Goal: Task Accomplishment & Management: Manage account settings

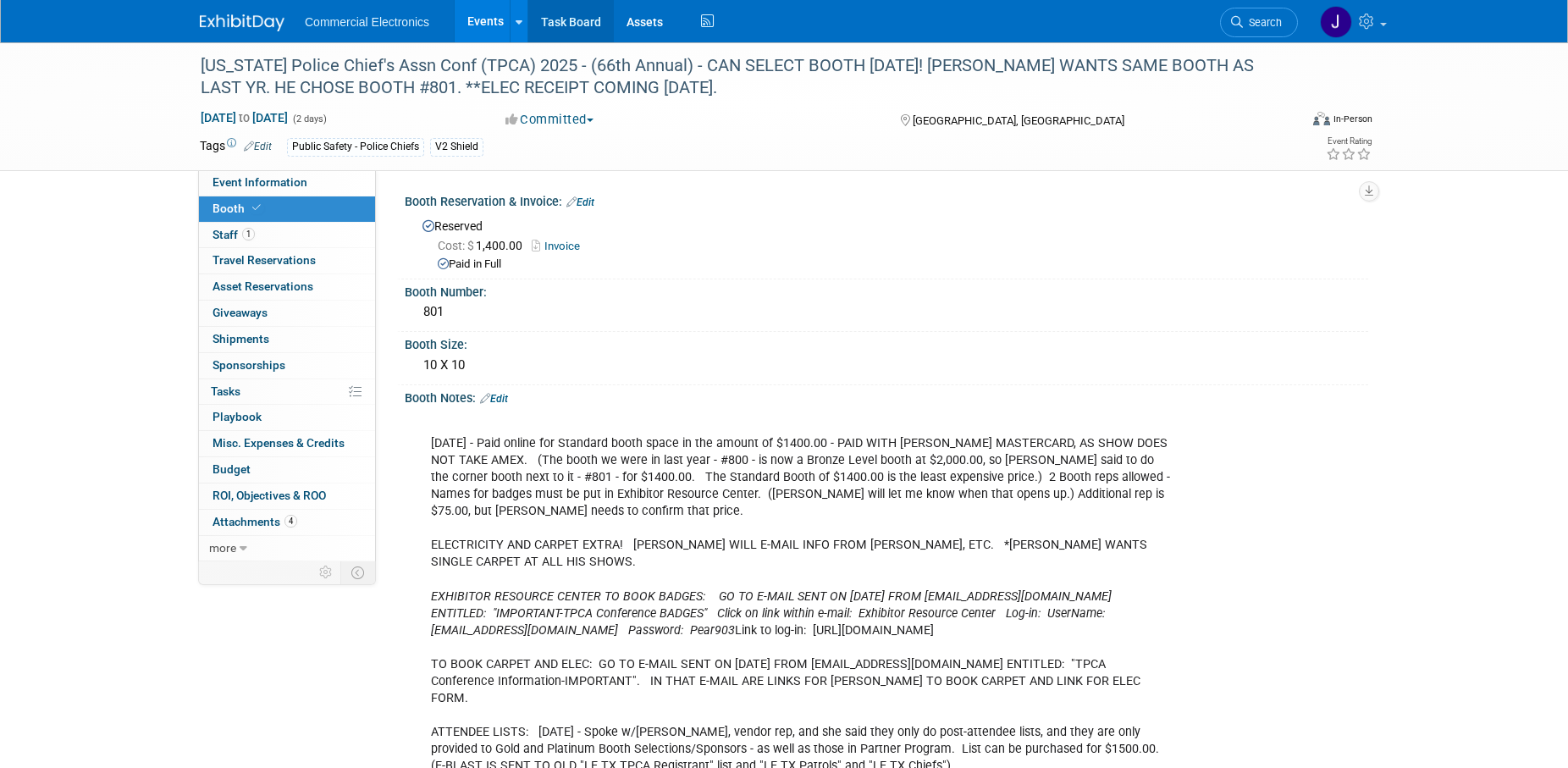
click at [556, 19] on link "Task Board" at bounding box center [571, 21] width 85 height 42
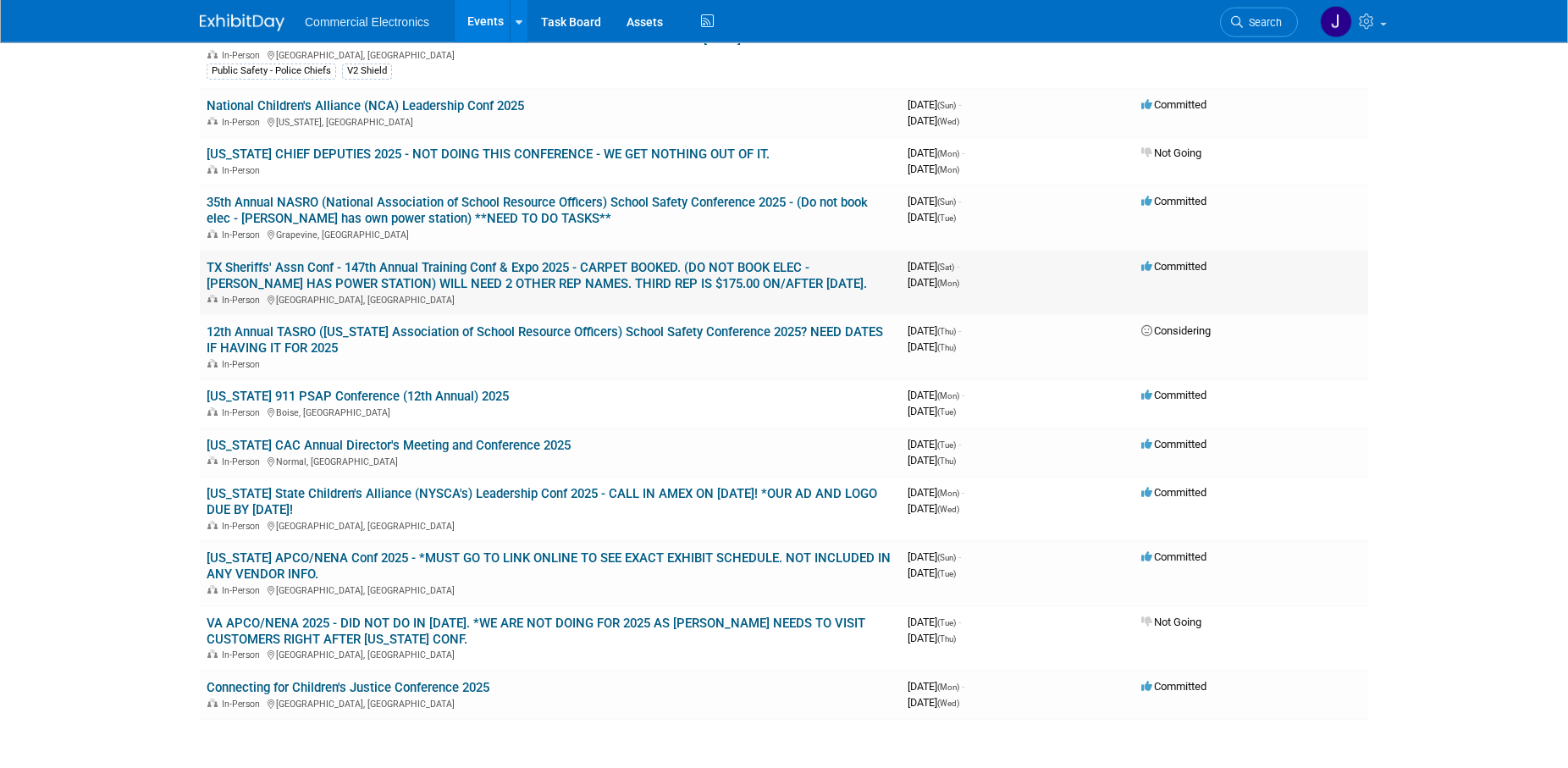
scroll to position [518, 0]
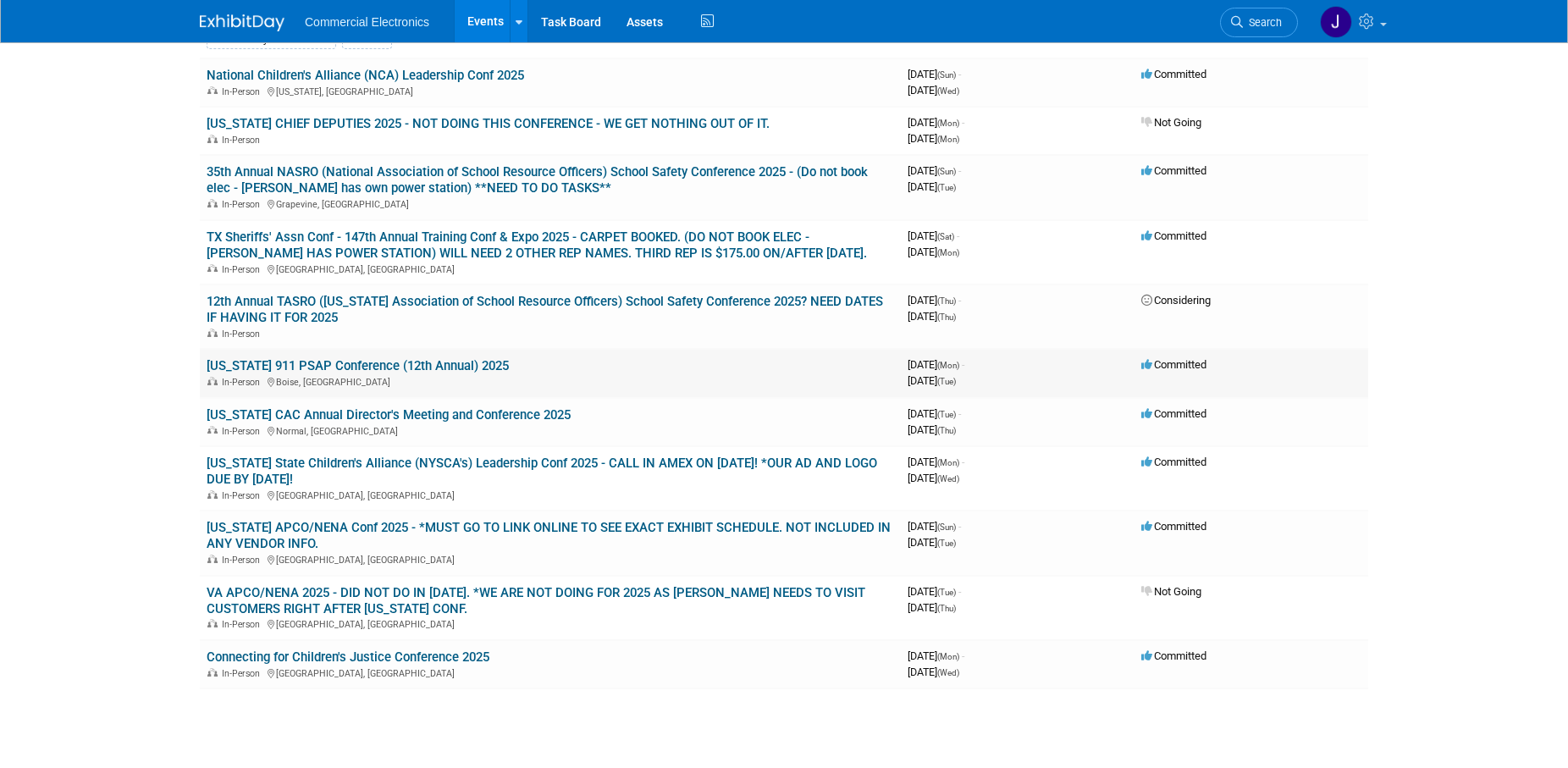
click at [391, 366] on link "[US_STATE] 911 PSAP Conference (12th Annual) 2025" at bounding box center [358, 366] width 302 height 15
click at [463, 417] on link "[US_STATE] CAC Annual Director's Meeting and Conference 2025" at bounding box center [388, 415] width 365 height 15
click at [518, 528] on link "[US_STATE] APCO/NENA Conf 2025 - *MUST GO TO LINK ONLINE TO SEE EXACT EXHIBIT S…" at bounding box center [548, 536] width 684 height 32
click at [478, 658] on link "Connecting for Children's Justice Conference 2025" at bounding box center [348, 656] width 283 height 15
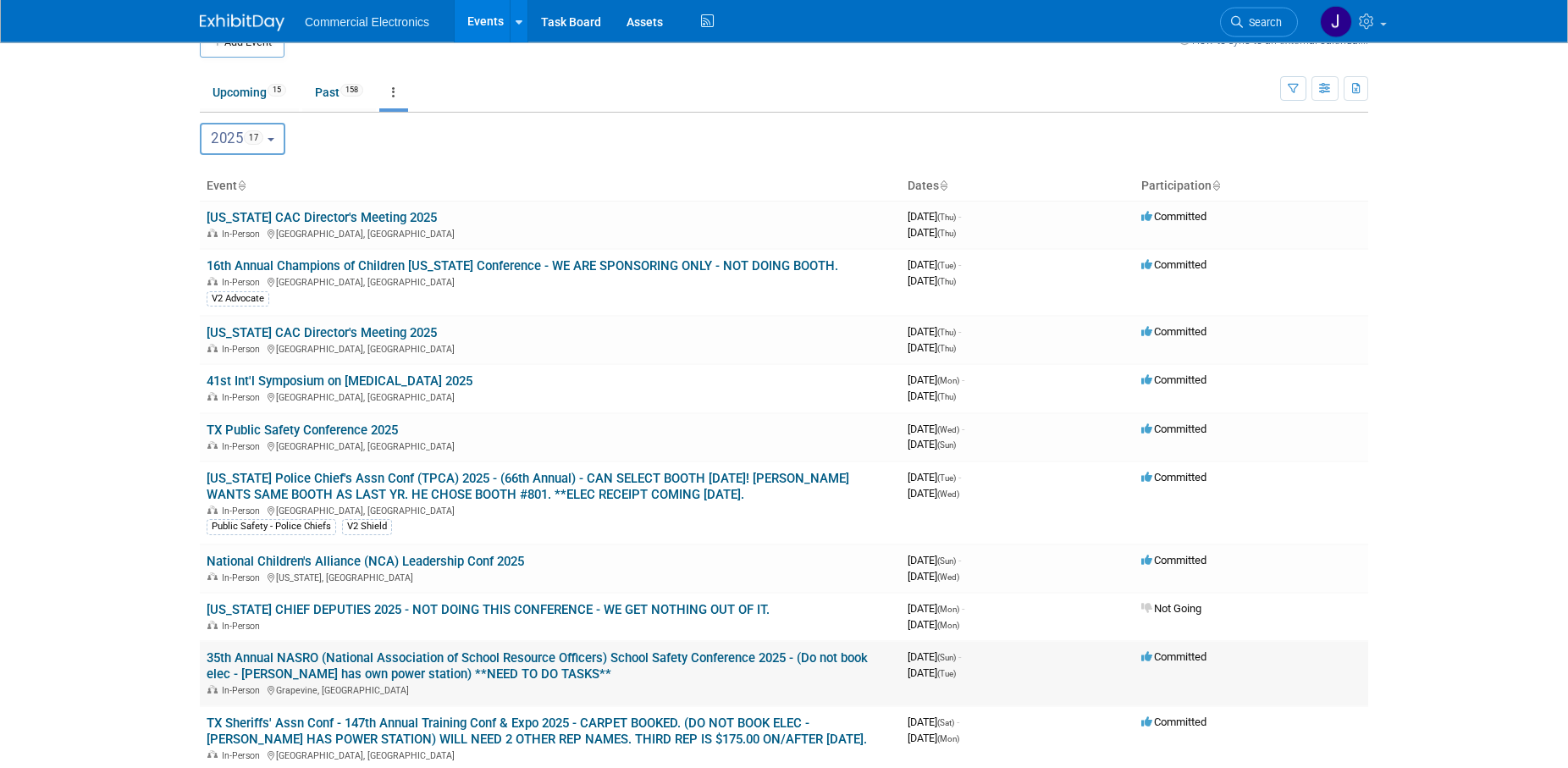
scroll to position [0, 0]
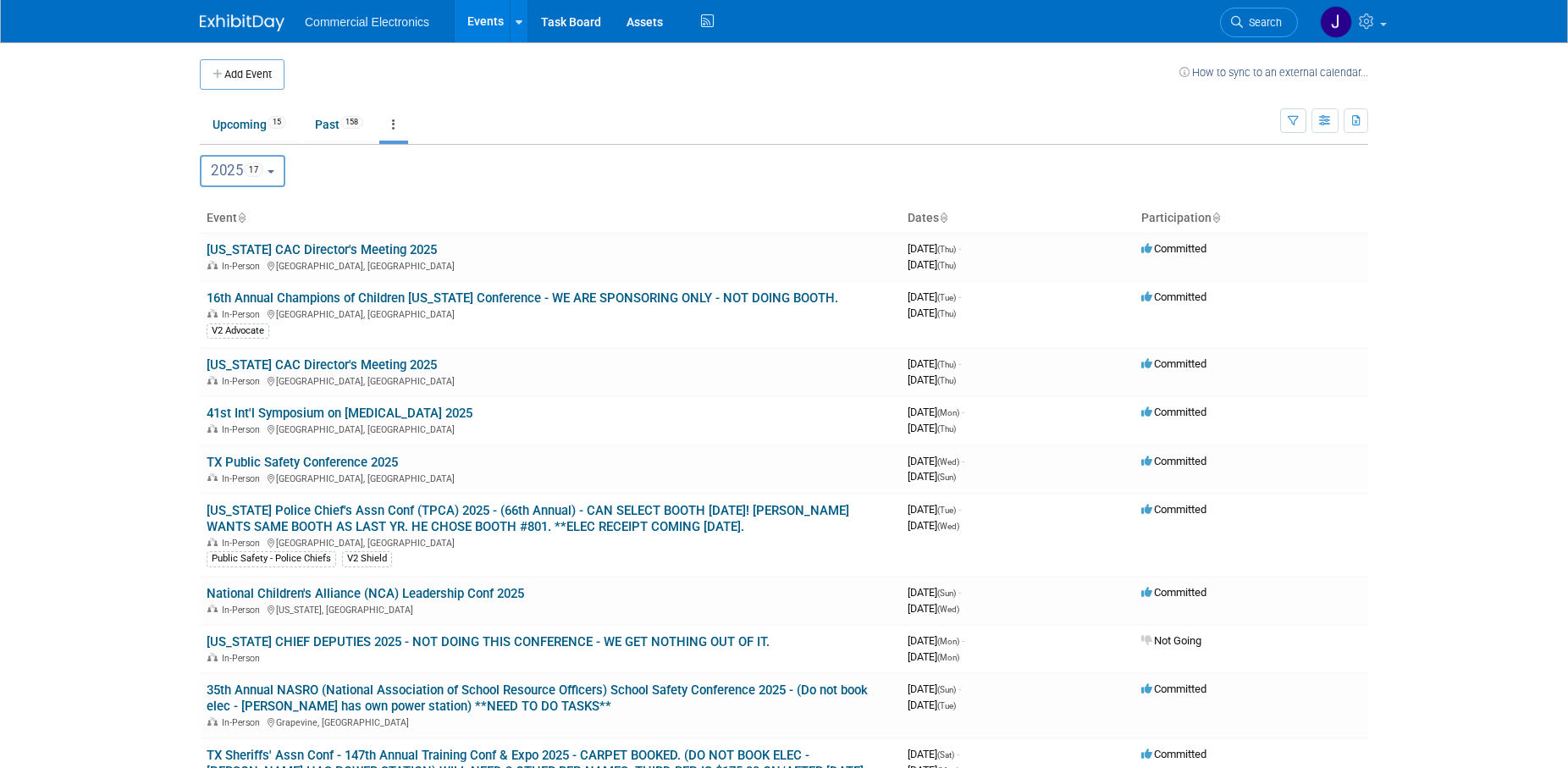
click at [275, 178] on button "2025 17" at bounding box center [242, 170] width 85 height 33
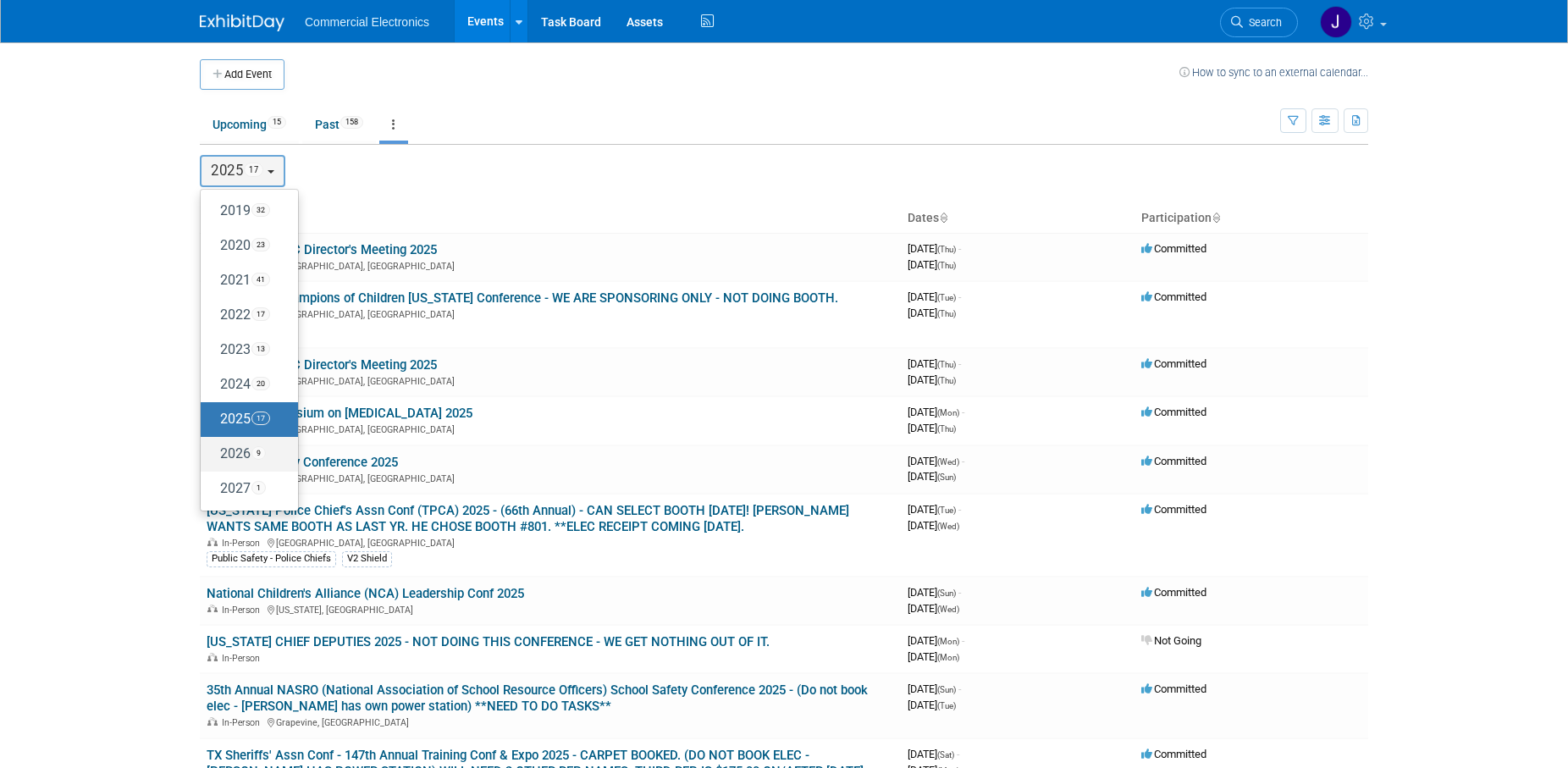
click at [237, 457] on label "2026 9" at bounding box center [245, 454] width 72 height 28
click at [214, 457] on input "2026 9" at bounding box center [208, 453] width 11 height 11
select select "2026"
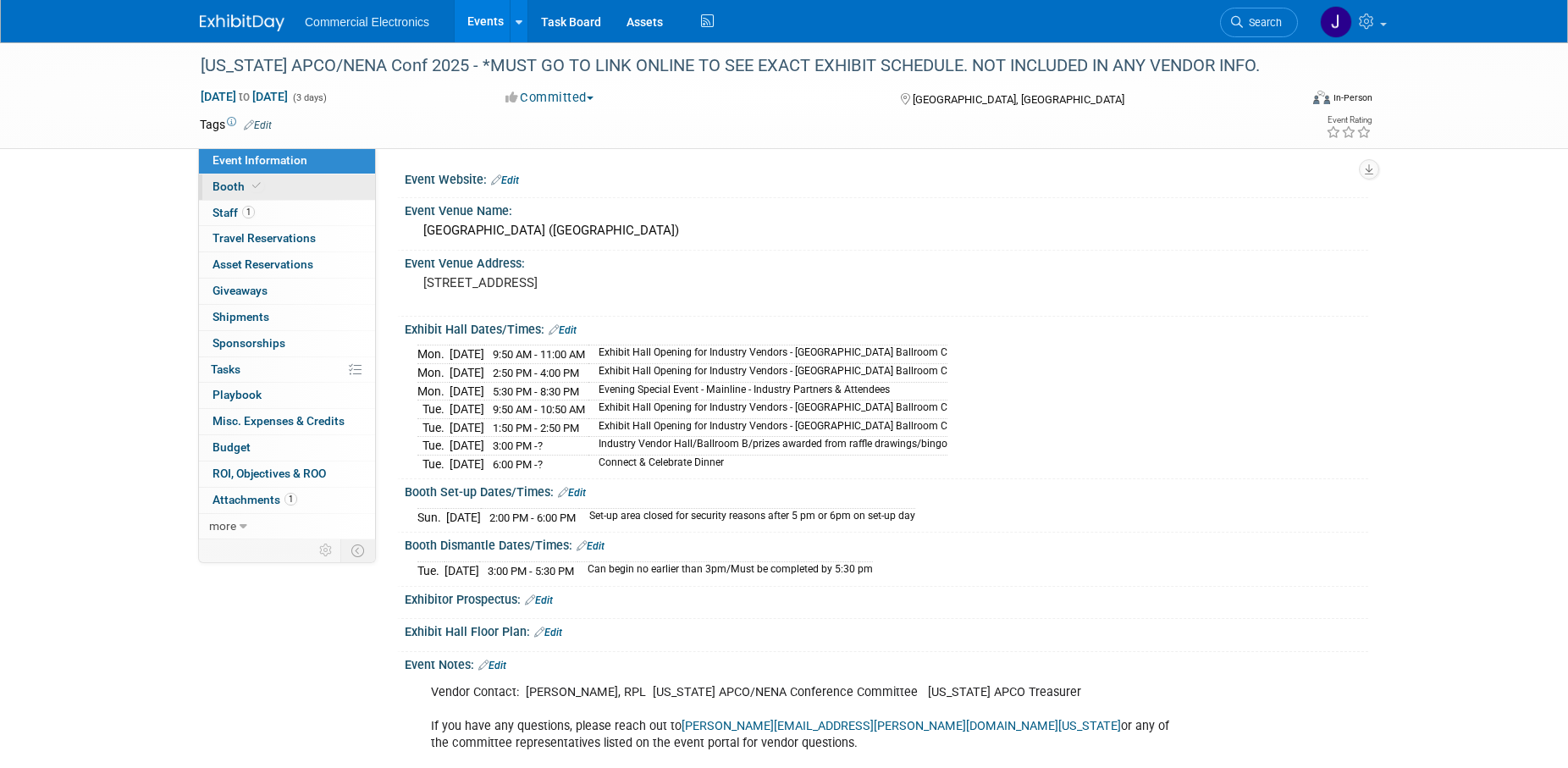
click at [229, 188] on span "Booth" at bounding box center [238, 185] width 52 height 13
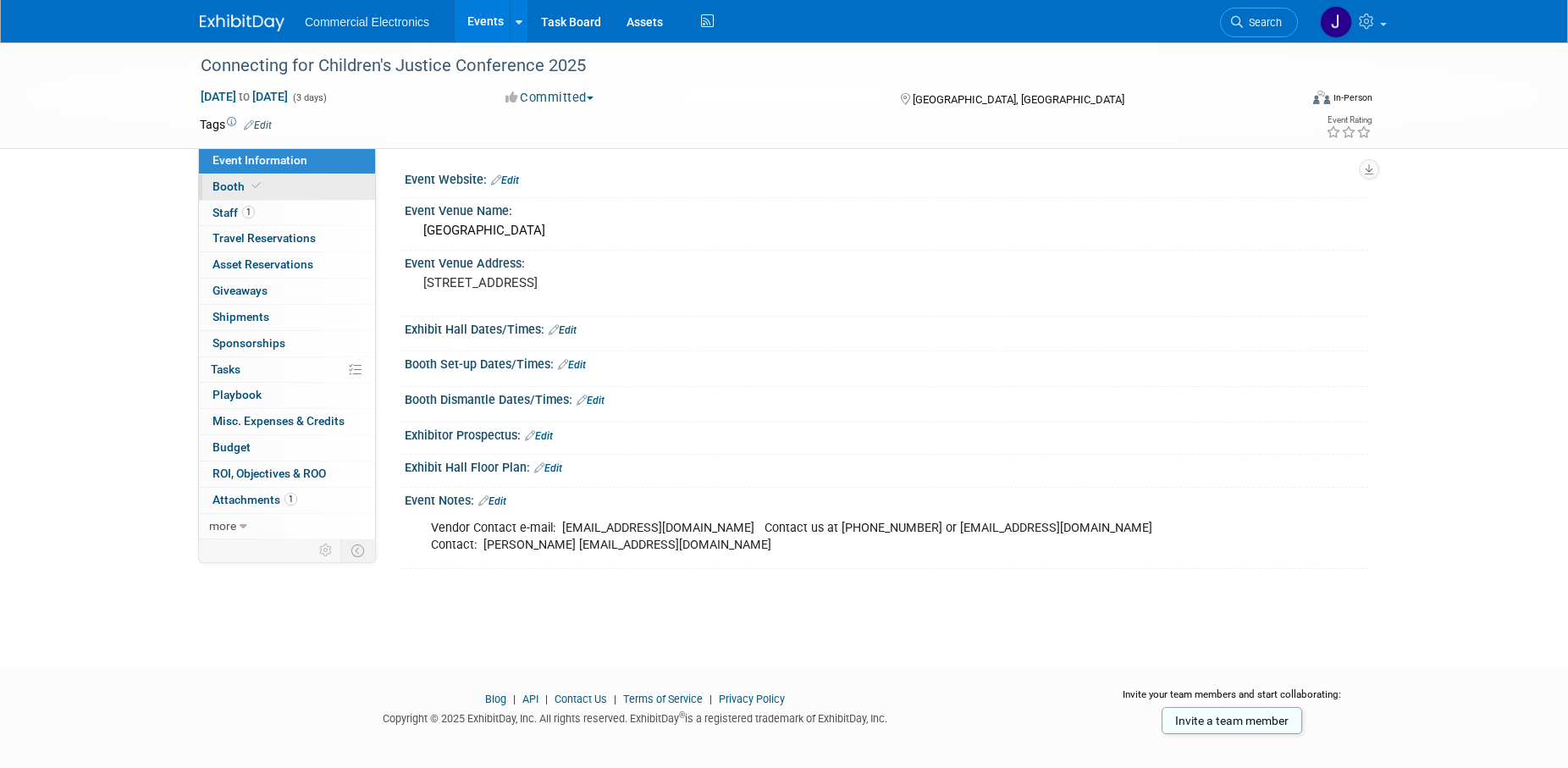
click at [225, 189] on span "Booth" at bounding box center [238, 185] width 52 height 13
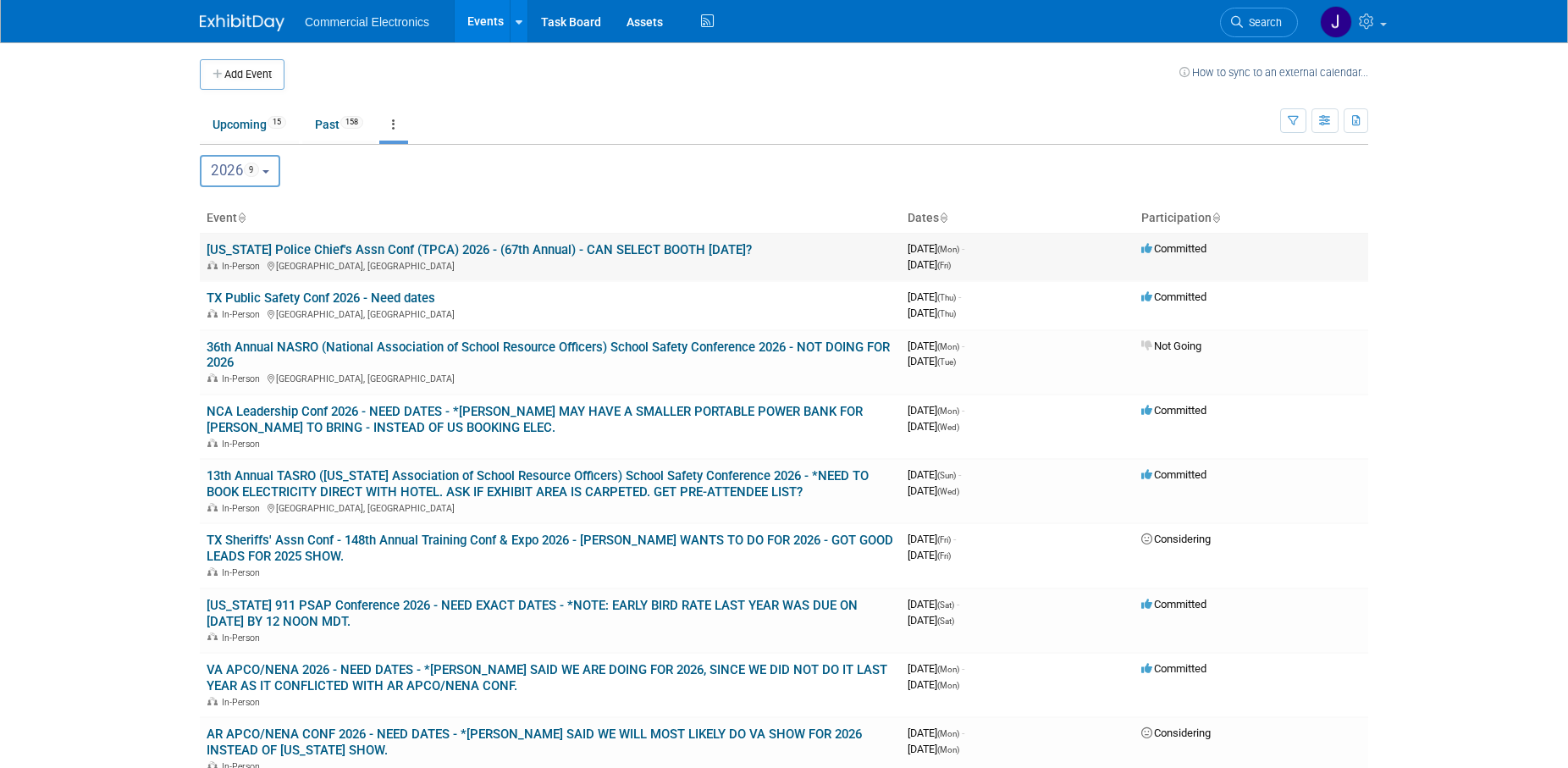
click at [553, 248] on link "[US_STATE] Police Chief's Assn Conf (TPCA) 2026 - (67th Annual) - CAN SELECT BO…" at bounding box center [479, 250] width 546 height 15
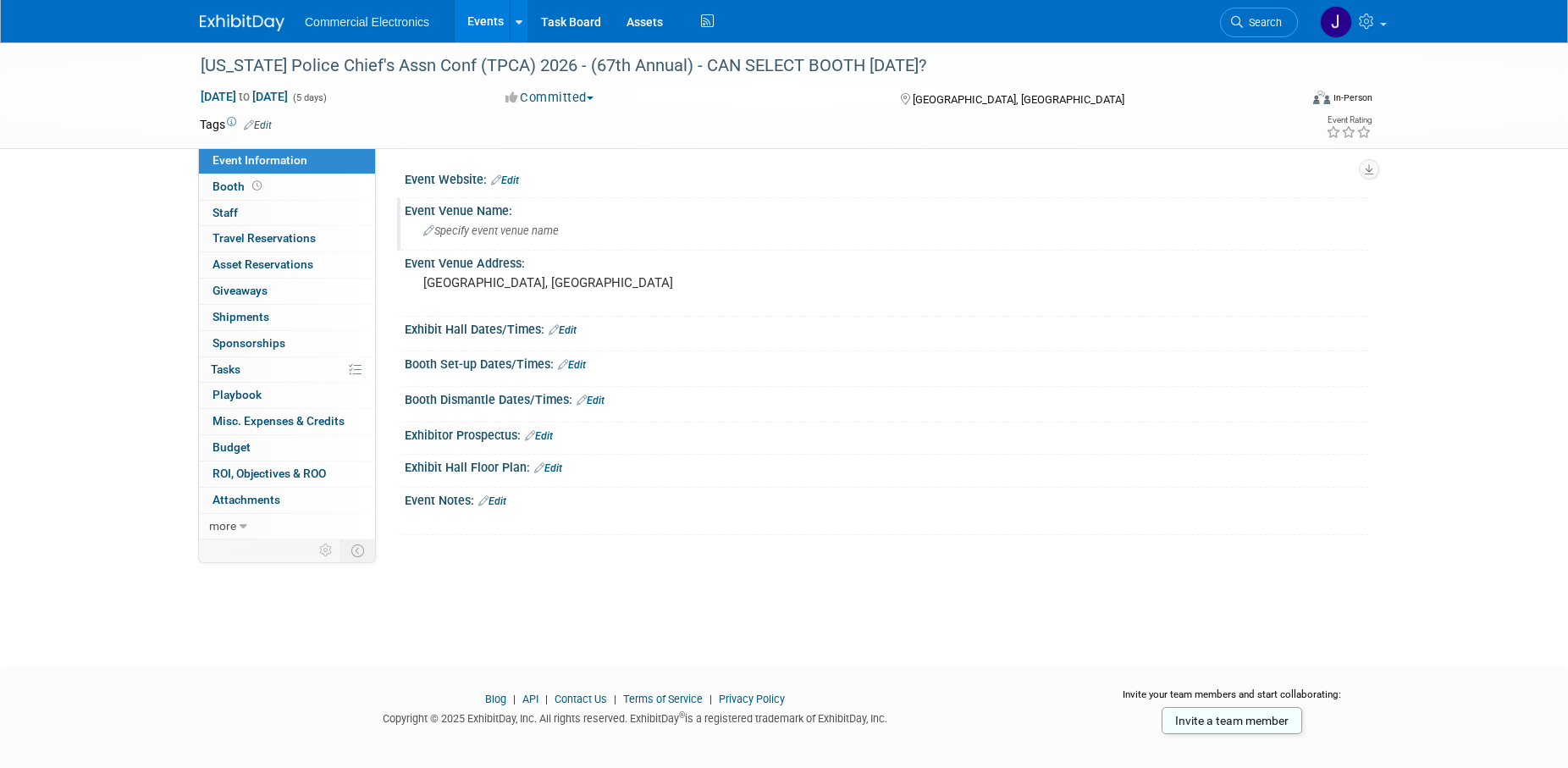
click at [535, 227] on span "Specify event venue name" at bounding box center [491, 230] width 135 height 12
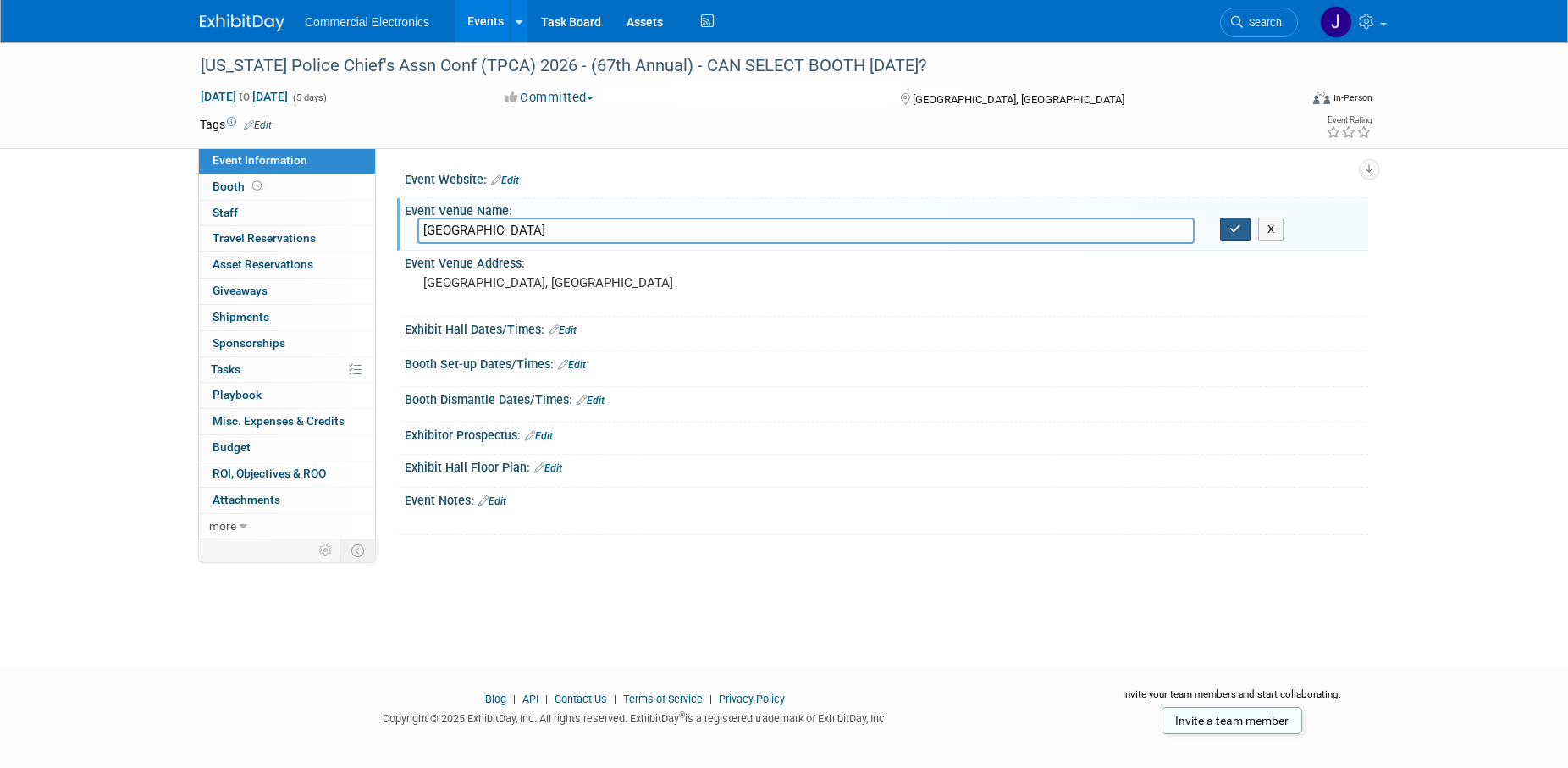
type input "[GEOGRAPHIC_DATA]"
click at [1245, 226] on button "button" at bounding box center [1235, 229] width 31 height 24
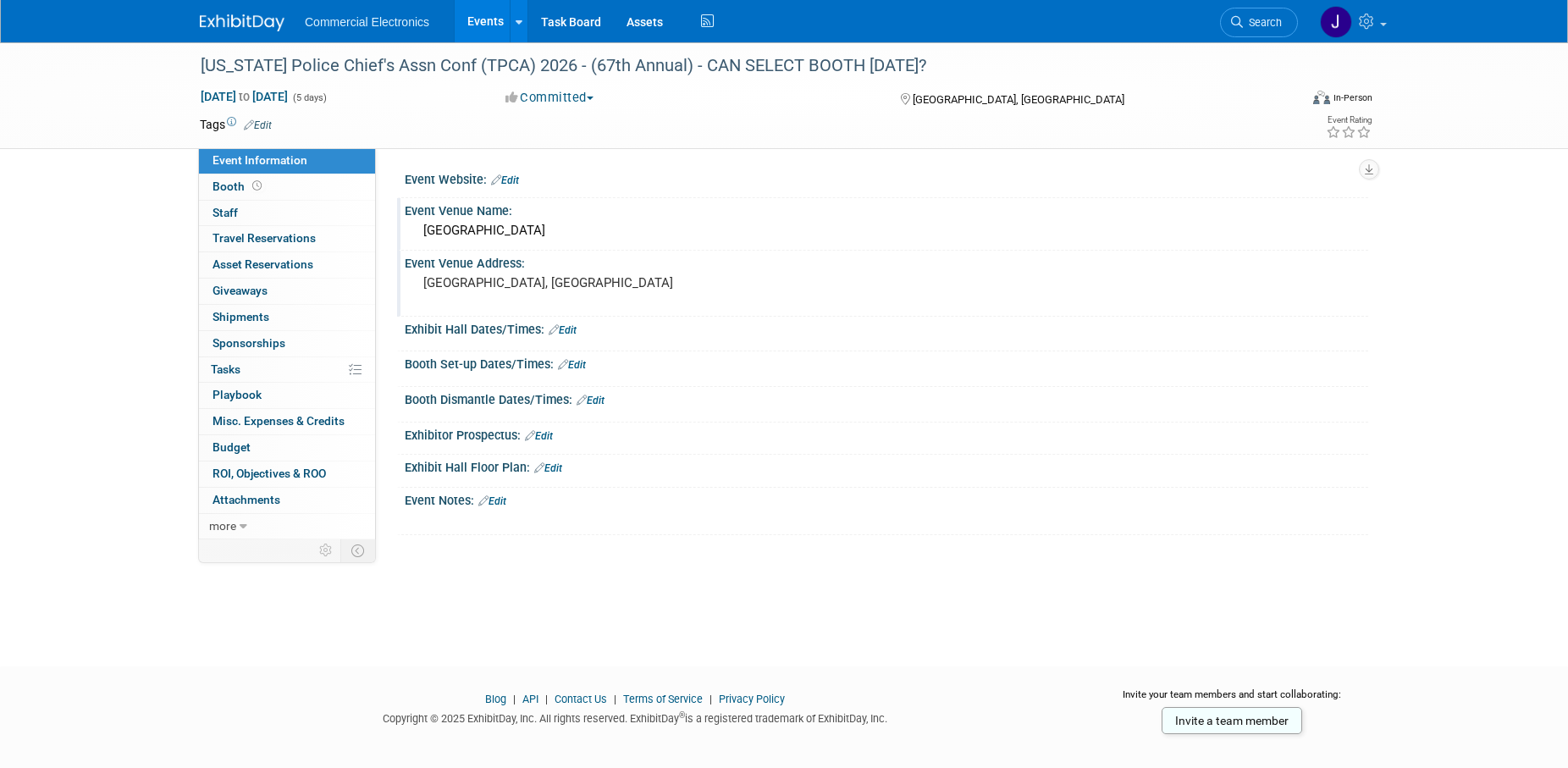
click at [574, 270] on div "Event Venue Address:" at bounding box center [886, 261] width 964 height 21
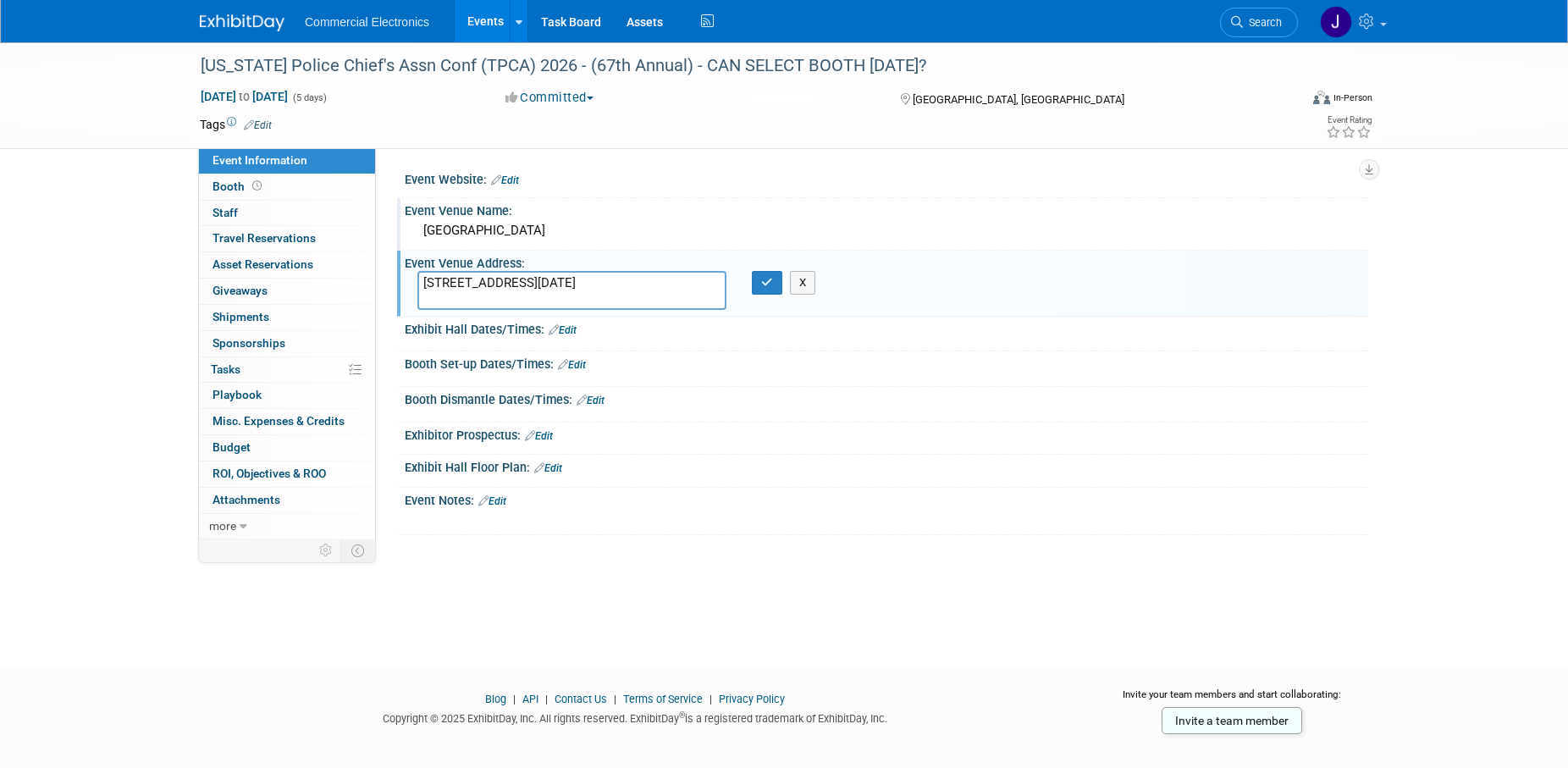
click at [569, 300] on textarea "[STREET_ADDRESS][DATE]" at bounding box center [572, 290] width 309 height 39
paste textarea "78401"
type textarea "[STREET_ADDRESS][DATE]"
click at [761, 284] on button "button" at bounding box center [767, 282] width 31 height 24
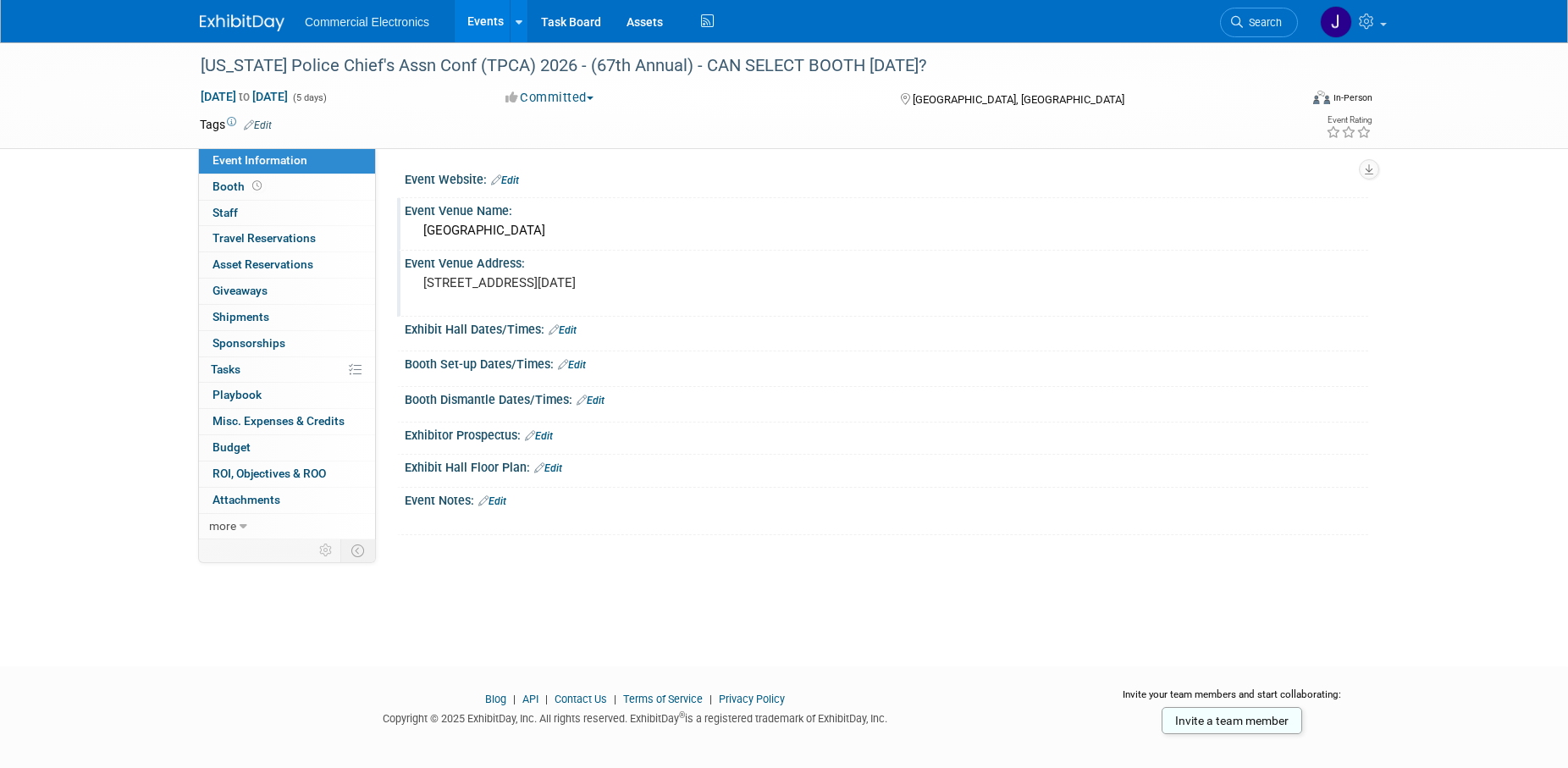
click at [576, 368] on link "Edit" at bounding box center [572, 365] width 28 height 11
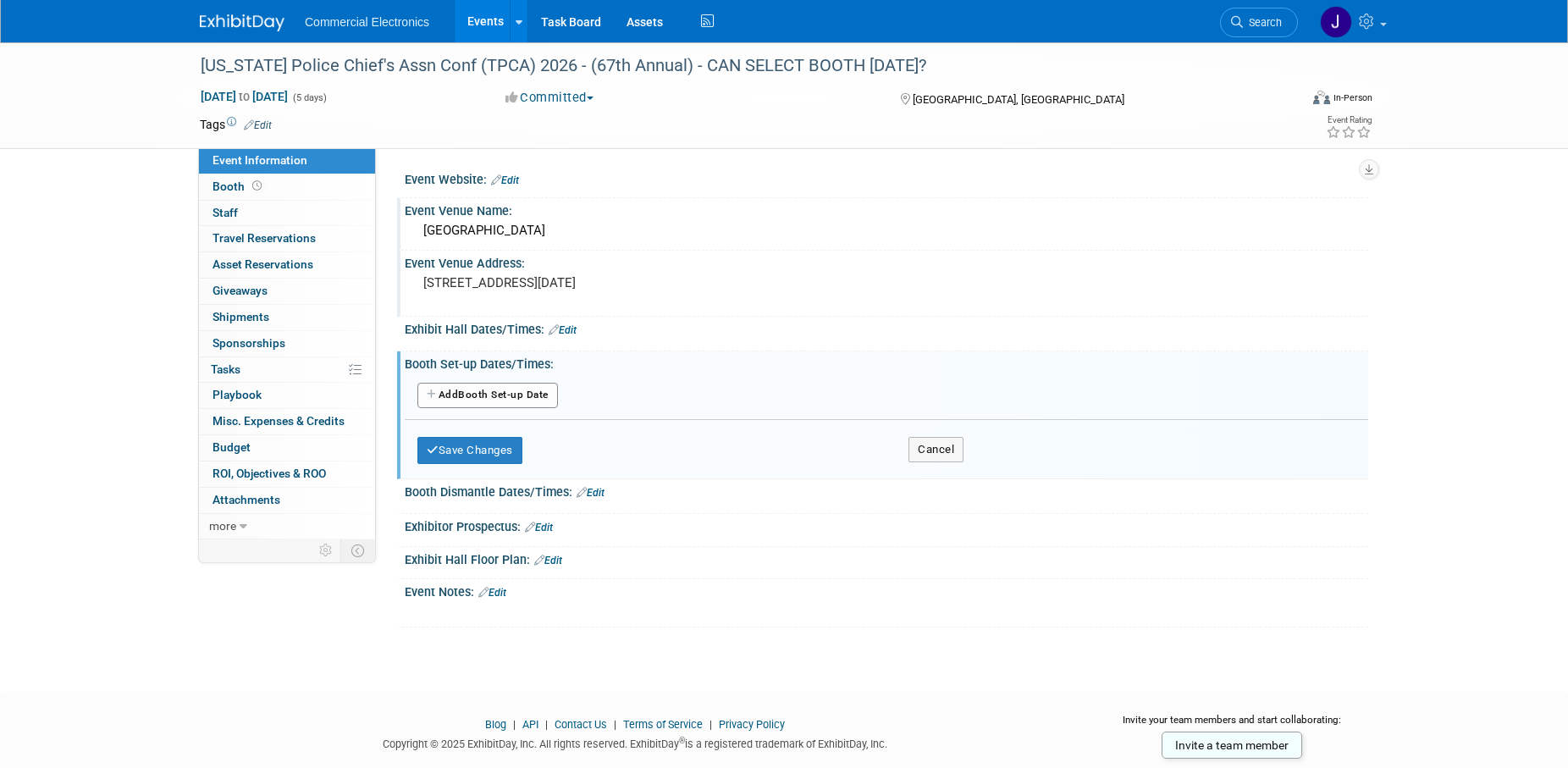
click at [531, 394] on button "Add Another Booth Set-up Date" at bounding box center [488, 395] width 141 height 25
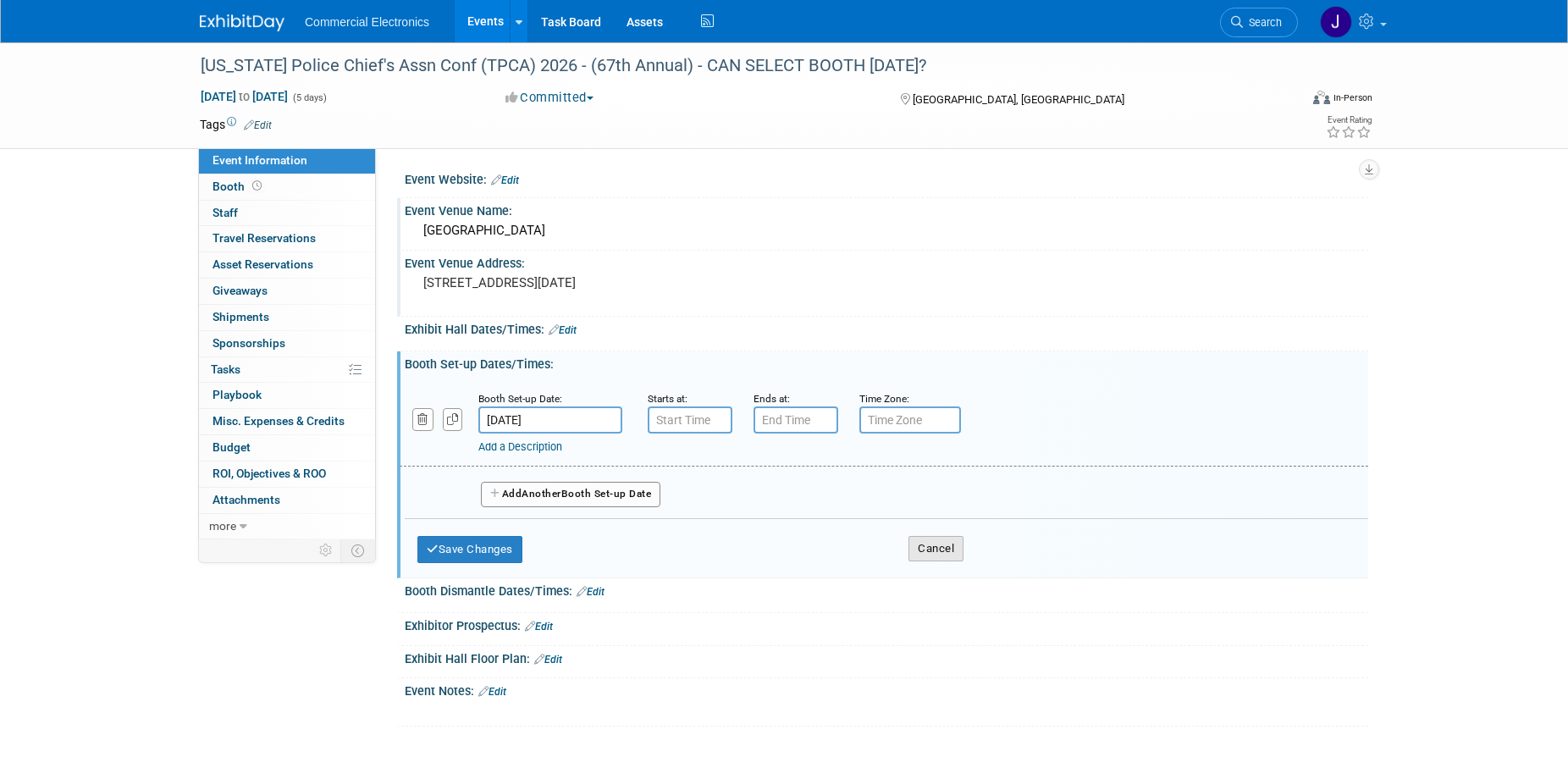
click at [950, 547] on button "Cancel" at bounding box center [936, 548] width 55 height 25
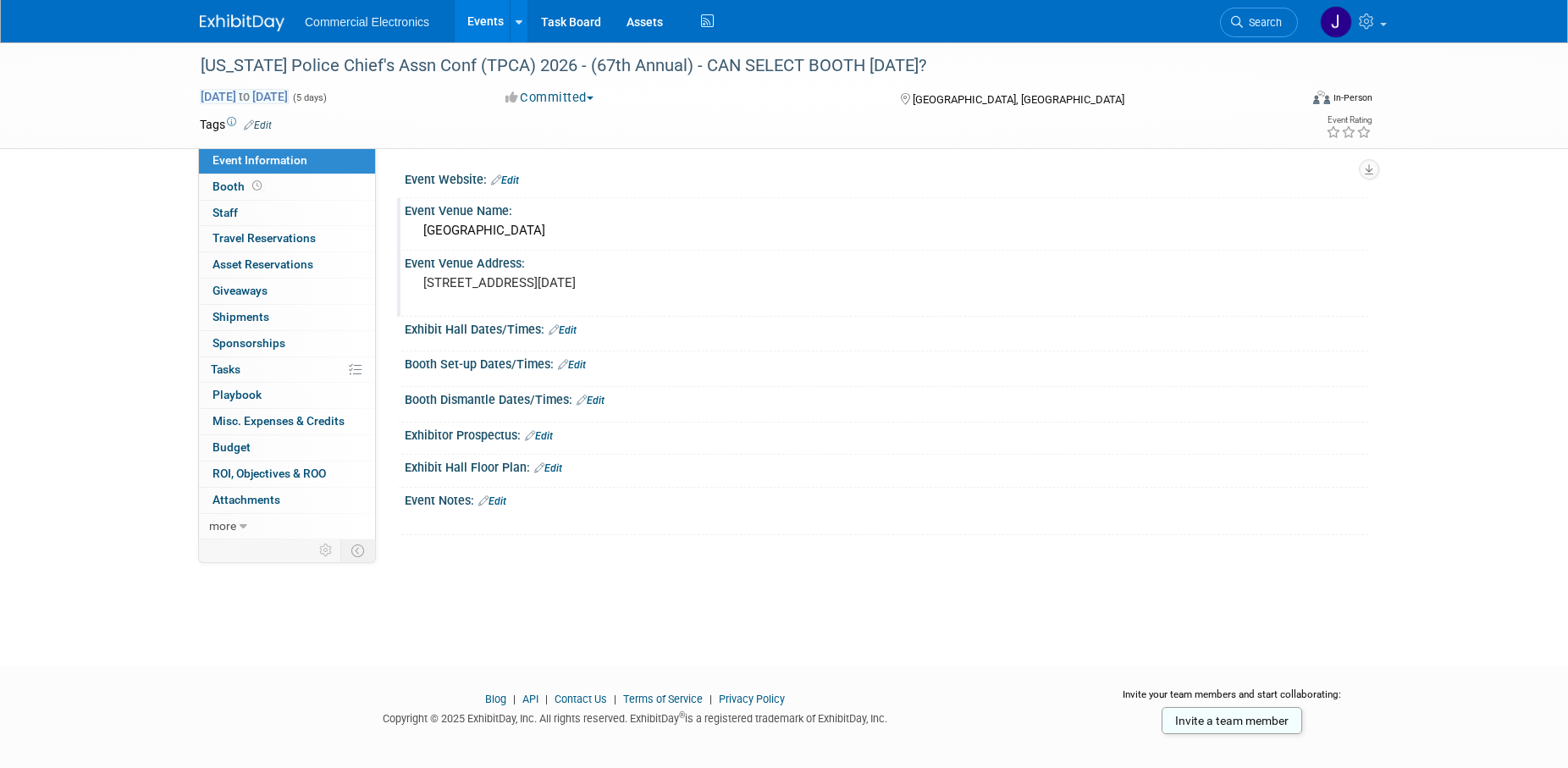
click at [289, 98] on span "[DATE] to [DATE]" at bounding box center [244, 96] width 89 height 15
select select "2"
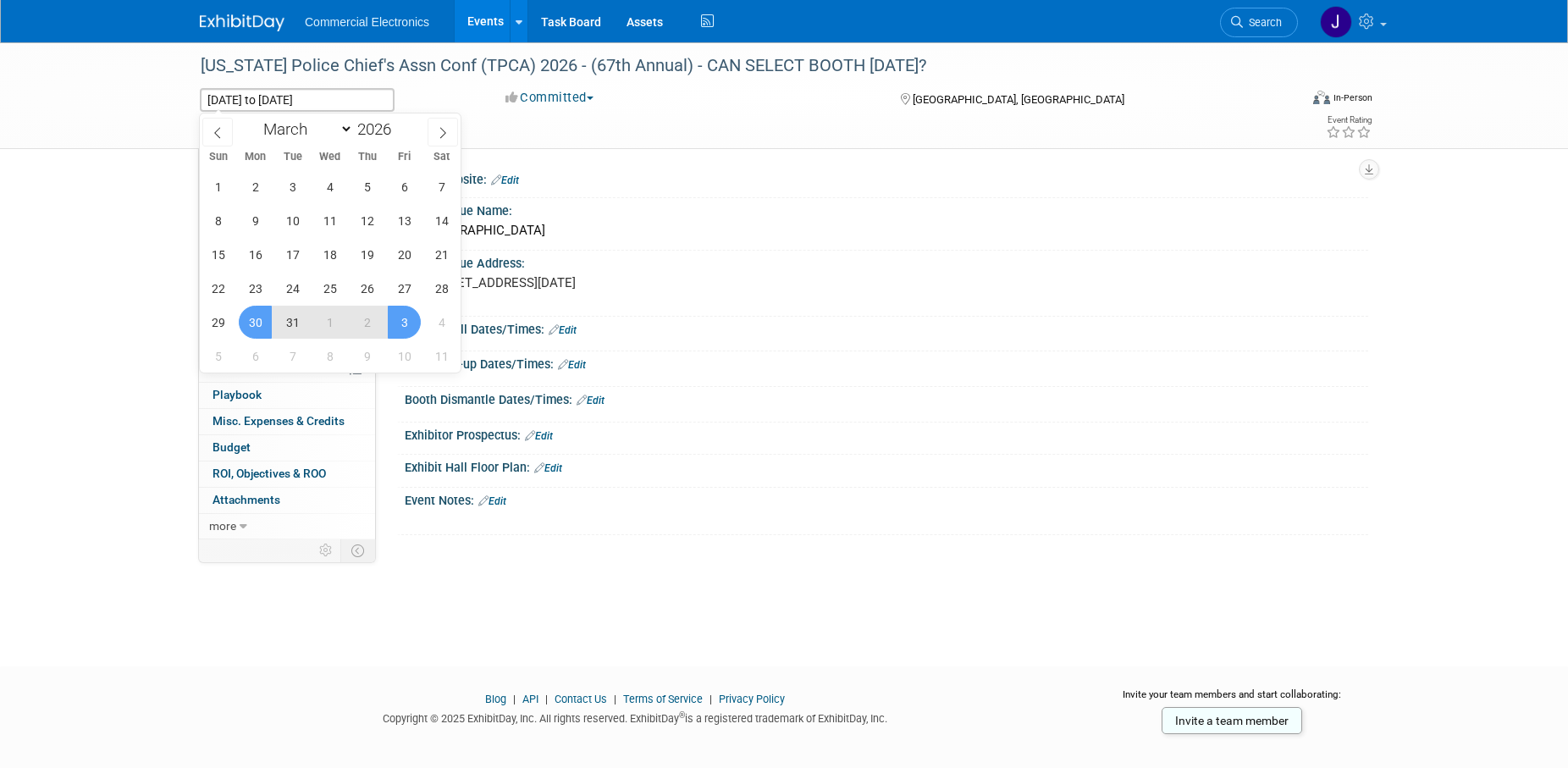
click at [334, 329] on span "1" at bounding box center [330, 322] width 33 height 33
type input "Apr 1, 2026"
click at [262, 319] on span "30" at bounding box center [256, 322] width 33 height 33
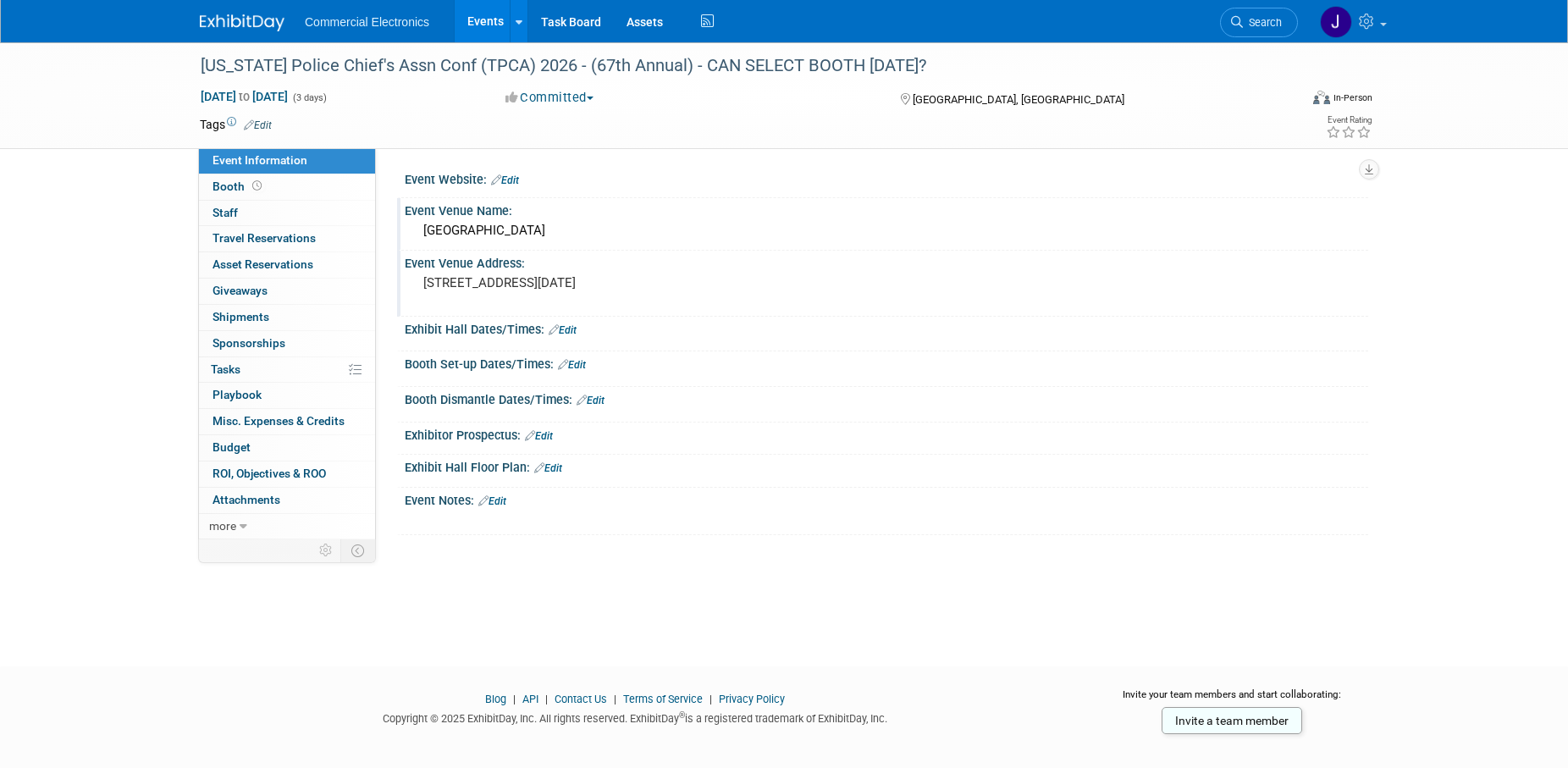
click at [584, 365] on link "Edit" at bounding box center [572, 365] width 28 height 11
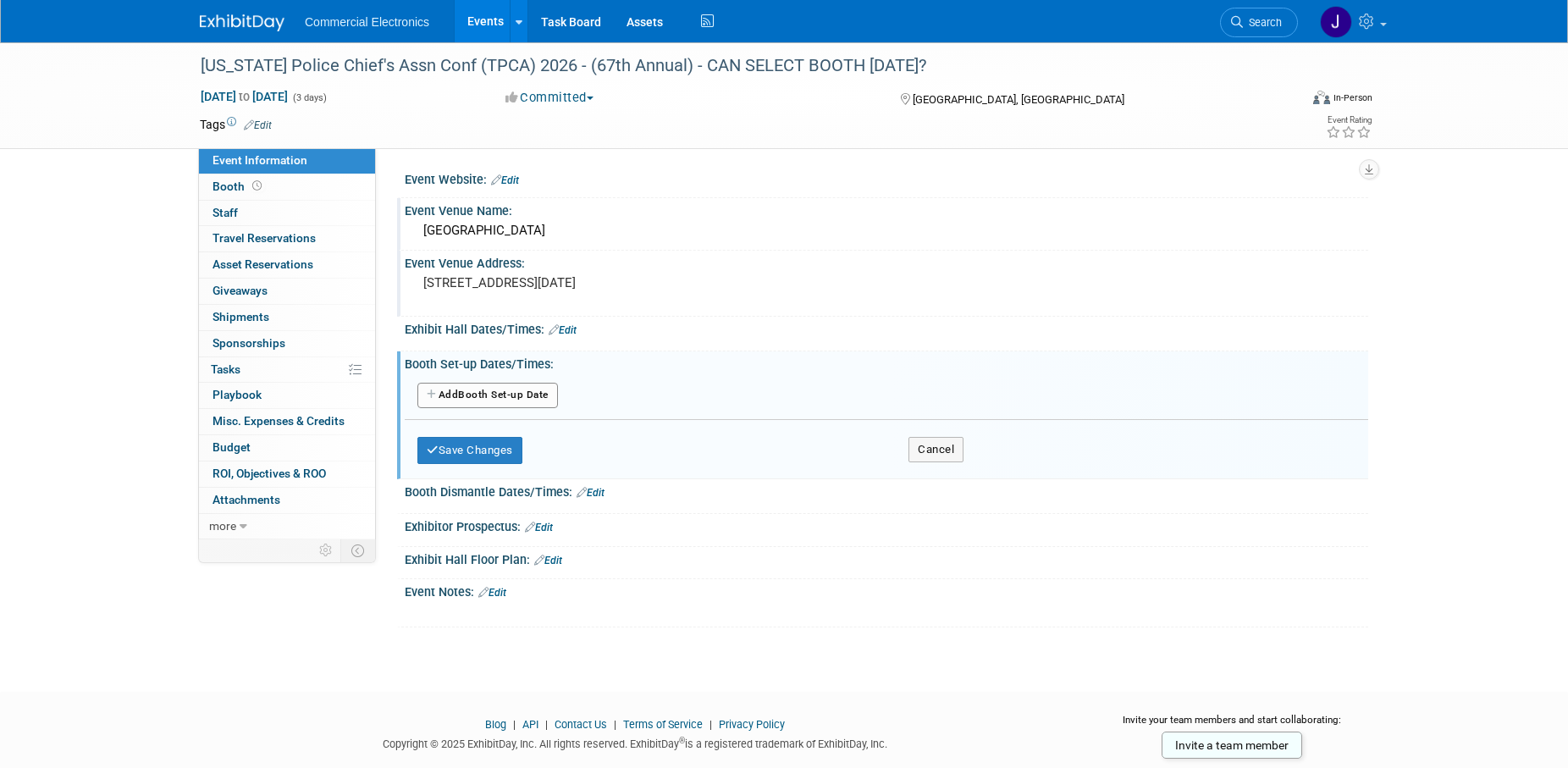
click at [511, 401] on button "Add Another Booth Set-up Date" at bounding box center [488, 395] width 141 height 25
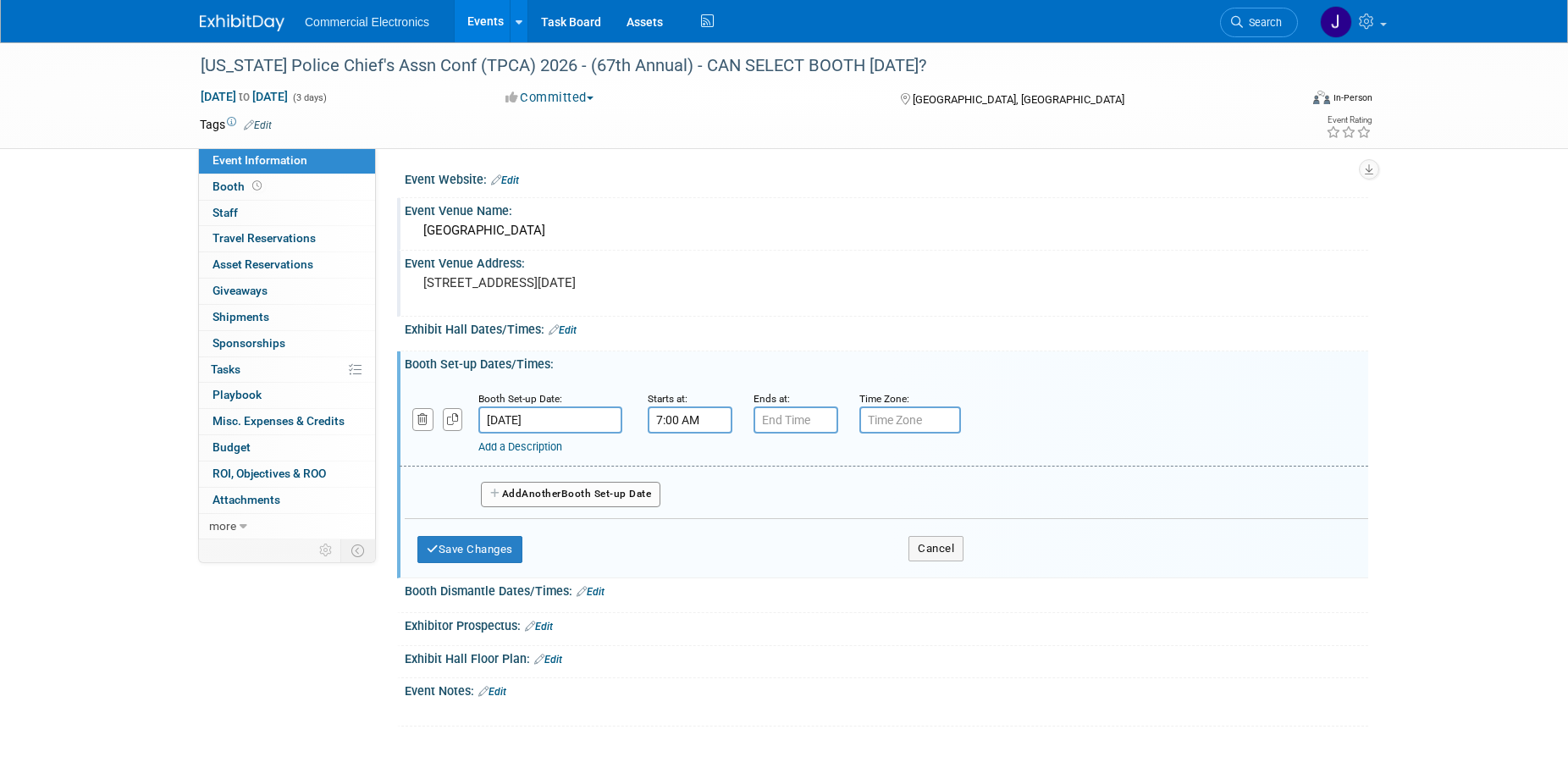
click at [658, 425] on input "7:00 AM" at bounding box center [690, 420] width 84 height 27
click at [693, 525] on span at bounding box center [687, 536] width 30 height 30
click at [692, 525] on span at bounding box center [687, 536] width 30 height 30
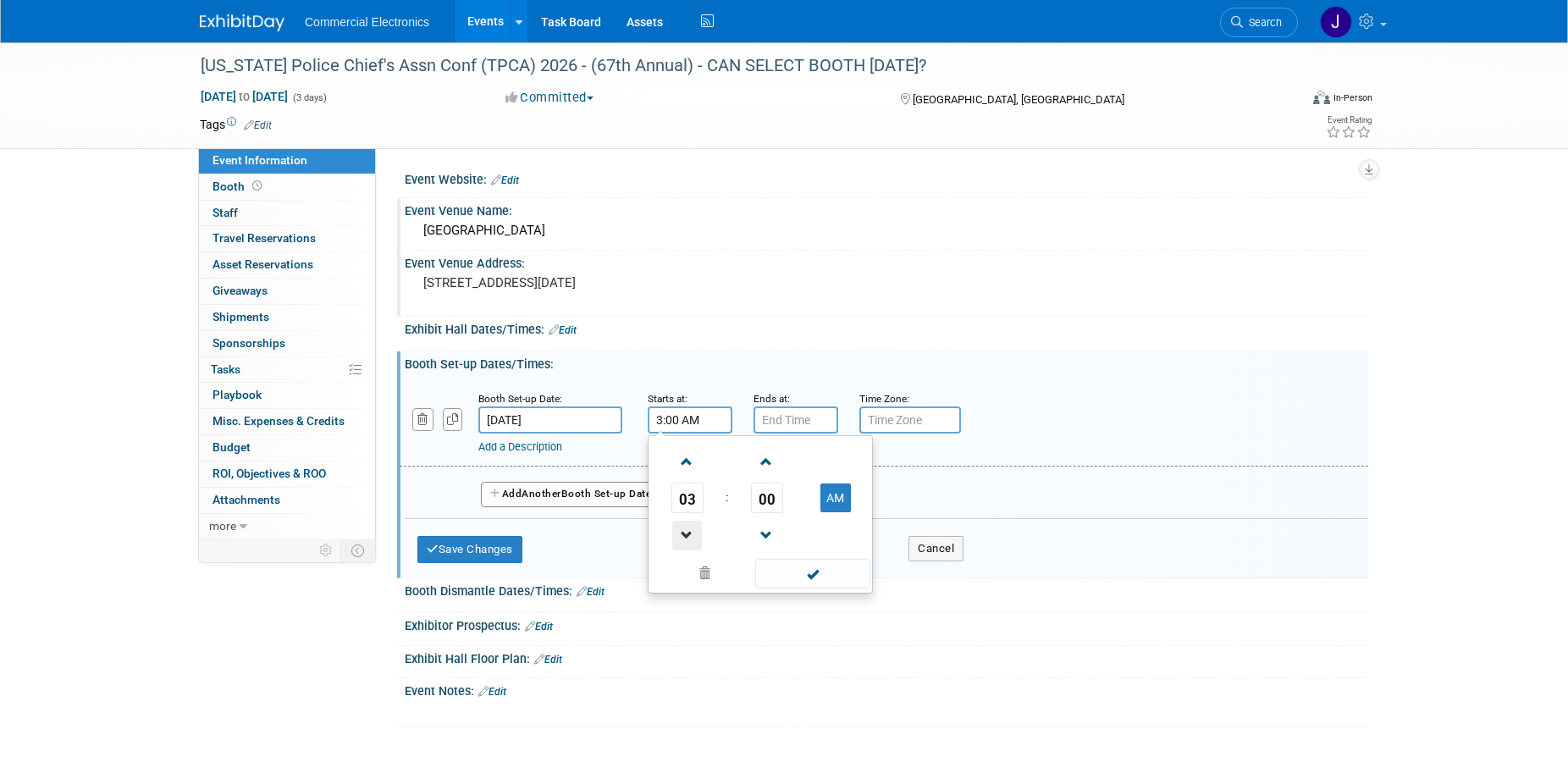
click at [692, 525] on span at bounding box center [687, 536] width 30 height 30
click at [835, 504] on button "AM" at bounding box center [835, 497] width 31 height 29
type input "2:00 PM"
click at [819, 576] on span at bounding box center [813, 574] width 114 height 30
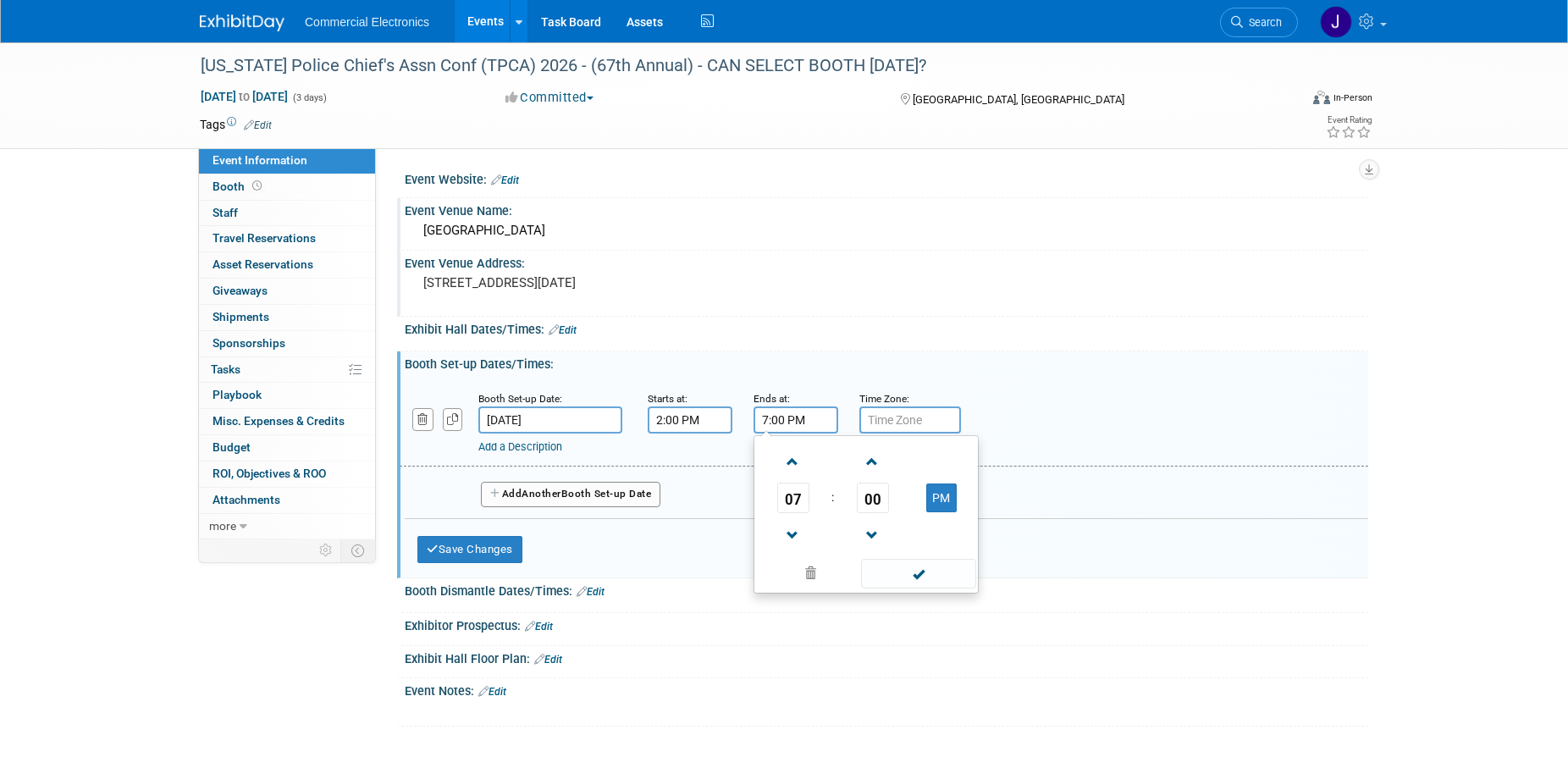
click at [776, 417] on input "7:00 PM" at bounding box center [796, 420] width 84 height 27
click at [789, 533] on span at bounding box center [793, 536] width 30 height 30
type input "5:00 PM"
click at [885, 575] on span at bounding box center [918, 574] width 114 height 30
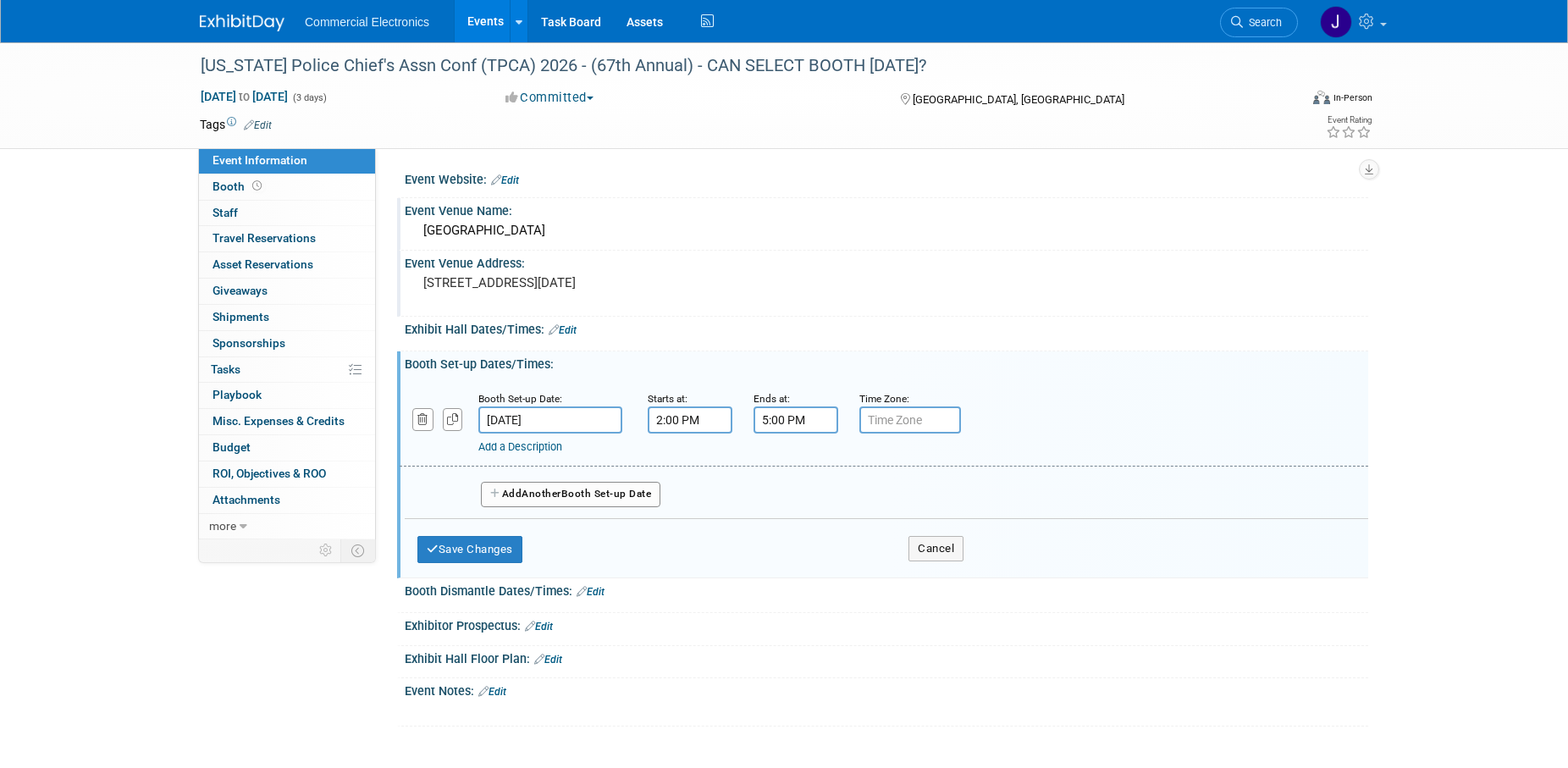
click at [536, 448] on link "Add a Description" at bounding box center [520, 446] width 83 height 12
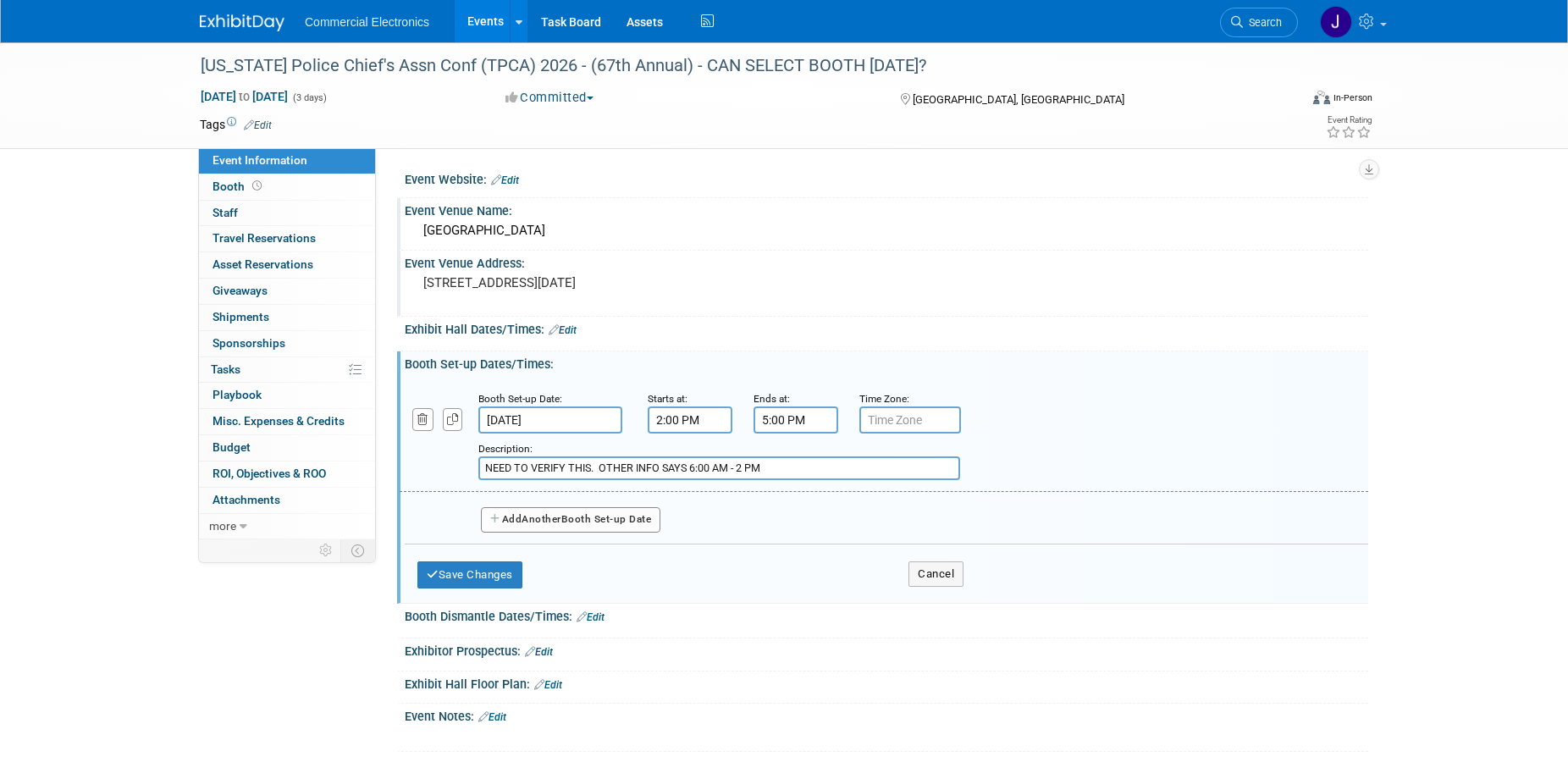
type input "NEED TO VERIFY THIS. OTHER INFO SAYS 6:00 AM - 2 PM"
click at [532, 523] on span "Another" at bounding box center [541, 518] width 40 height 11
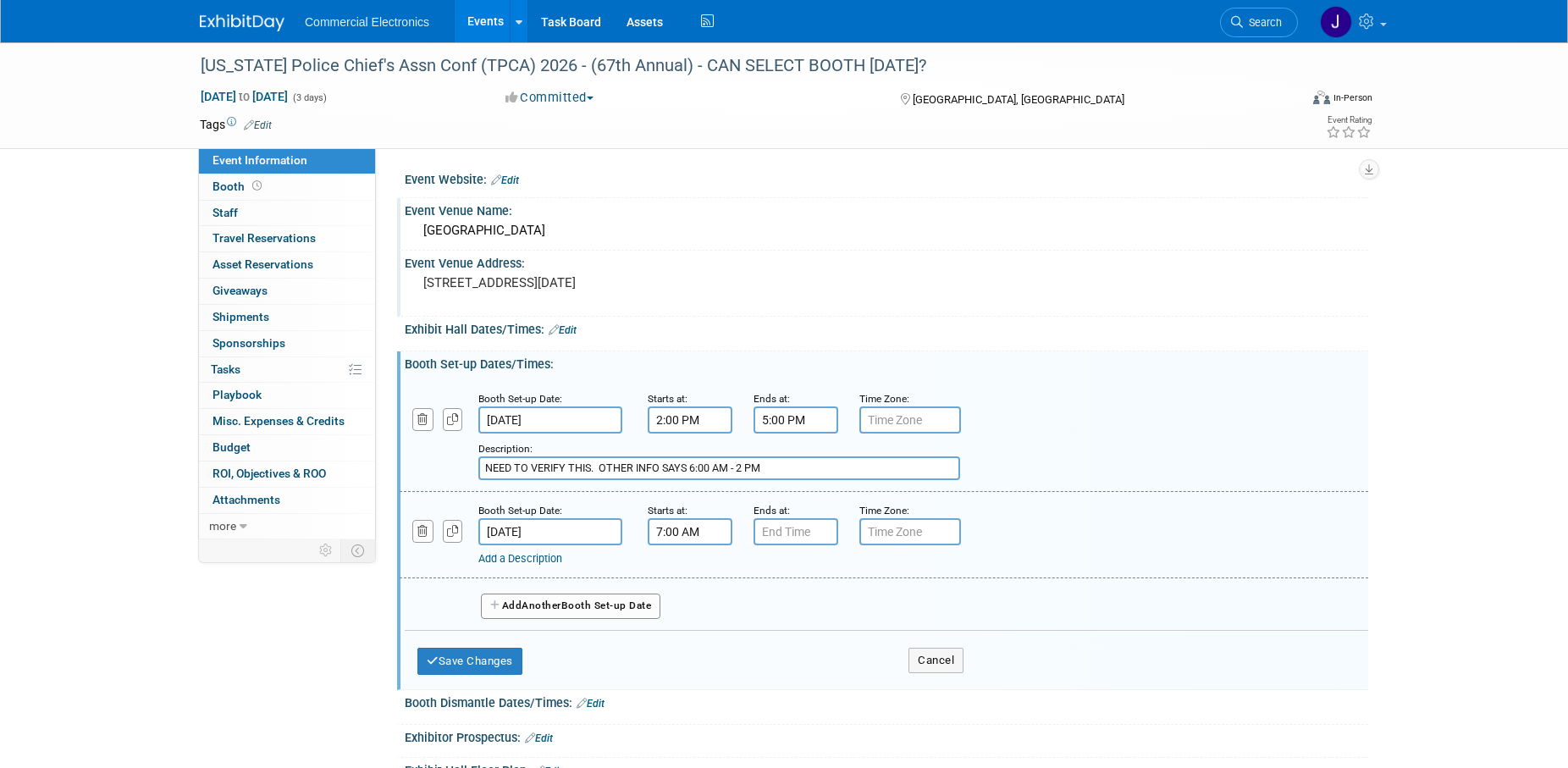
click at [673, 535] on input "7:00 AM" at bounding box center [690, 532] width 84 height 27
click at [689, 584] on span at bounding box center [687, 574] width 30 height 30
type input "8:00 AM"
click at [789, 686] on span at bounding box center [813, 685] width 114 height 30
click at [779, 536] on input "7:00 PM" at bounding box center [796, 532] width 84 height 27
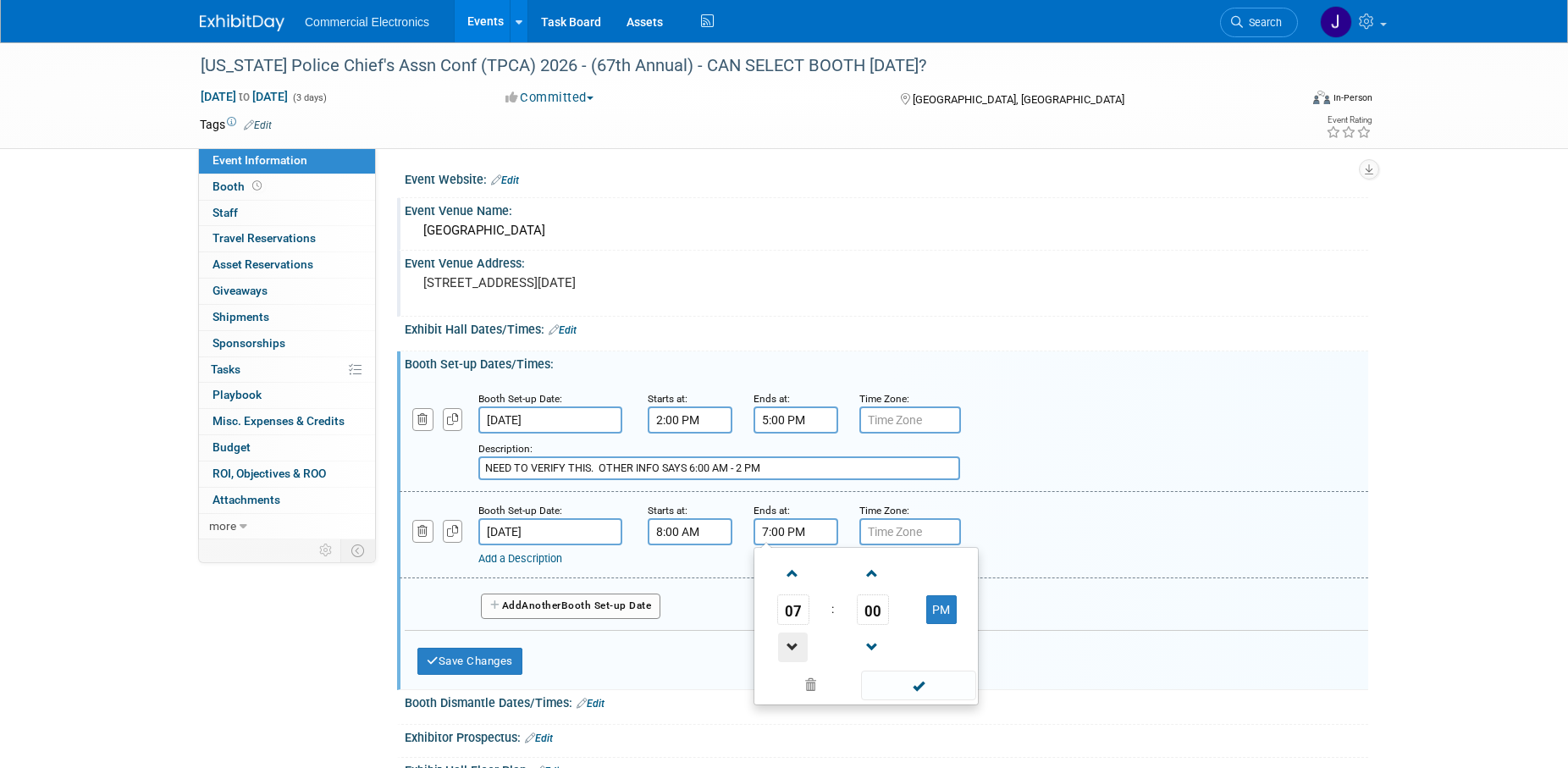
click at [794, 649] on span at bounding box center [793, 648] width 30 height 30
click at [793, 649] on span at bounding box center [793, 648] width 30 height 30
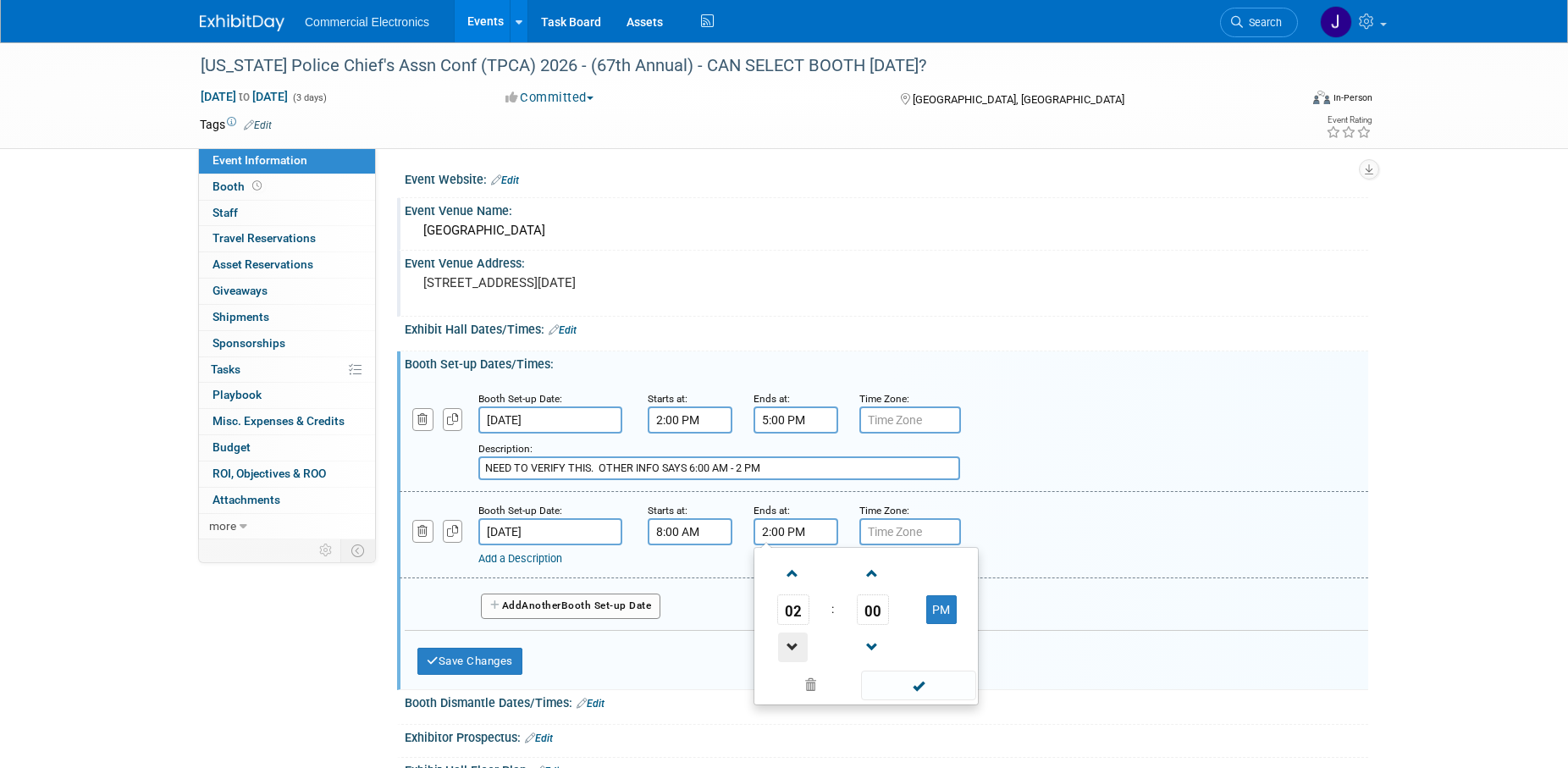
click at [793, 649] on span at bounding box center [793, 648] width 30 height 30
click at [792, 649] on span at bounding box center [793, 648] width 30 height 30
click at [788, 581] on span at bounding box center [793, 574] width 30 height 30
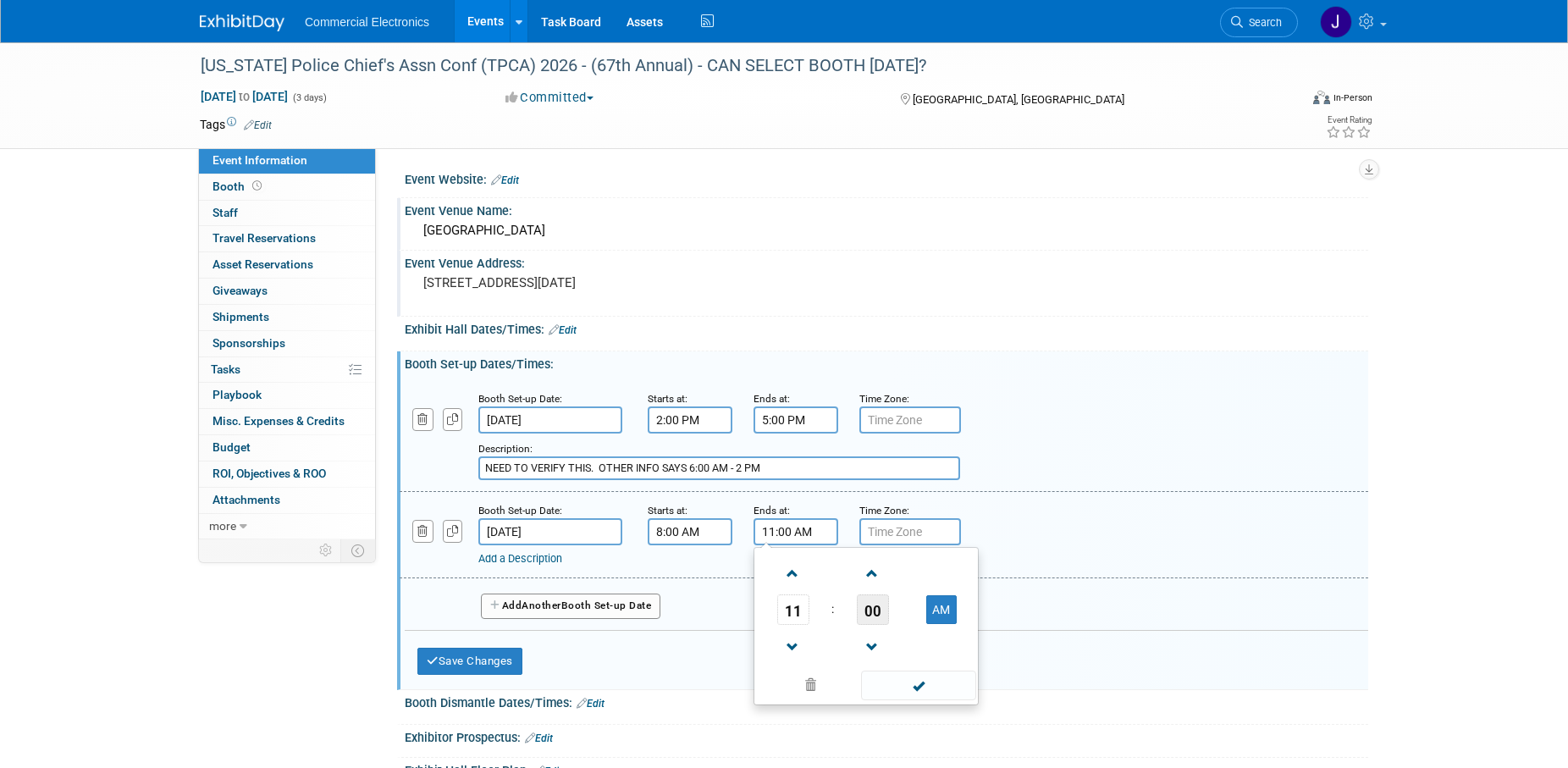
click at [866, 615] on span "00" at bounding box center [873, 610] width 33 height 31
click at [952, 575] on td "15" at bounding box center [948, 575] width 54 height 46
type input "11:15 AM"
click at [930, 688] on span at bounding box center [918, 685] width 114 height 30
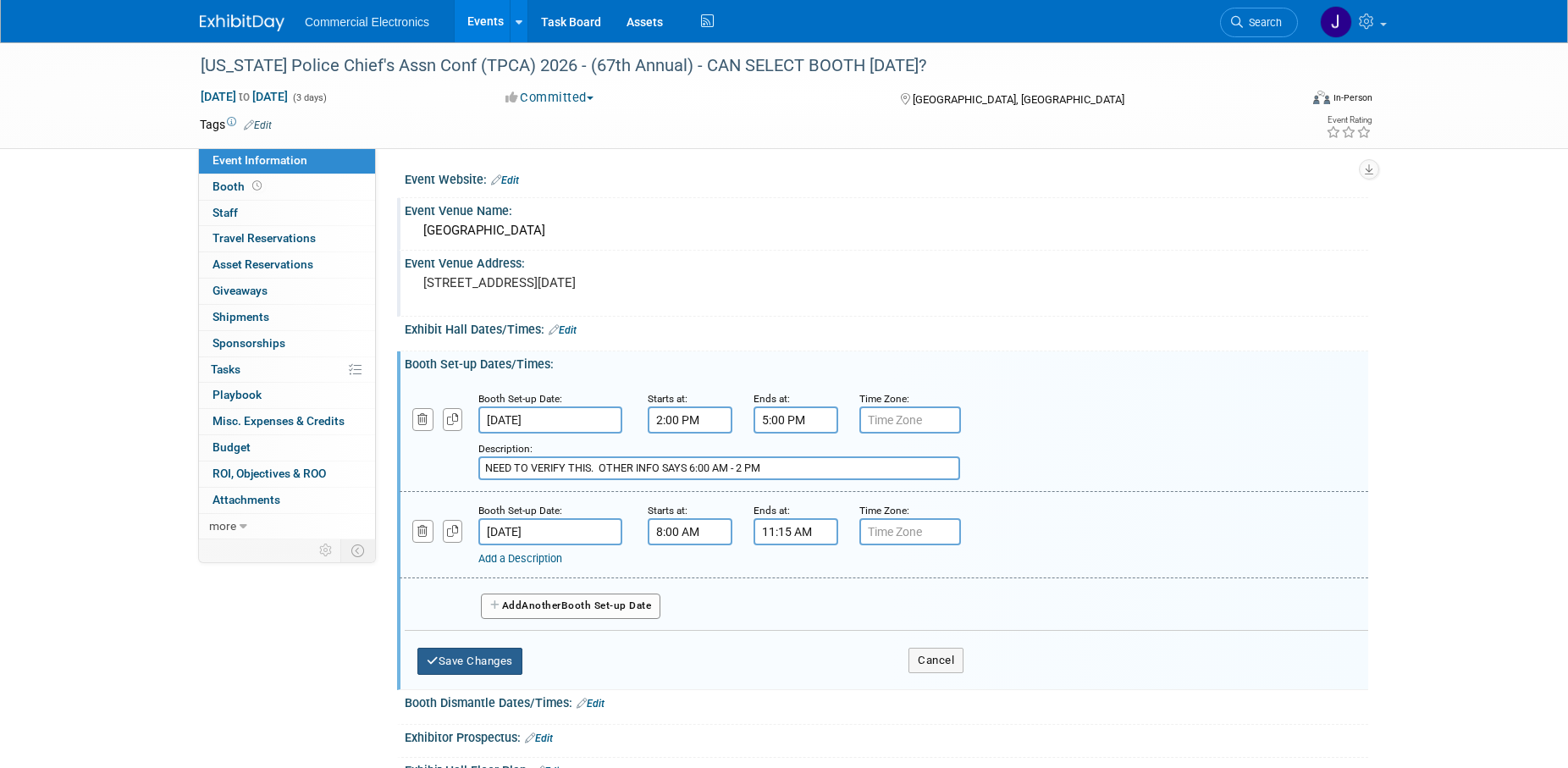
click at [483, 670] on button "Save Changes" at bounding box center [470, 661] width 105 height 27
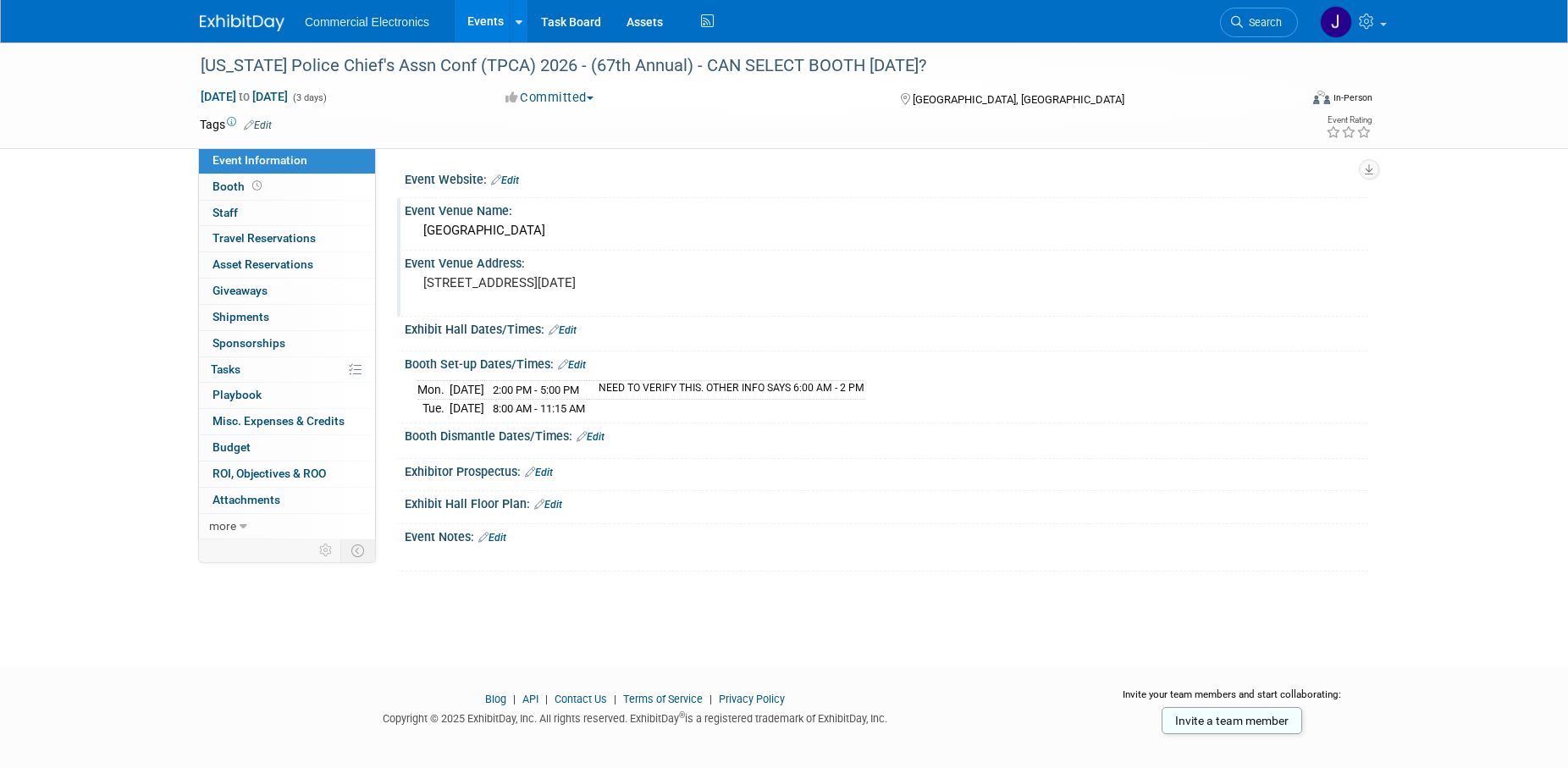
click at [577, 368] on link "Edit" at bounding box center [572, 365] width 28 height 11
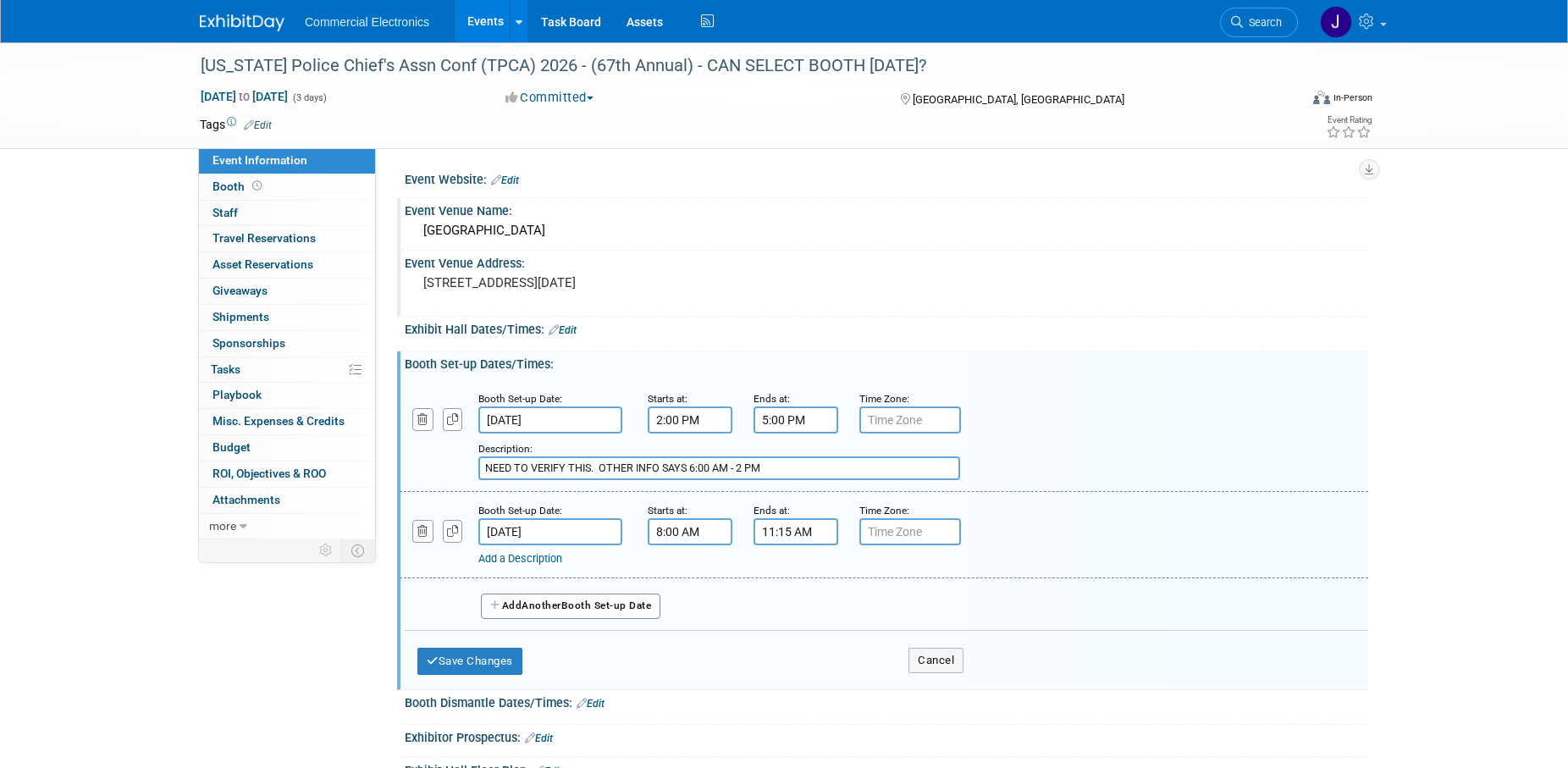
click at [812, 471] on input "NEED TO VERIFY THIS. OTHER INFO SAYS 6:00 AM - 2 PM" at bounding box center [719, 468] width 482 height 24
type input "NEED TO VERIFY THIS. OTHER PAGE SAYS 6:00 AM - 2 PM"
drag, startPoint x: 495, startPoint y: 654, endPoint x: 758, endPoint y: 506, distance: 301.8
click at [497, 654] on button "Save Changes" at bounding box center [470, 661] width 105 height 27
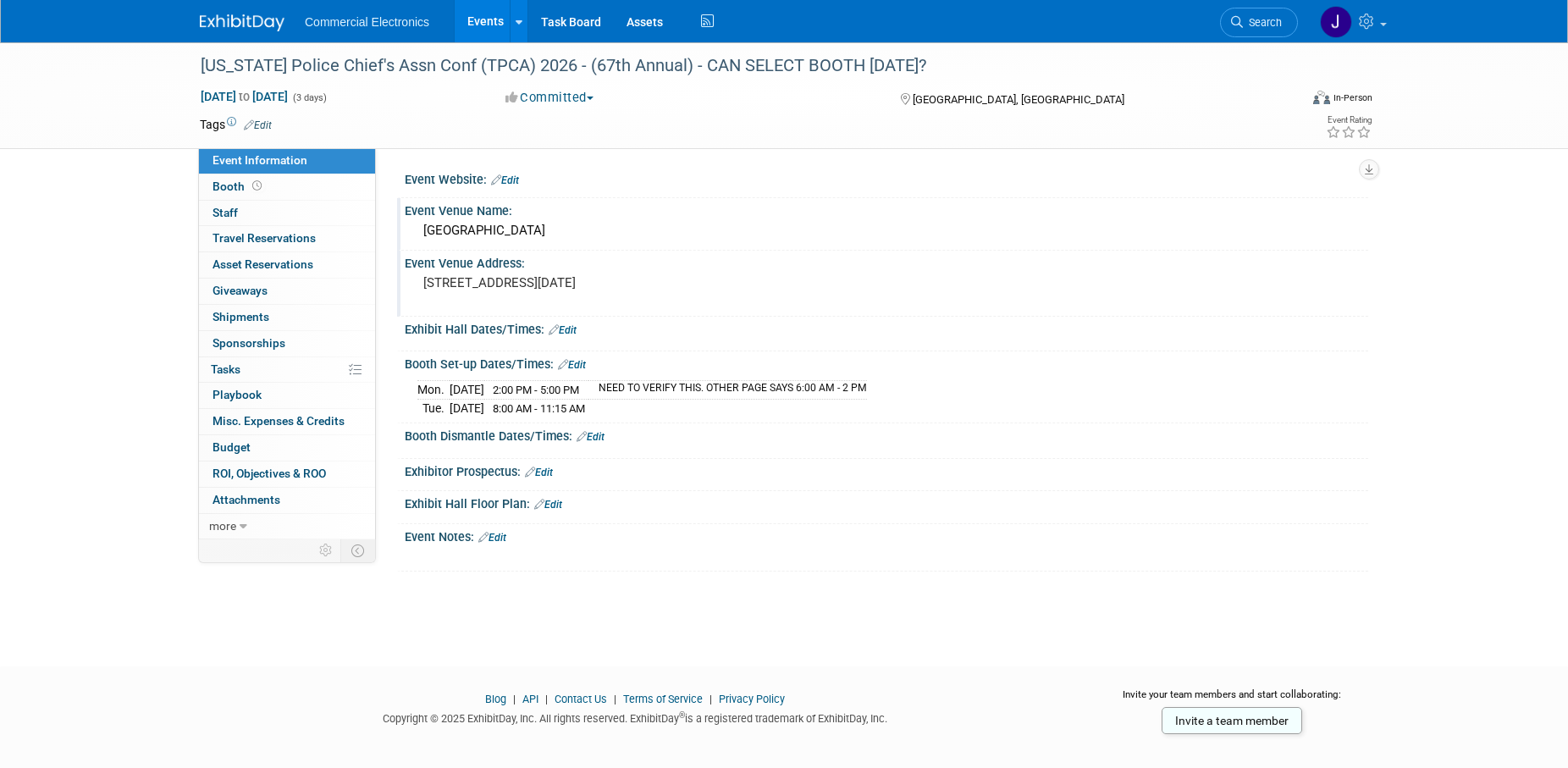
click at [573, 327] on link "Edit" at bounding box center [563, 330] width 28 height 11
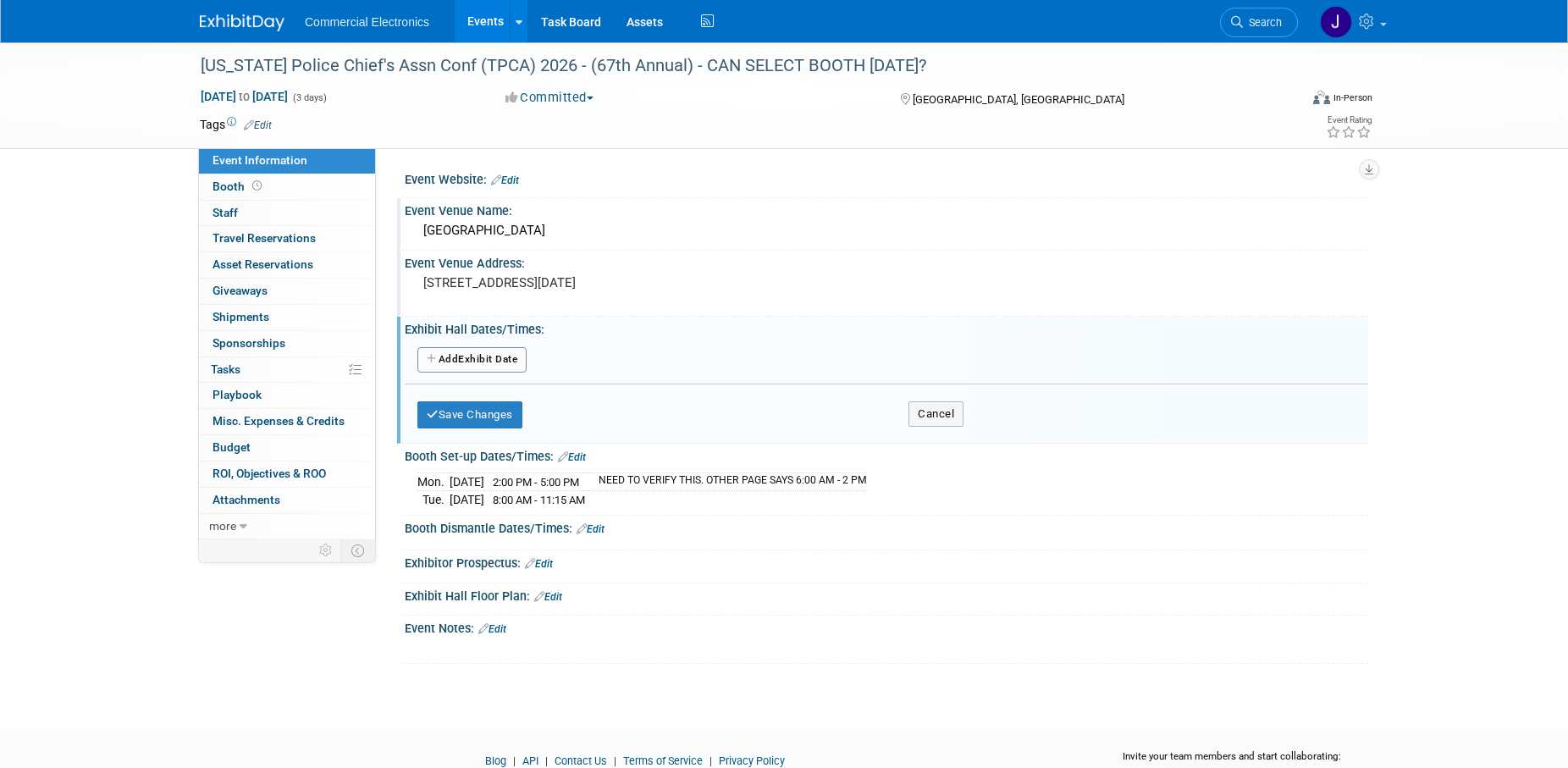
click at [513, 357] on button "Add Another Exhibit Date" at bounding box center [472, 359] width 109 height 25
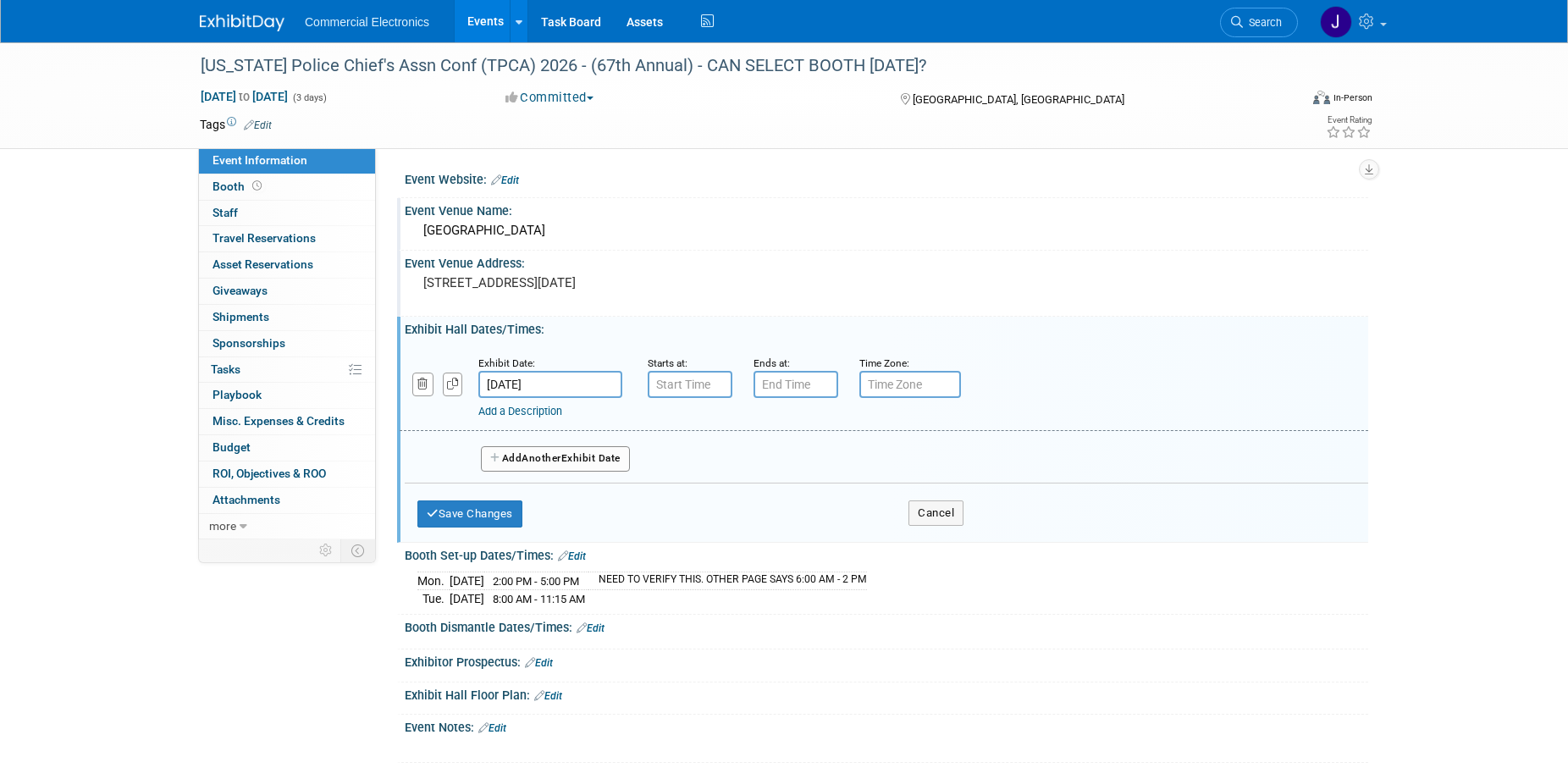
click at [606, 389] on input "Mar 30, 2026" at bounding box center [551, 384] width 144 height 27
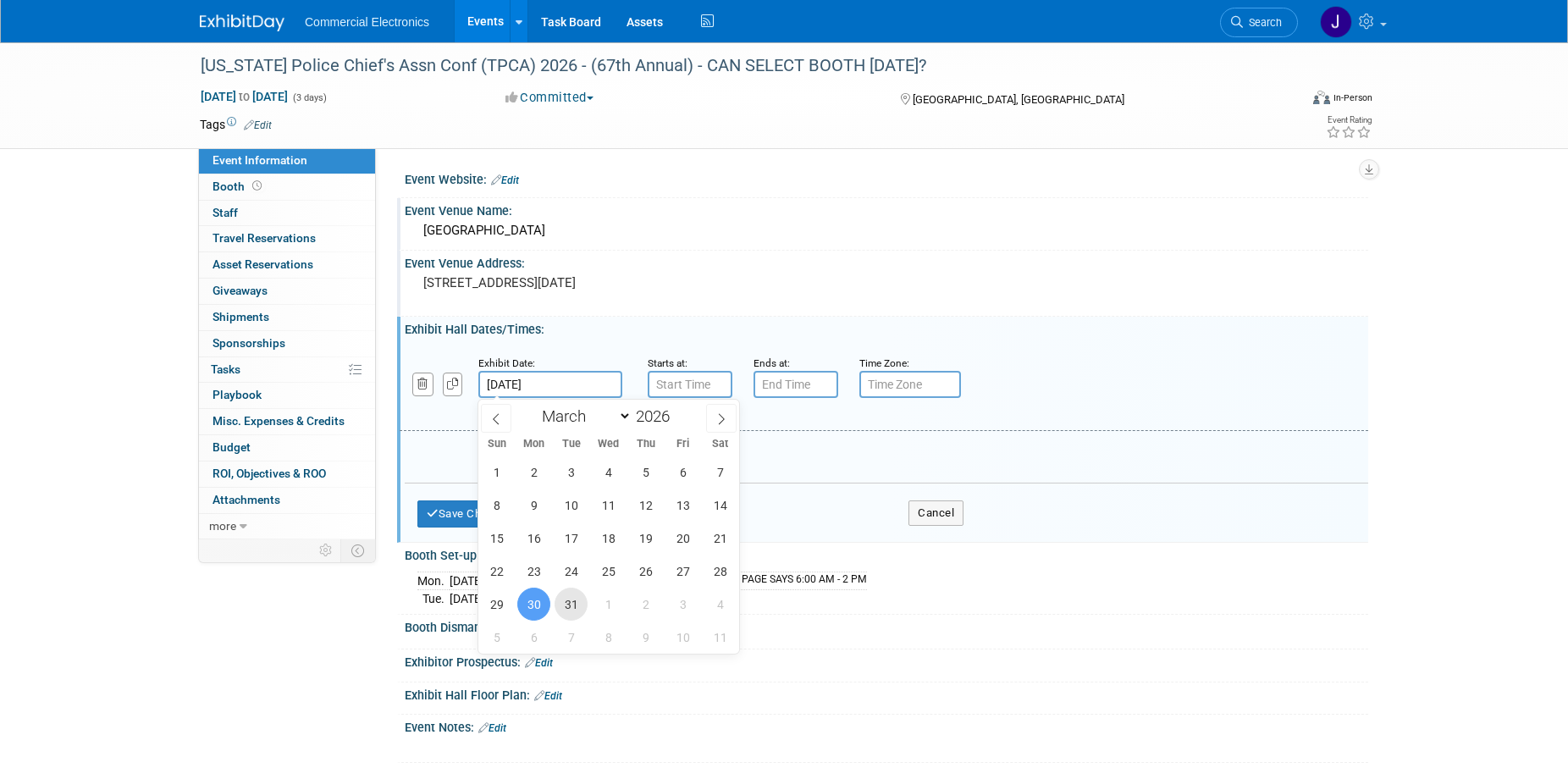
click at [574, 603] on span "31" at bounding box center [571, 605] width 33 height 33
type input "Mar 31, 2026"
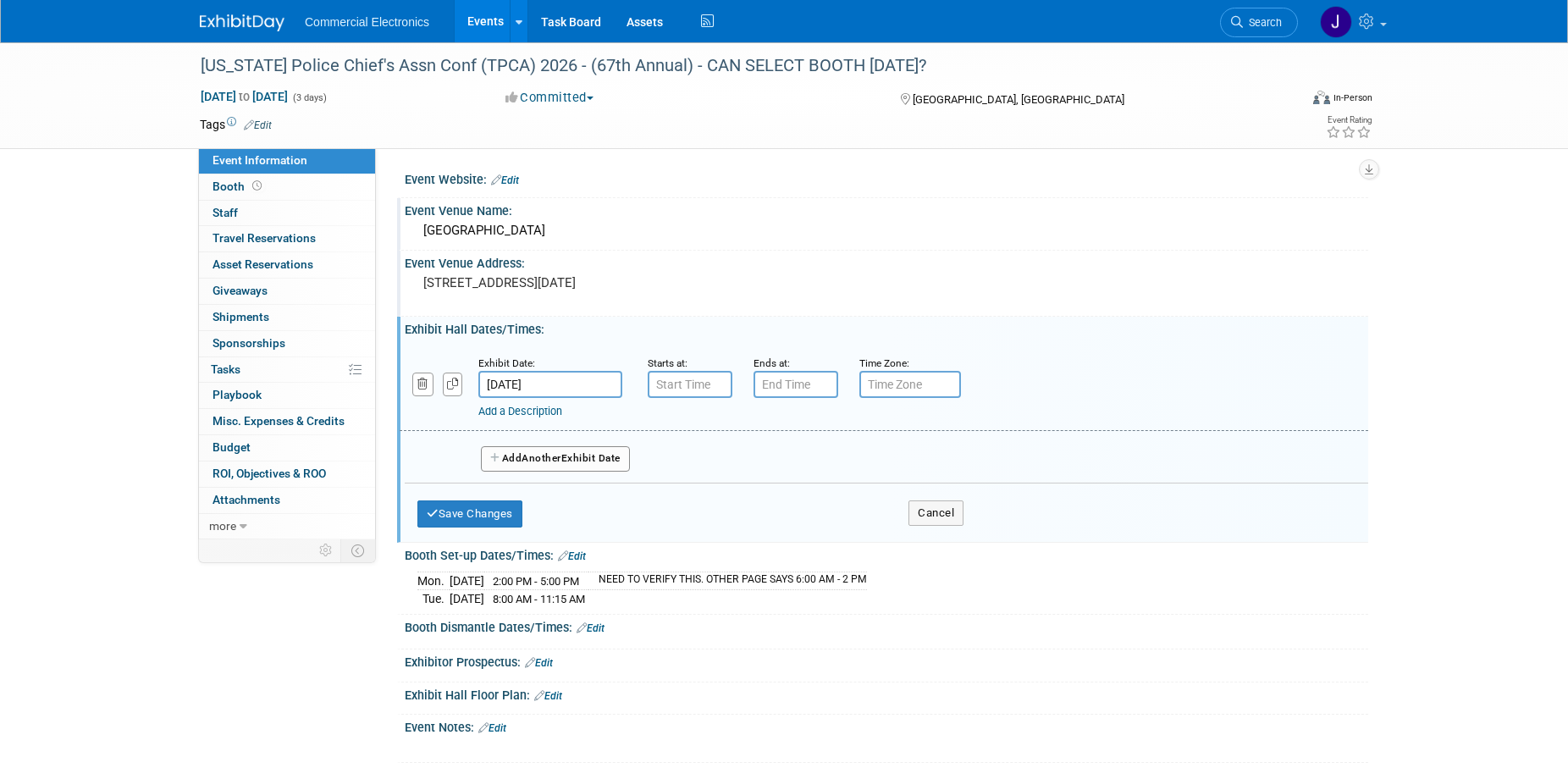
click at [579, 390] on input "Mar 31, 2026" at bounding box center [551, 384] width 144 height 27
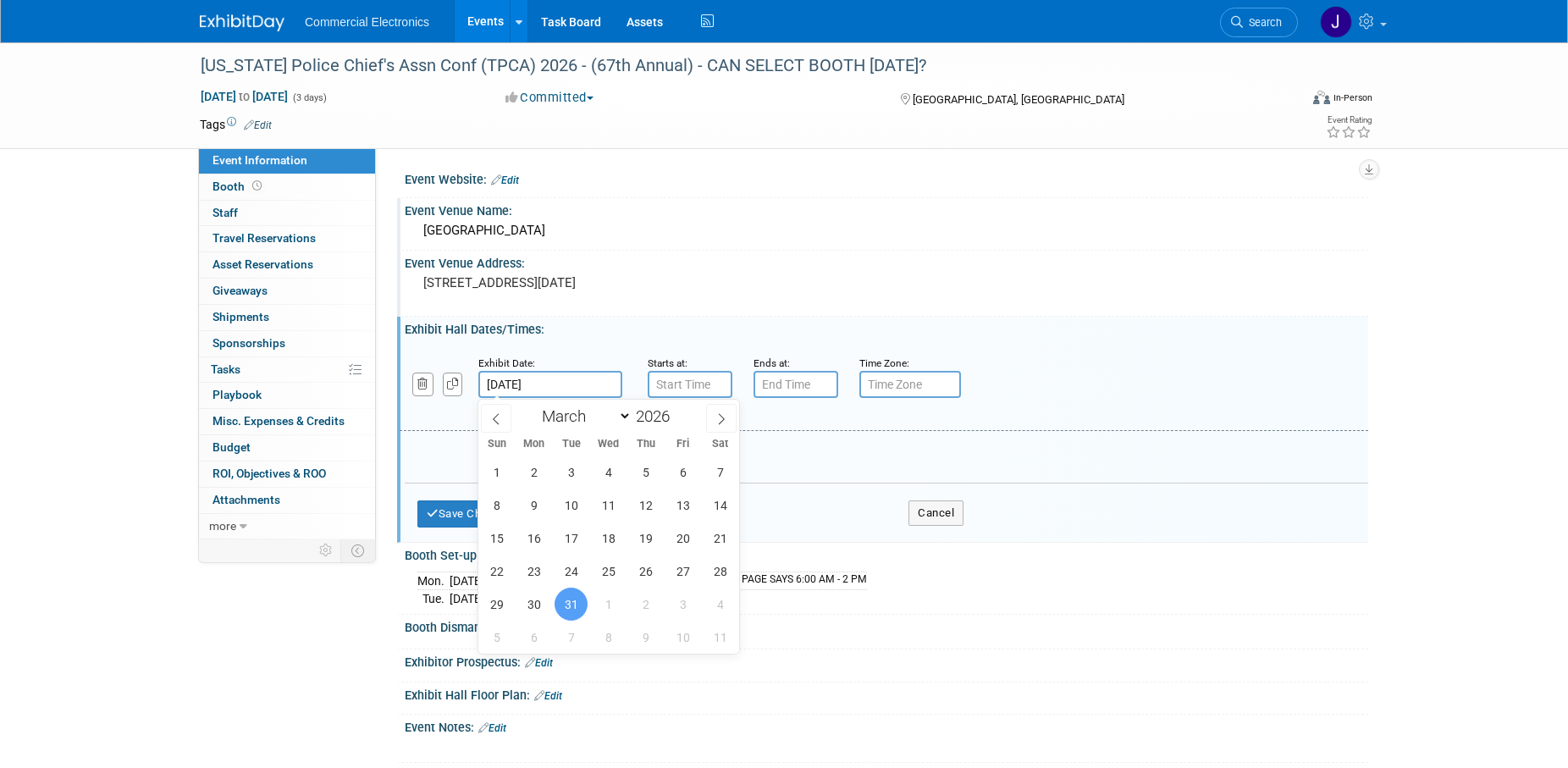
click at [572, 602] on span "31" at bounding box center [571, 605] width 33 height 33
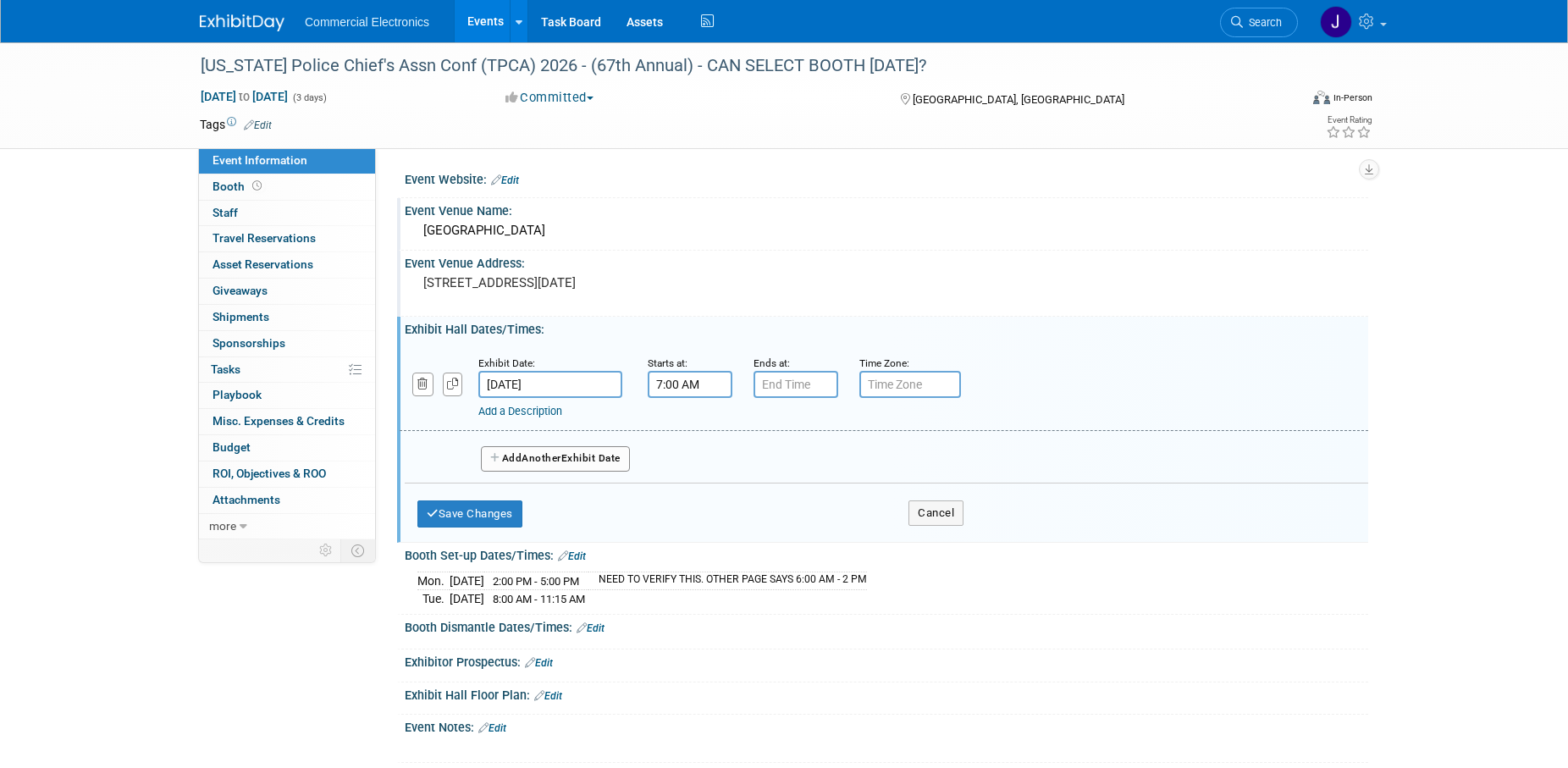
click at [696, 380] on input "7:00 AM" at bounding box center [690, 384] width 84 height 27
click at [690, 435] on span at bounding box center [687, 427] width 30 height 30
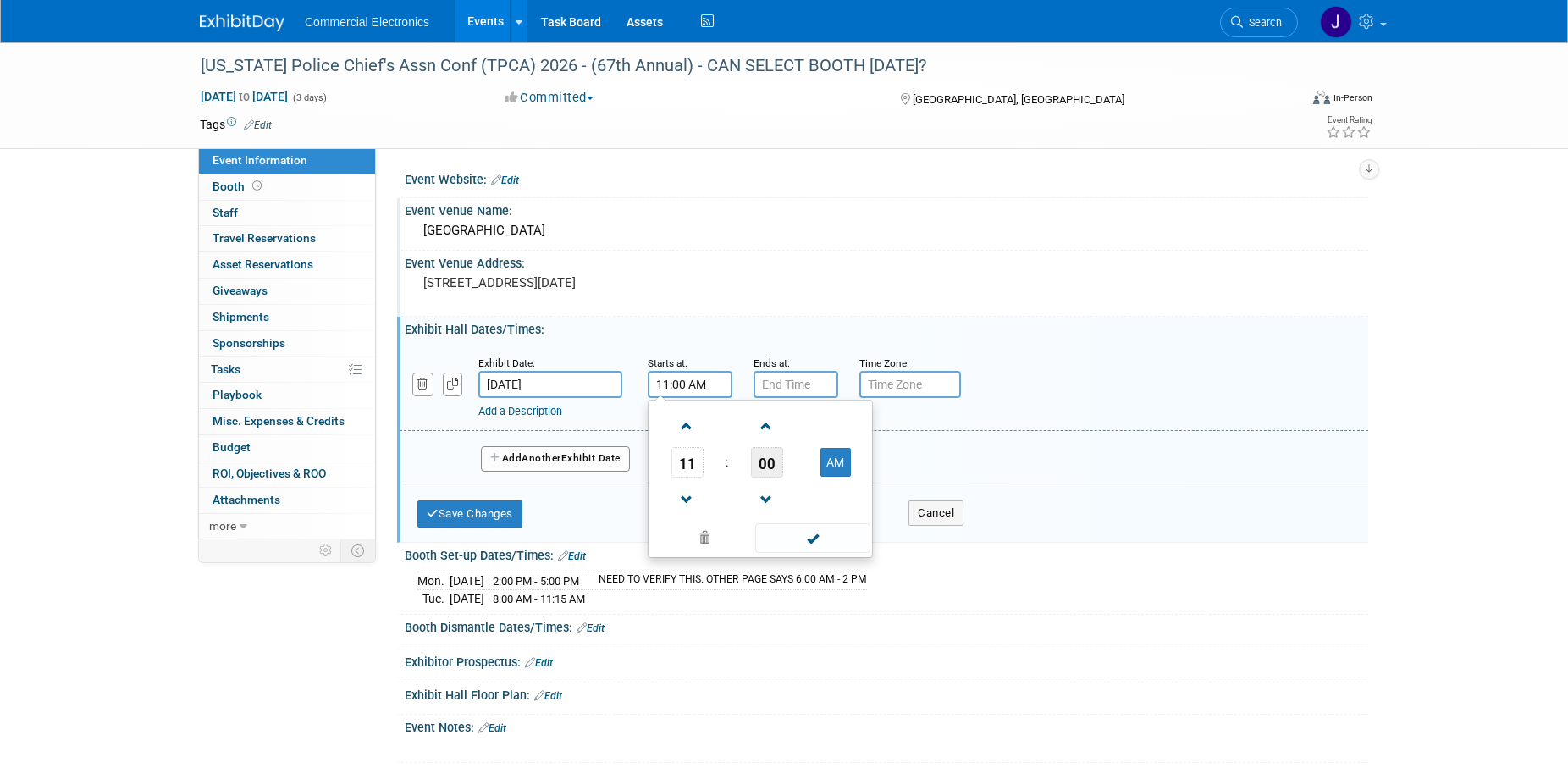
click at [756, 470] on span "00" at bounding box center [767, 462] width 33 height 31
click at [836, 432] on td "15" at bounding box center [842, 427] width 54 height 46
click at [769, 469] on span "15" at bounding box center [767, 462] width 33 height 31
click at [733, 513] on td "45" at bounding box center [733, 518] width 54 height 46
type input "11:45 AM"
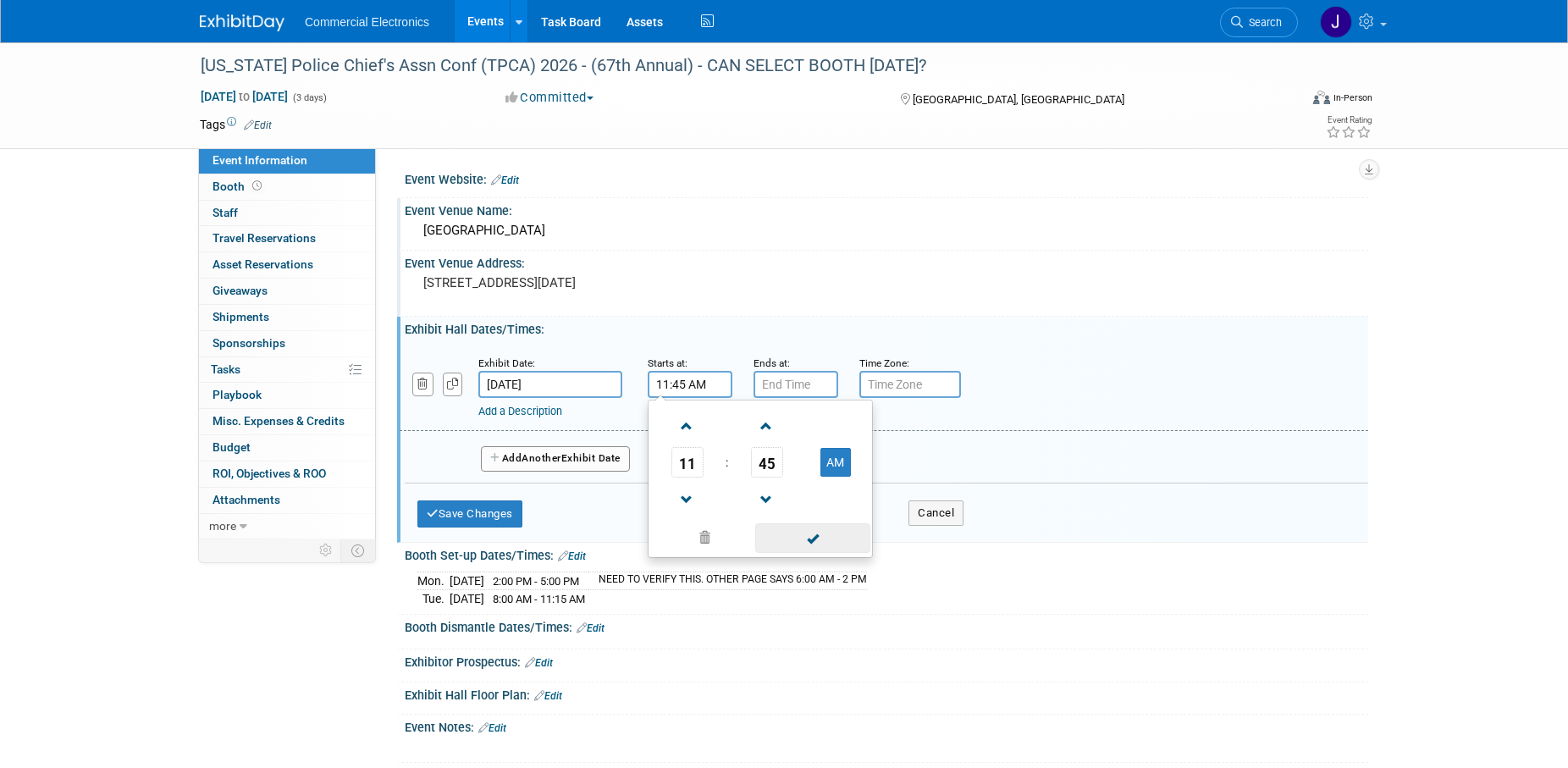
click at [794, 535] on span at bounding box center [813, 539] width 114 height 30
click at [777, 388] on input "7:00 PM" at bounding box center [796, 384] width 84 height 27
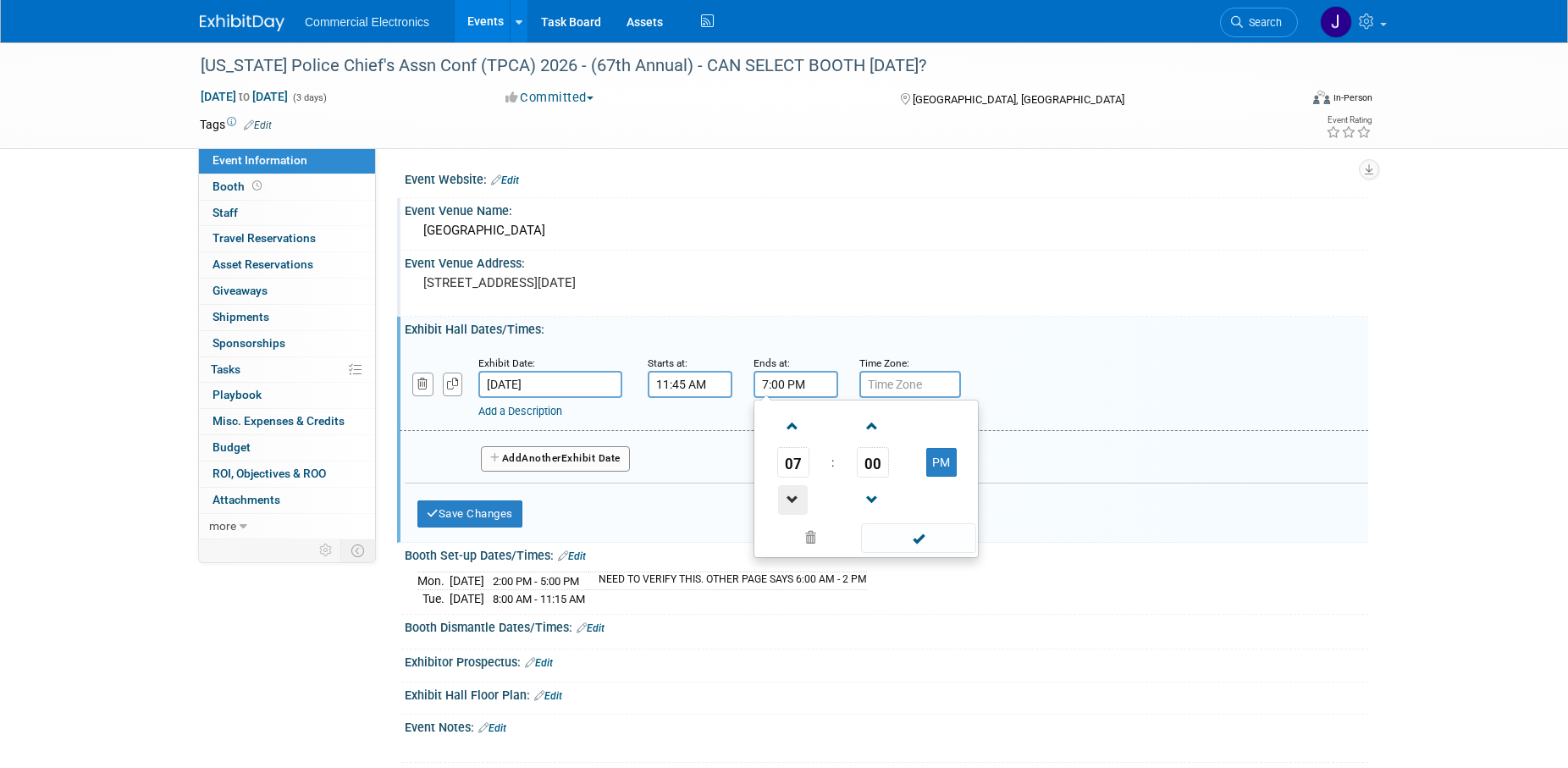
click at [795, 493] on span at bounding box center [793, 500] width 30 height 30
type input "5:00 PM"
click at [892, 548] on span at bounding box center [918, 539] width 114 height 30
click at [596, 462] on button "Add Another Exhibit Date" at bounding box center [556, 459] width 149 height 25
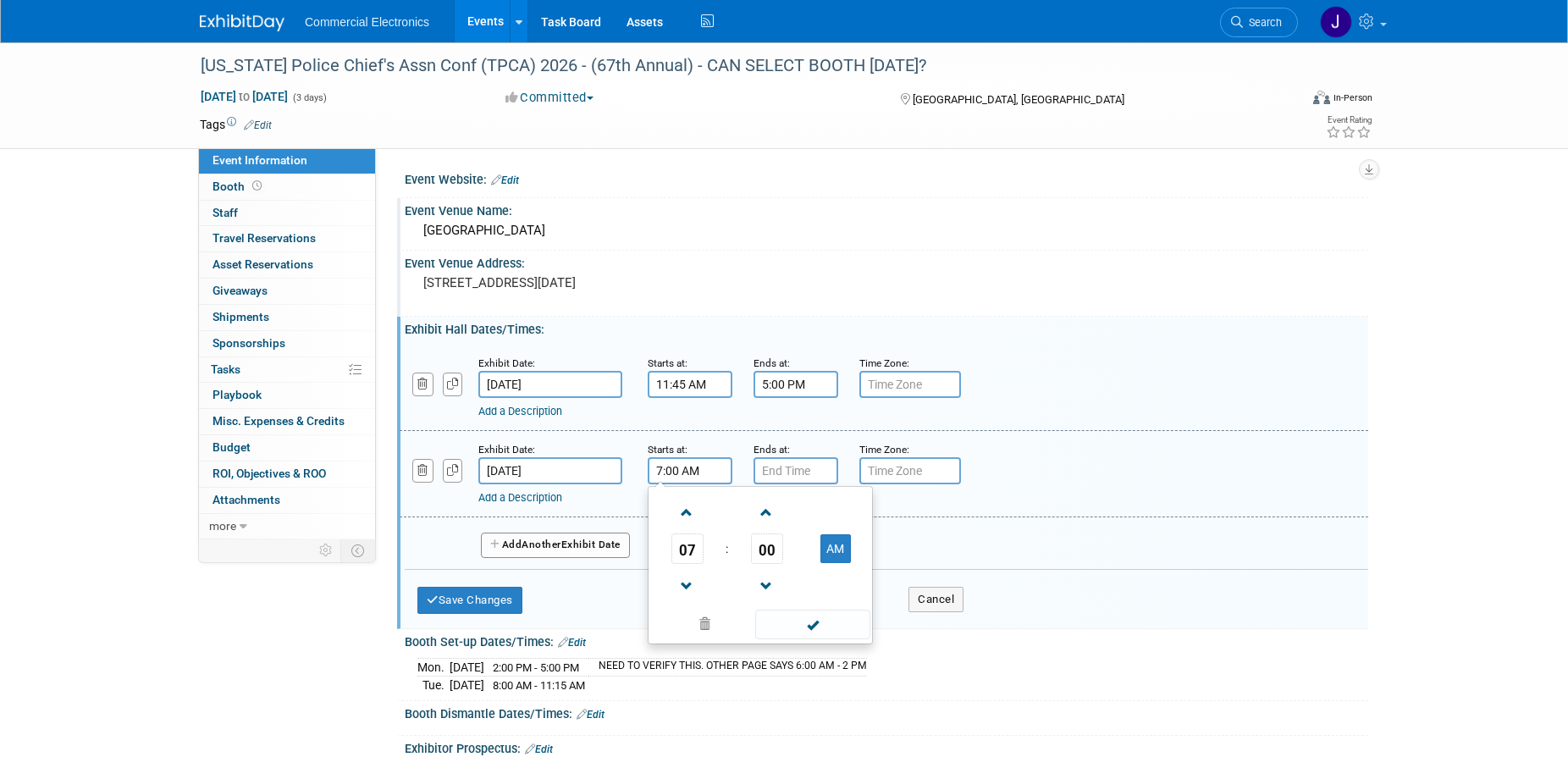
click at [671, 475] on input "7:00 AM" at bounding box center [690, 471] width 84 height 27
click at [684, 524] on span at bounding box center [687, 513] width 30 height 30
type input "8:00 AM"
drag, startPoint x: 797, startPoint y: 623, endPoint x: 785, endPoint y: 589, distance: 36.1
click at [796, 624] on span at bounding box center [813, 625] width 114 height 30
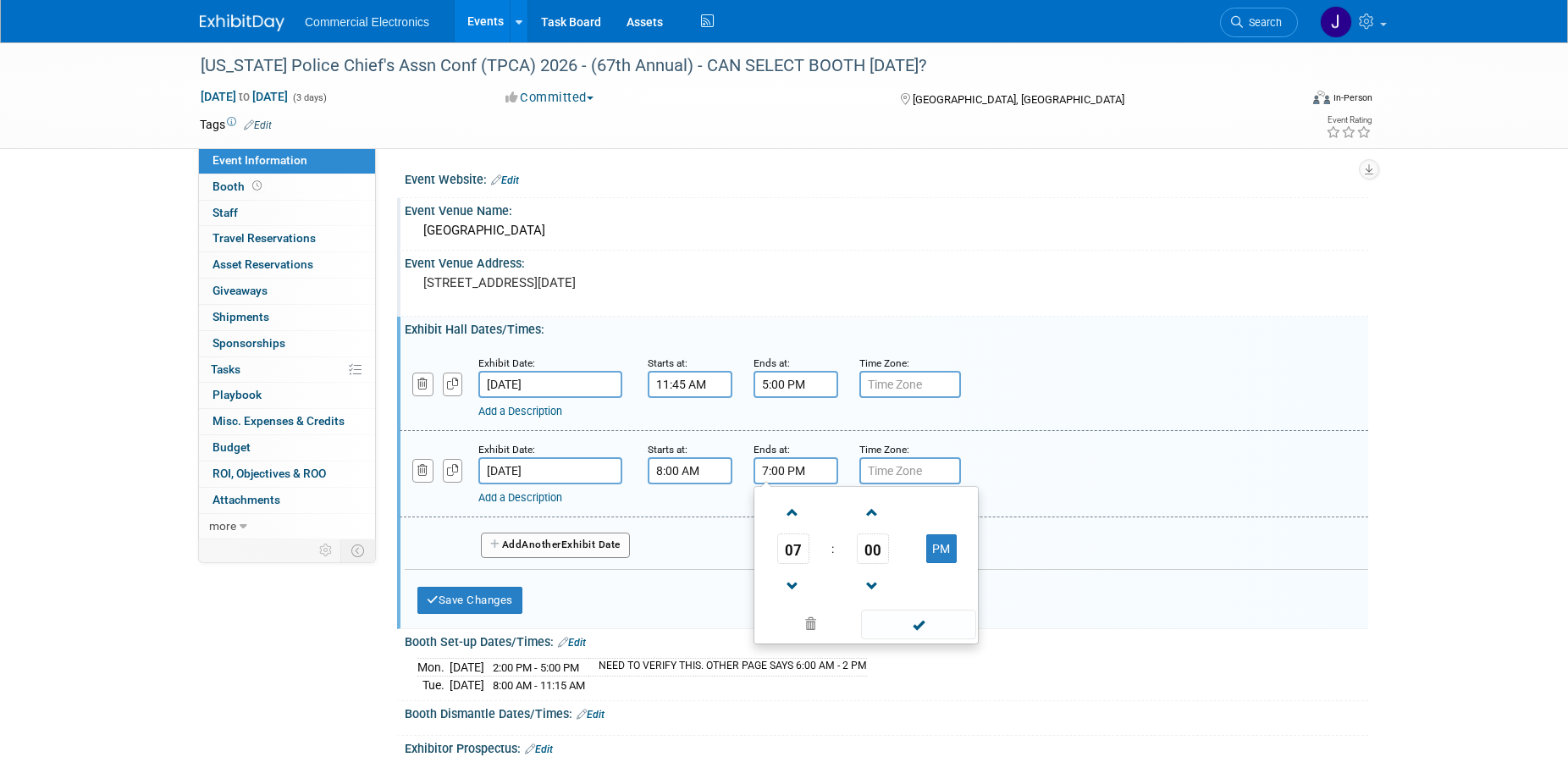
click at [779, 472] on input "7:00 PM" at bounding box center [796, 471] width 84 height 27
click at [789, 590] on span at bounding box center [793, 587] width 30 height 30
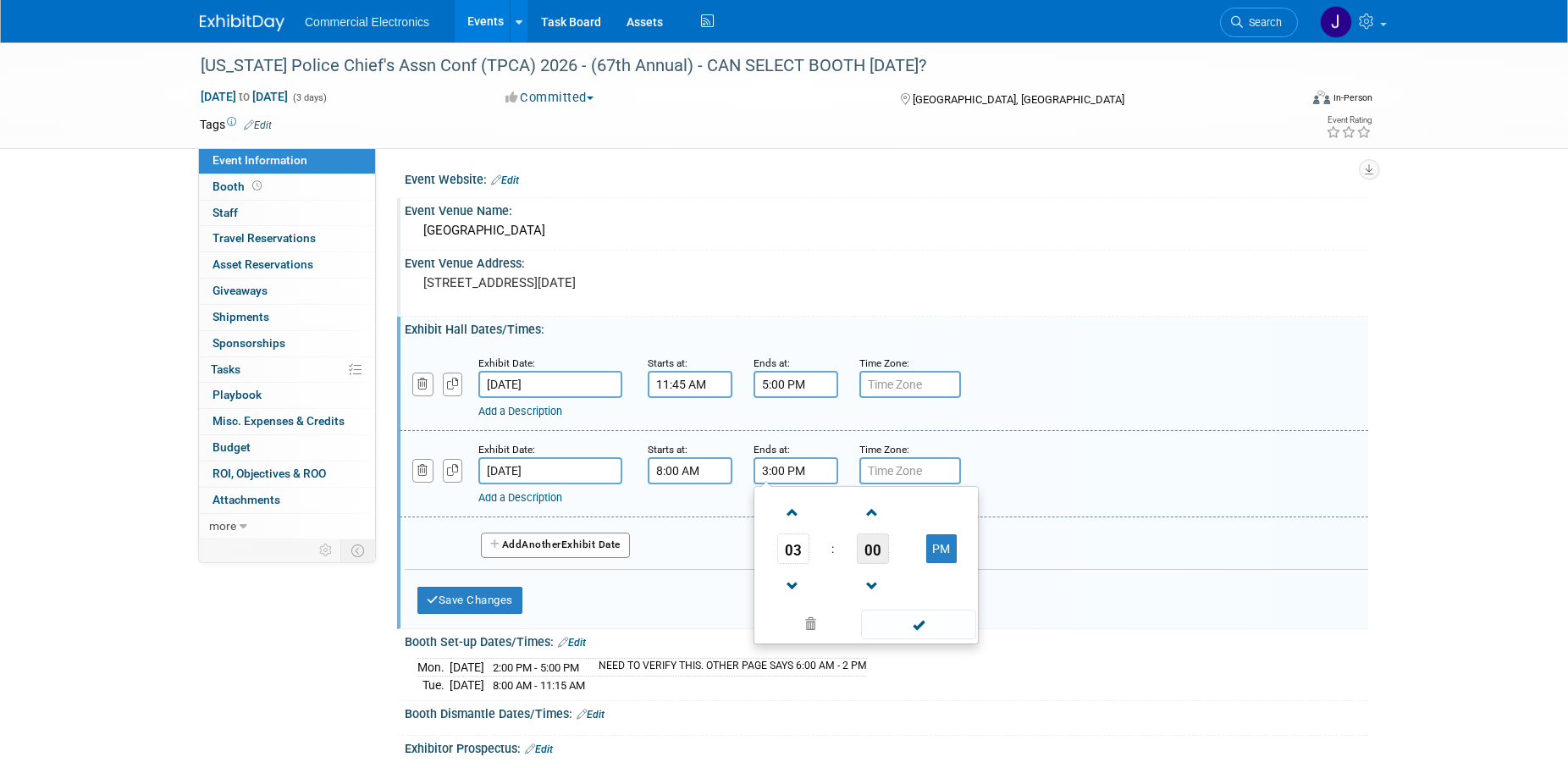
click at [872, 557] on span "00" at bounding box center [873, 548] width 33 height 31
click at [892, 569] on td "30" at bounding box center [893, 559] width 54 height 46
click at [936, 549] on button "PM" at bounding box center [942, 548] width 31 height 29
click at [938, 553] on button "AM" at bounding box center [942, 548] width 31 height 29
type input "3:30 PM"
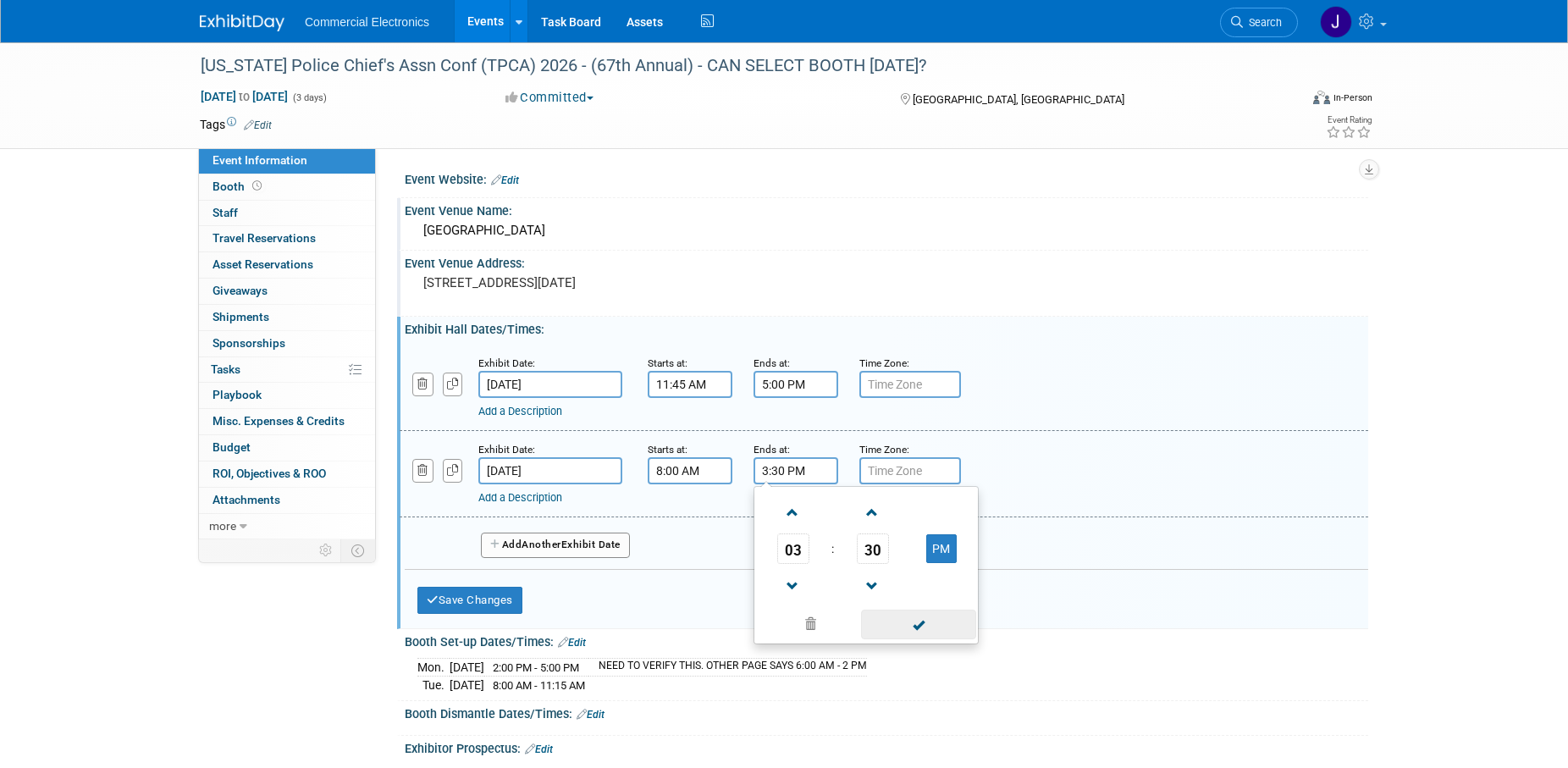
click at [908, 634] on span at bounding box center [918, 625] width 114 height 30
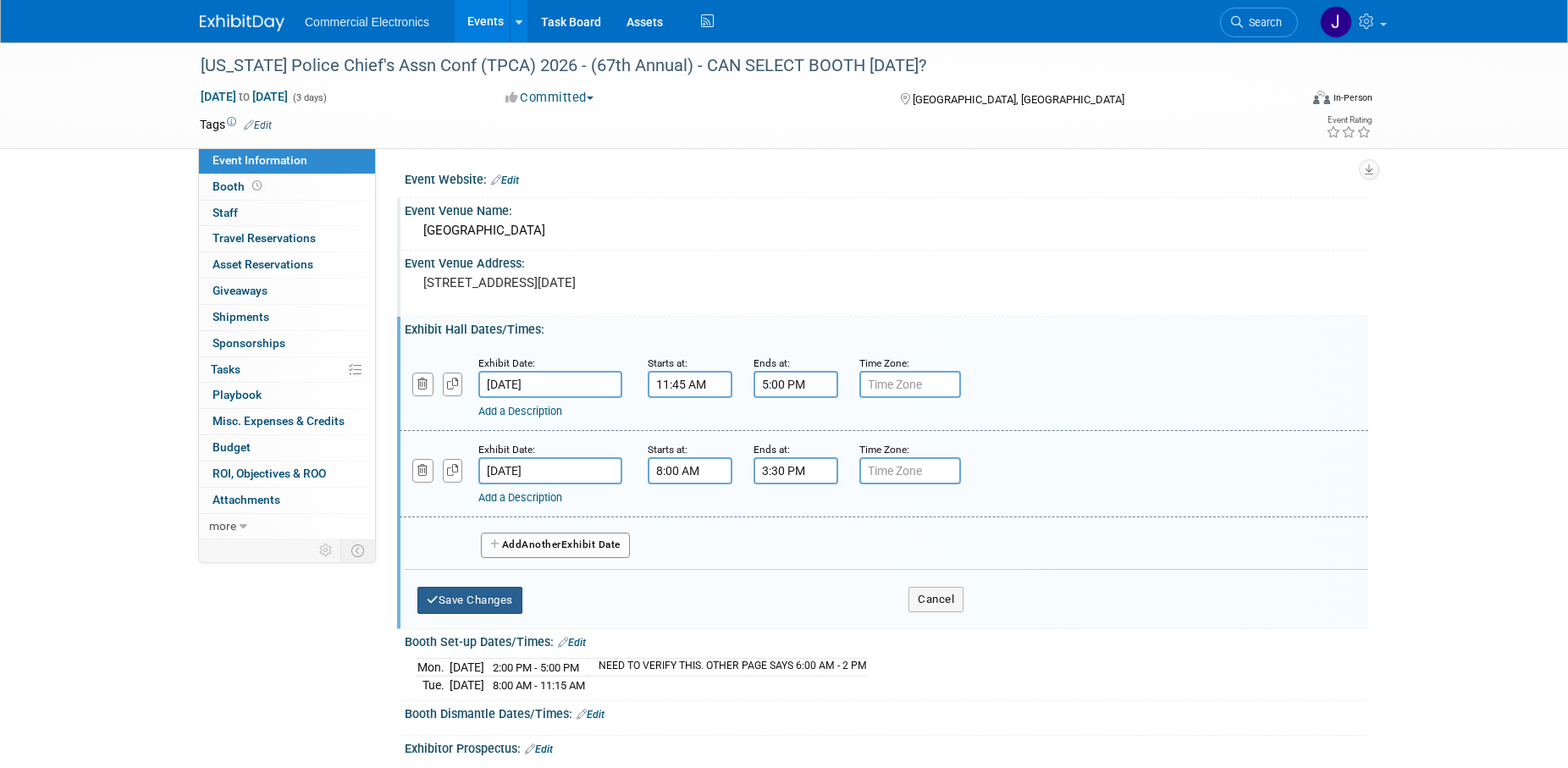
click at [500, 605] on button "Save Changes" at bounding box center [470, 600] width 105 height 27
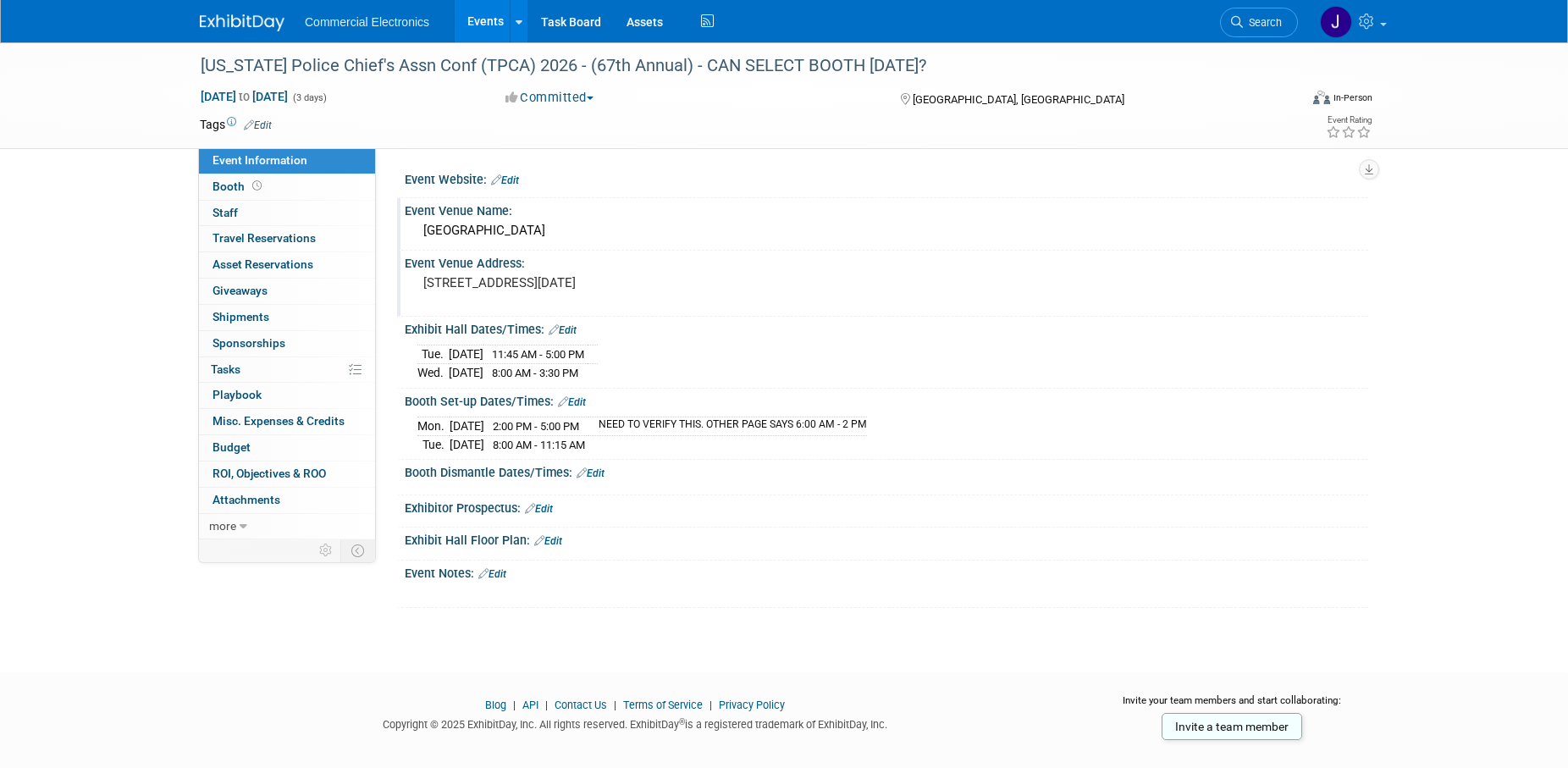
click at [601, 471] on link "Edit" at bounding box center [590, 473] width 28 height 11
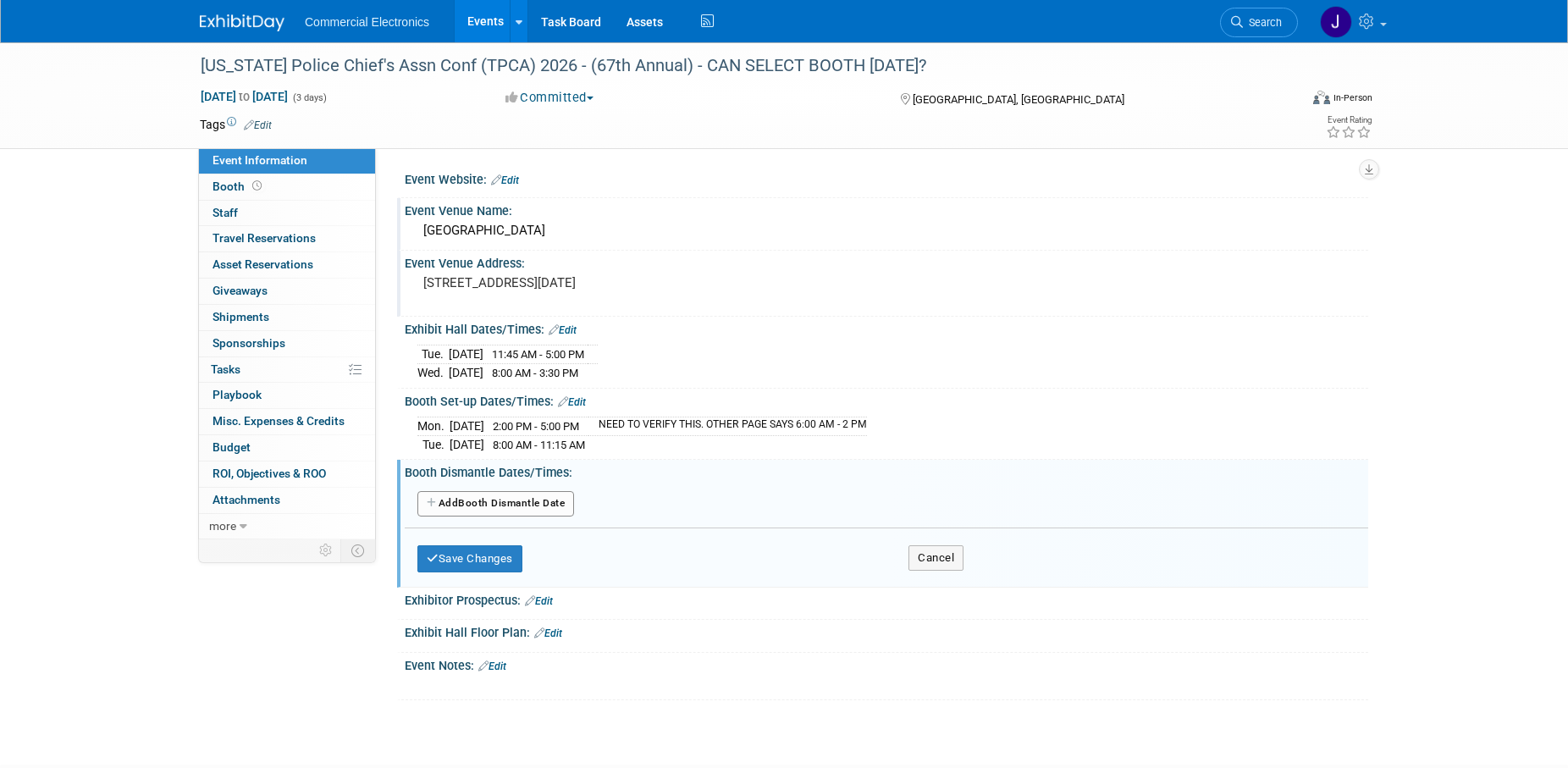
click at [538, 502] on button "Add Another Booth Dismantle Date" at bounding box center [495, 504] width 156 height 25
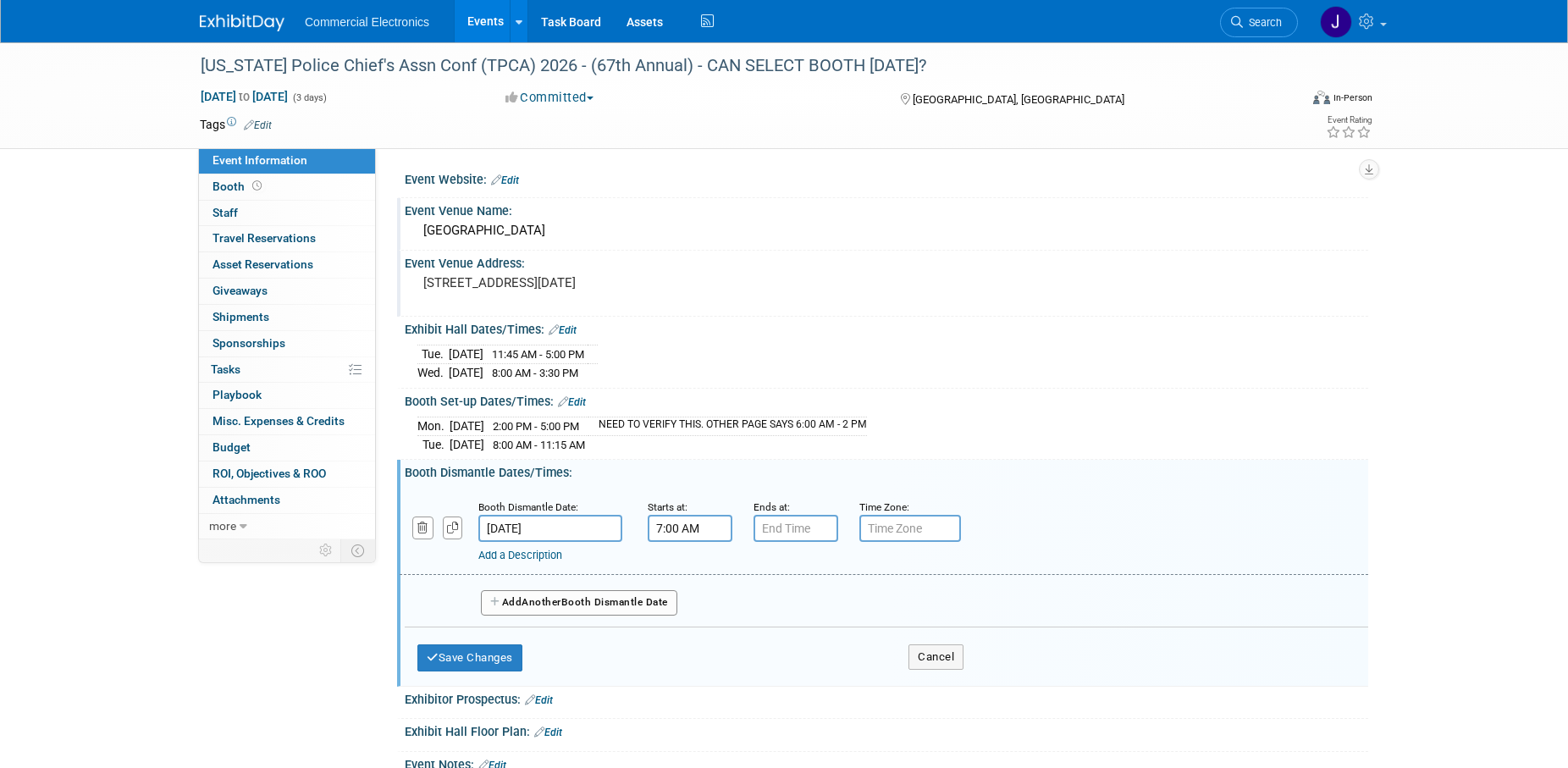
click at [690, 522] on input "7:00 AM" at bounding box center [690, 528] width 84 height 27
click at [690, 643] on span at bounding box center [687, 644] width 30 height 30
click at [690, 644] on span at bounding box center [687, 644] width 30 height 30
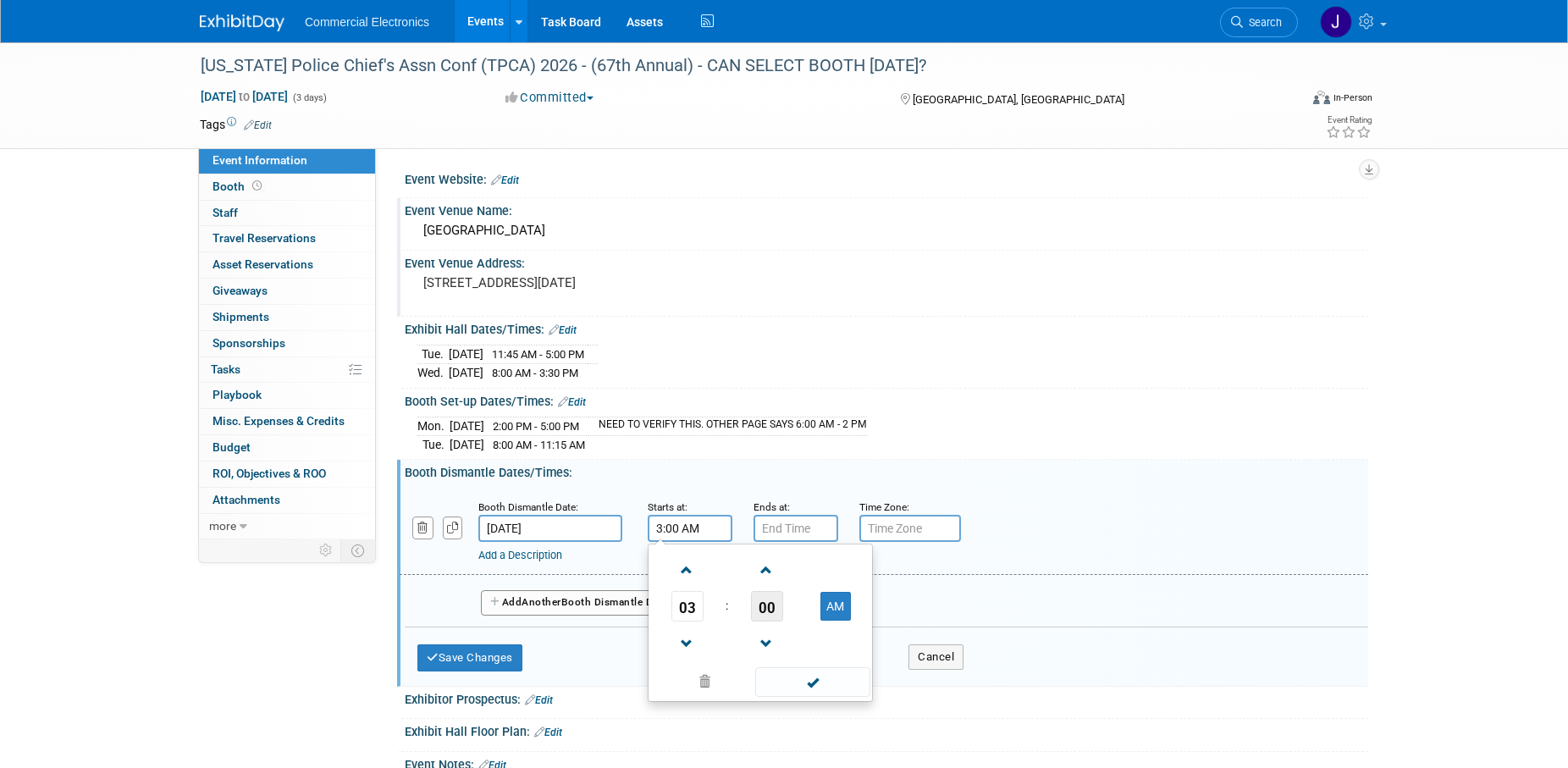
click at [766, 607] on span "00" at bounding box center [767, 606] width 33 height 31
click at [784, 619] on td "30" at bounding box center [788, 617] width 54 height 46
click at [842, 605] on button "AM" at bounding box center [835, 606] width 31 height 29
type input "3:30 PM"
click at [824, 682] on span at bounding box center [813, 683] width 114 height 30
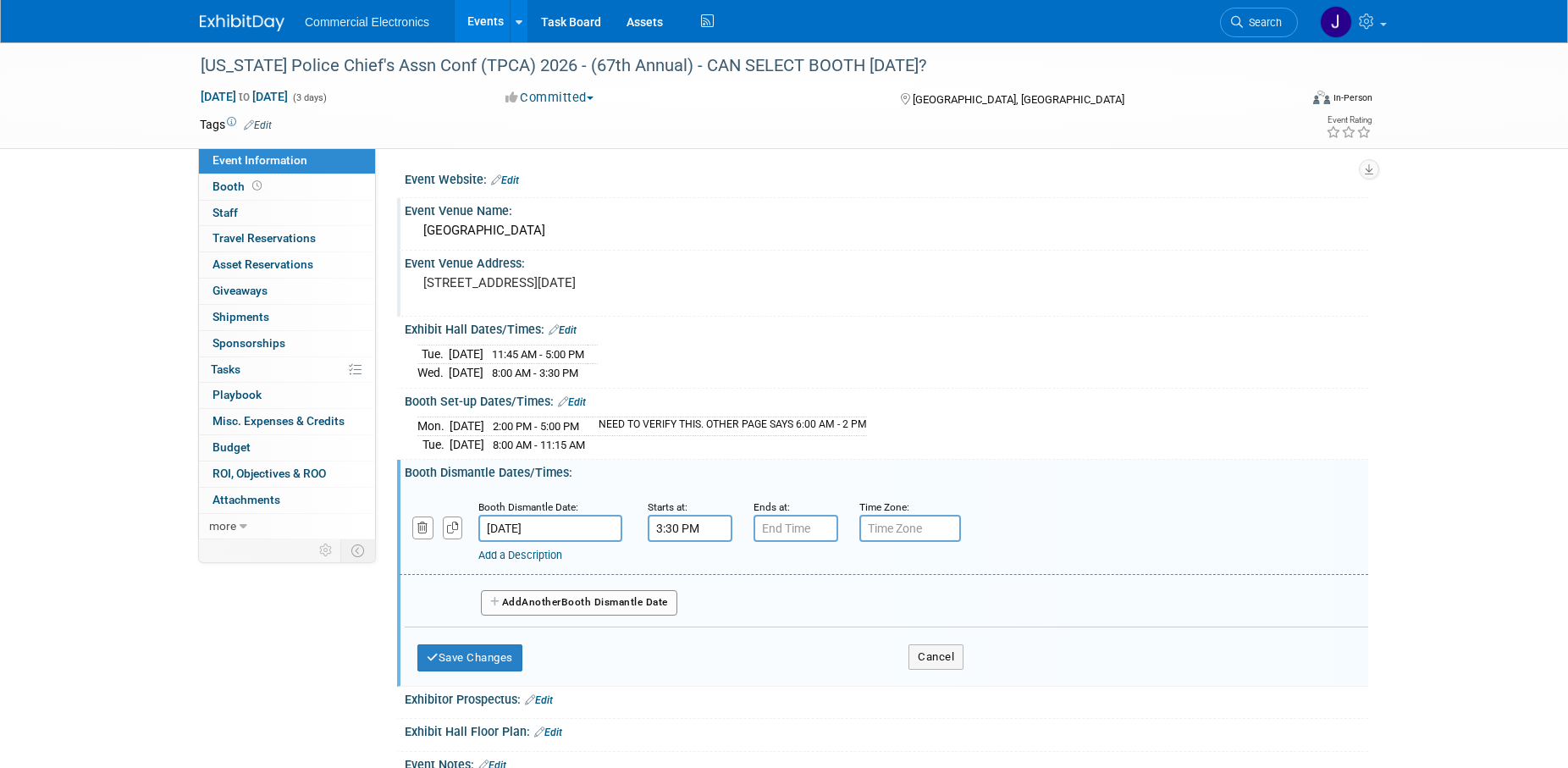
type input "7:00 PM"
click at [775, 531] on input "7:00 PM" at bounding box center [796, 528] width 84 height 27
click at [921, 688] on span at bounding box center [918, 683] width 114 height 30
click at [892, 518] on input "text" at bounding box center [910, 528] width 102 height 27
click at [506, 555] on link "Add a Description" at bounding box center [520, 555] width 83 height 12
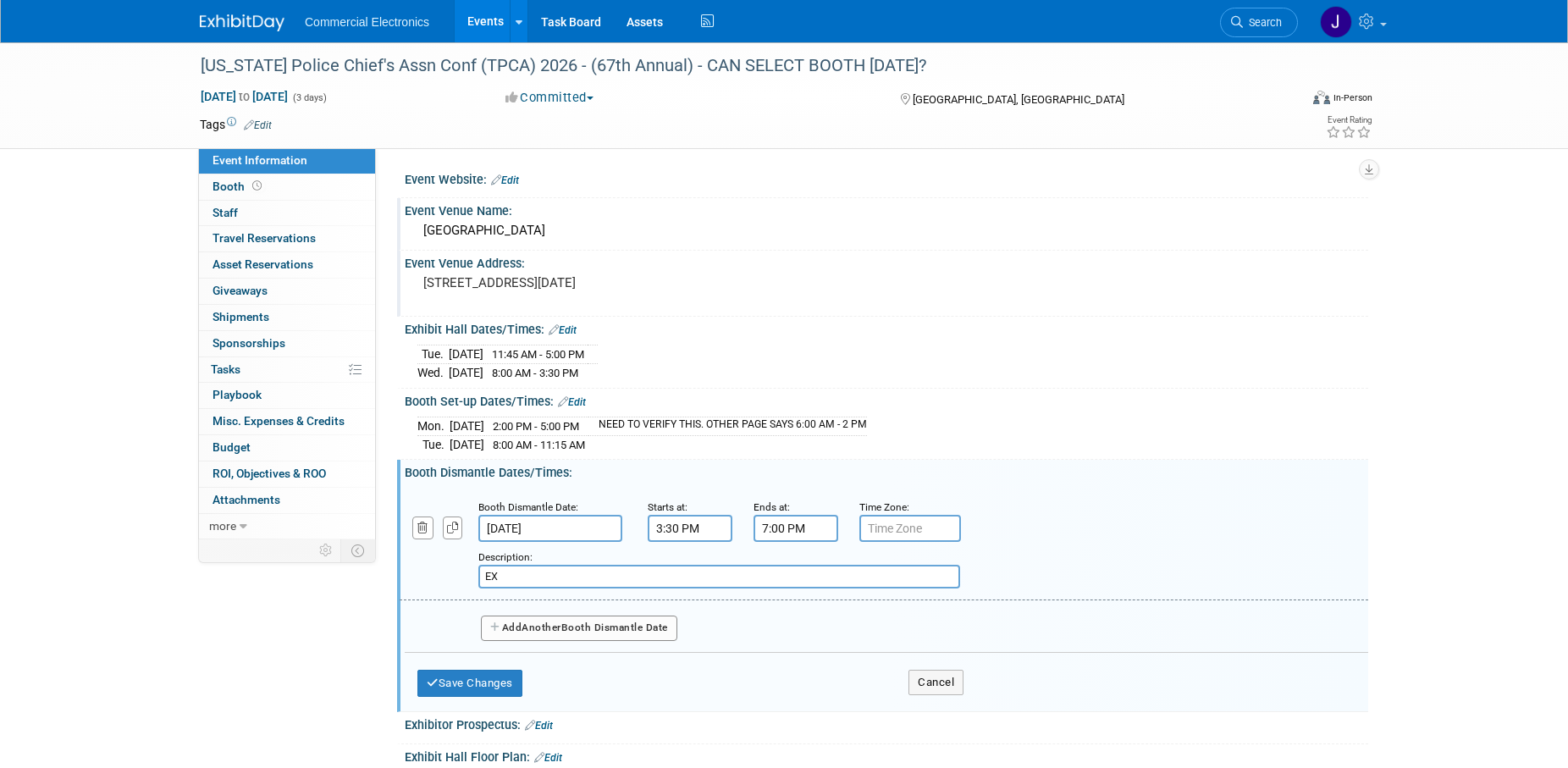
type input "E"
type input "EXHIBITOR FLOOR MUST BE CLEARED BY 5:00 PM"
click at [481, 685] on button "Save Changes" at bounding box center [470, 684] width 105 height 27
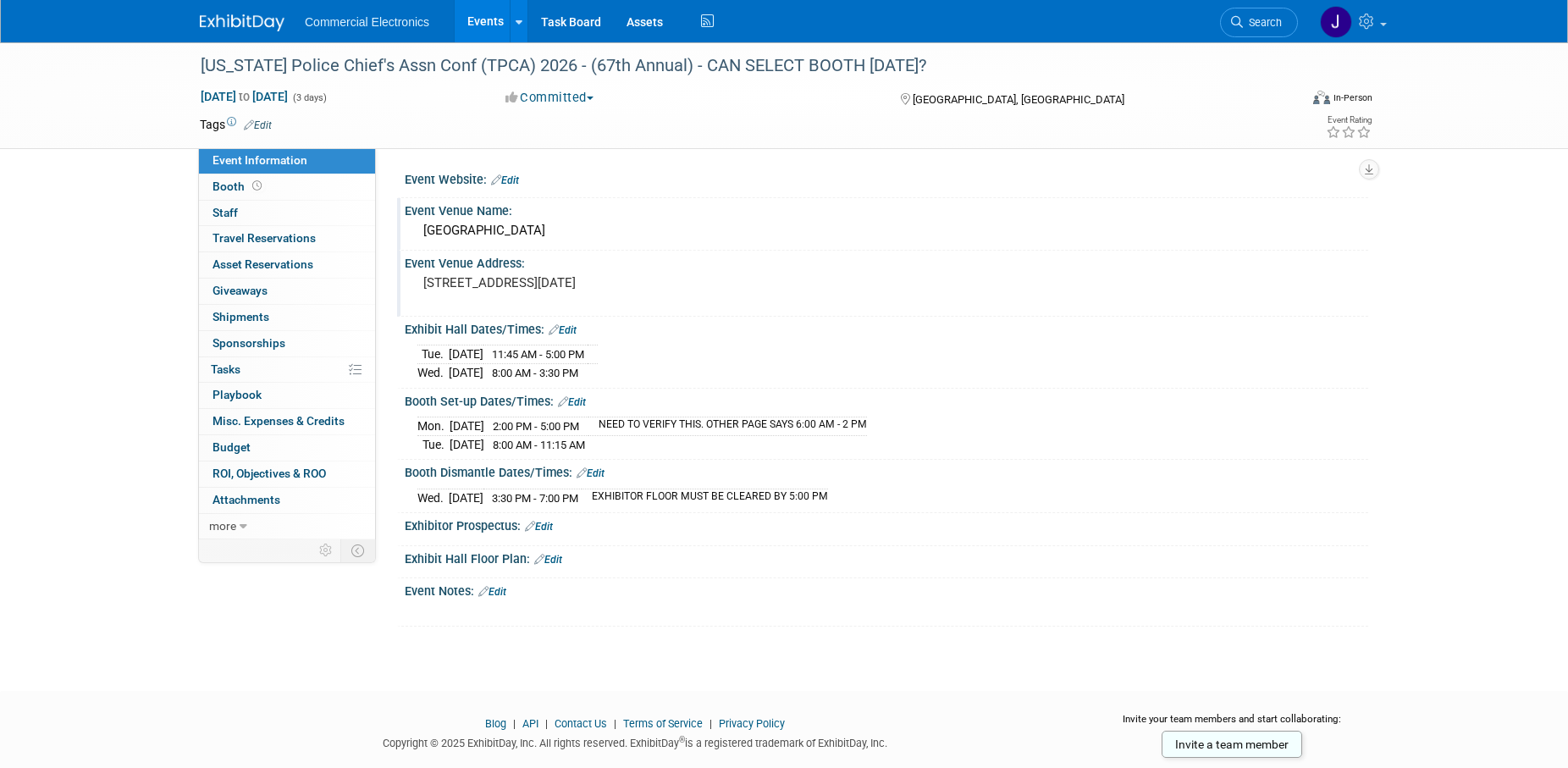
click at [506, 589] on link "Edit" at bounding box center [493, 591] width 28 height 11
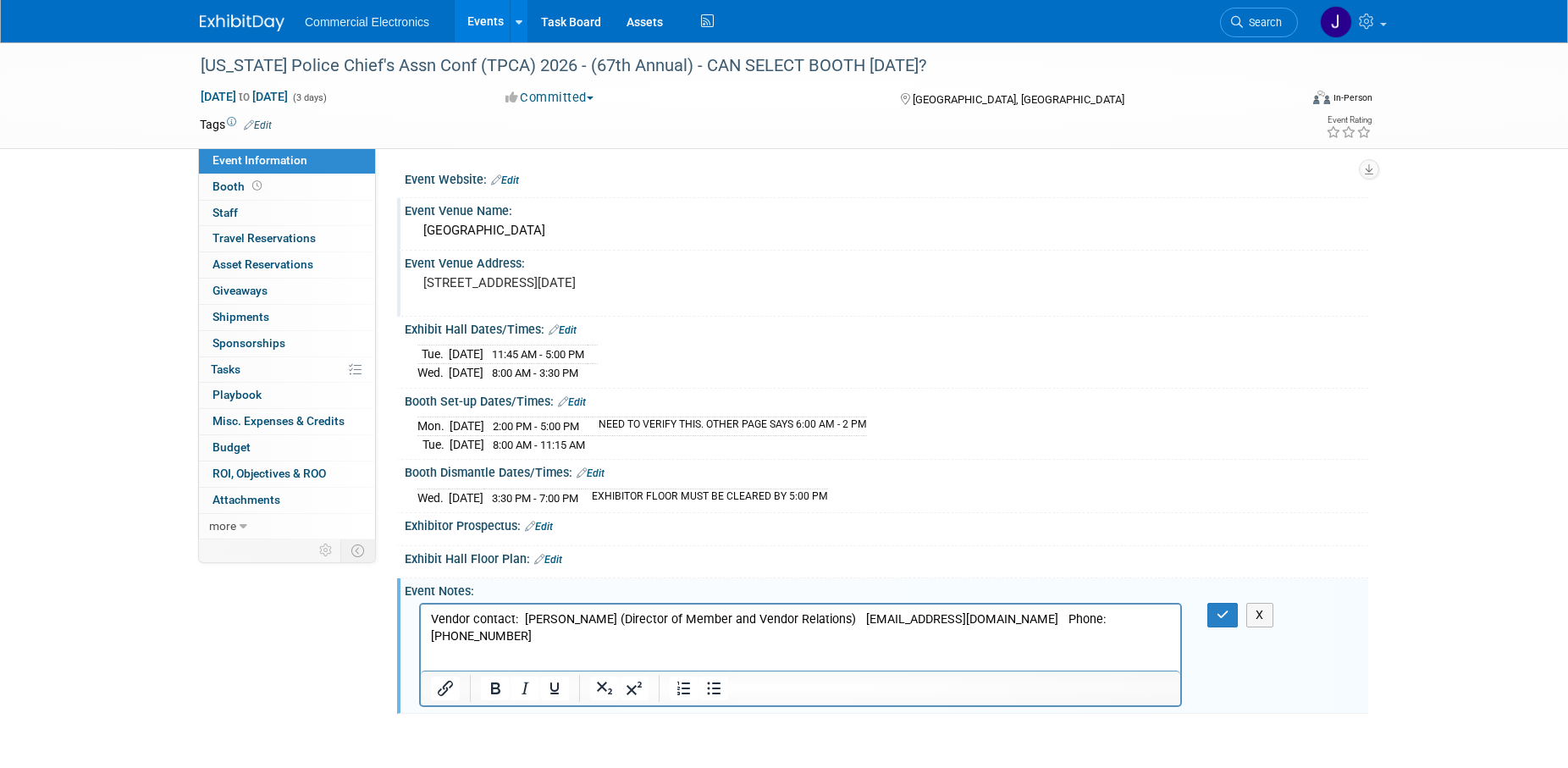
click at [506, 616] on p "Vendor contact: Morgan Heine (Director of Member and Vendor Relations) mheine@t…" at bounding box center [801, 627] width 741 height 34
click at [835, 619] on p "Vendor contact: Morgan Heine (Director of Member and Vendor Relations) mheine@t…" at bounding box center [801, 627] width 741 height 34
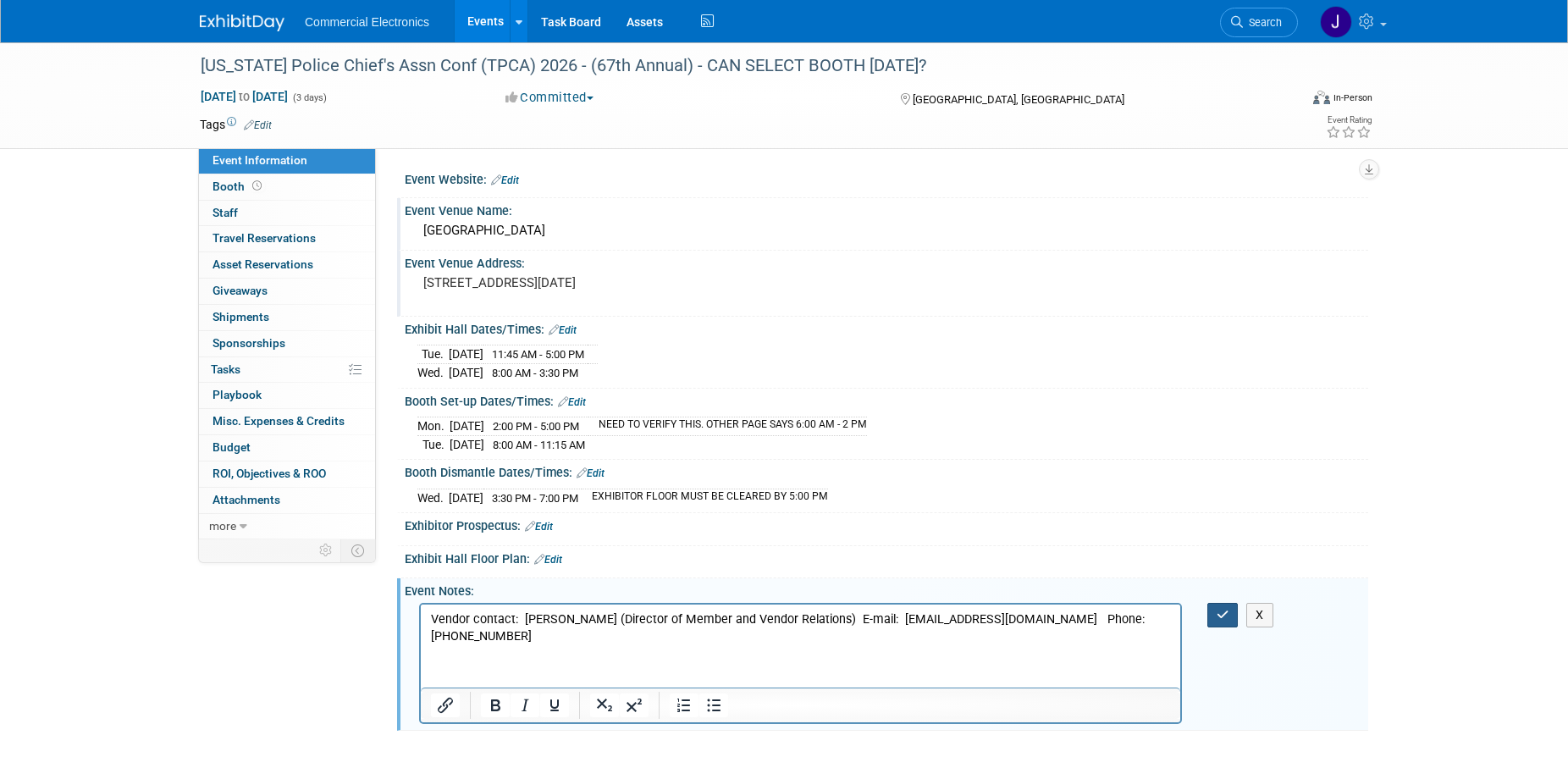
click at [1220, 619] on button "button" at bounding box center [1224, 615] width 32 height 25
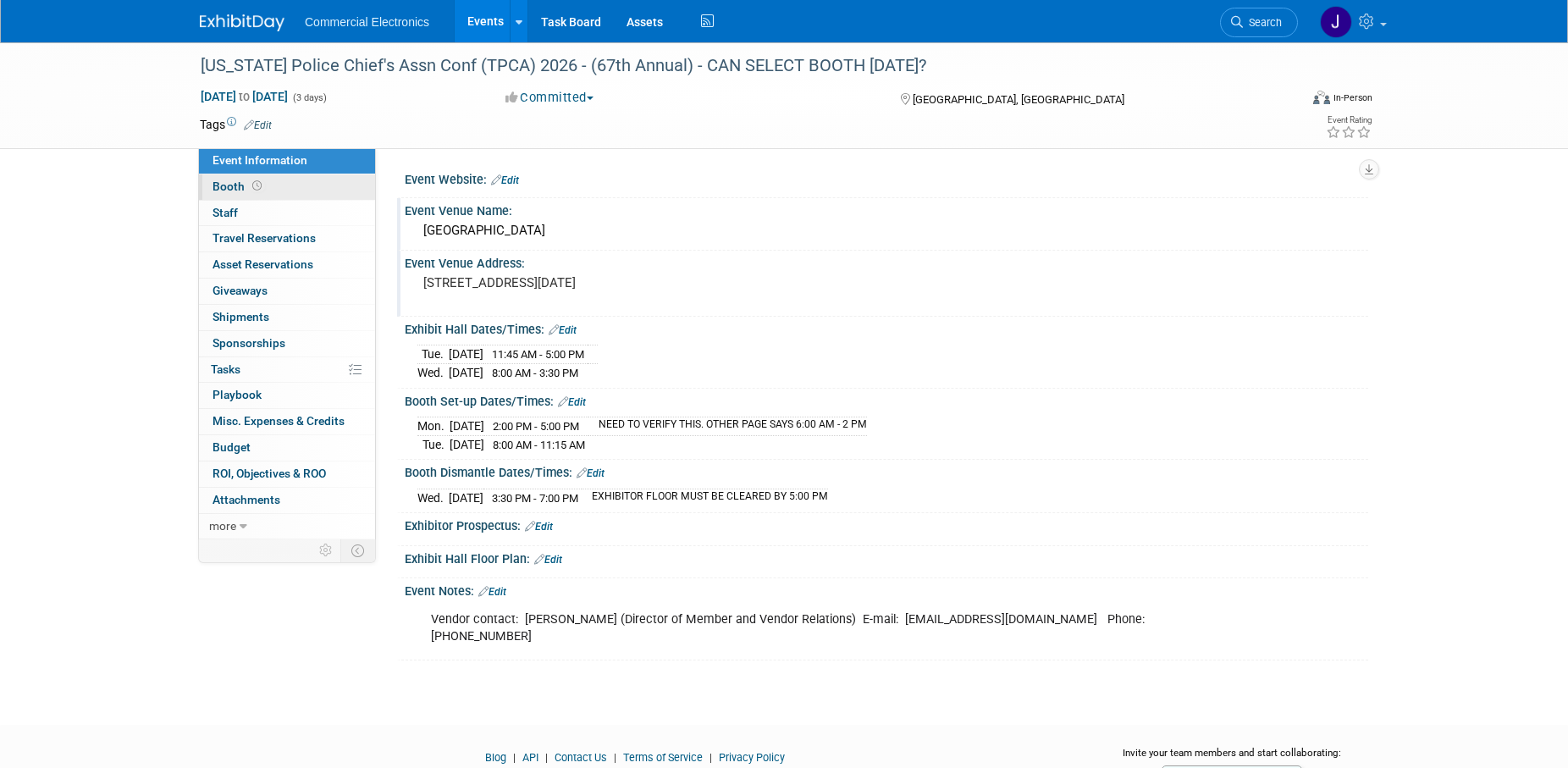
click at [228, 189] on span "Booth" at bounding box center [239, 185] width 53 height 13
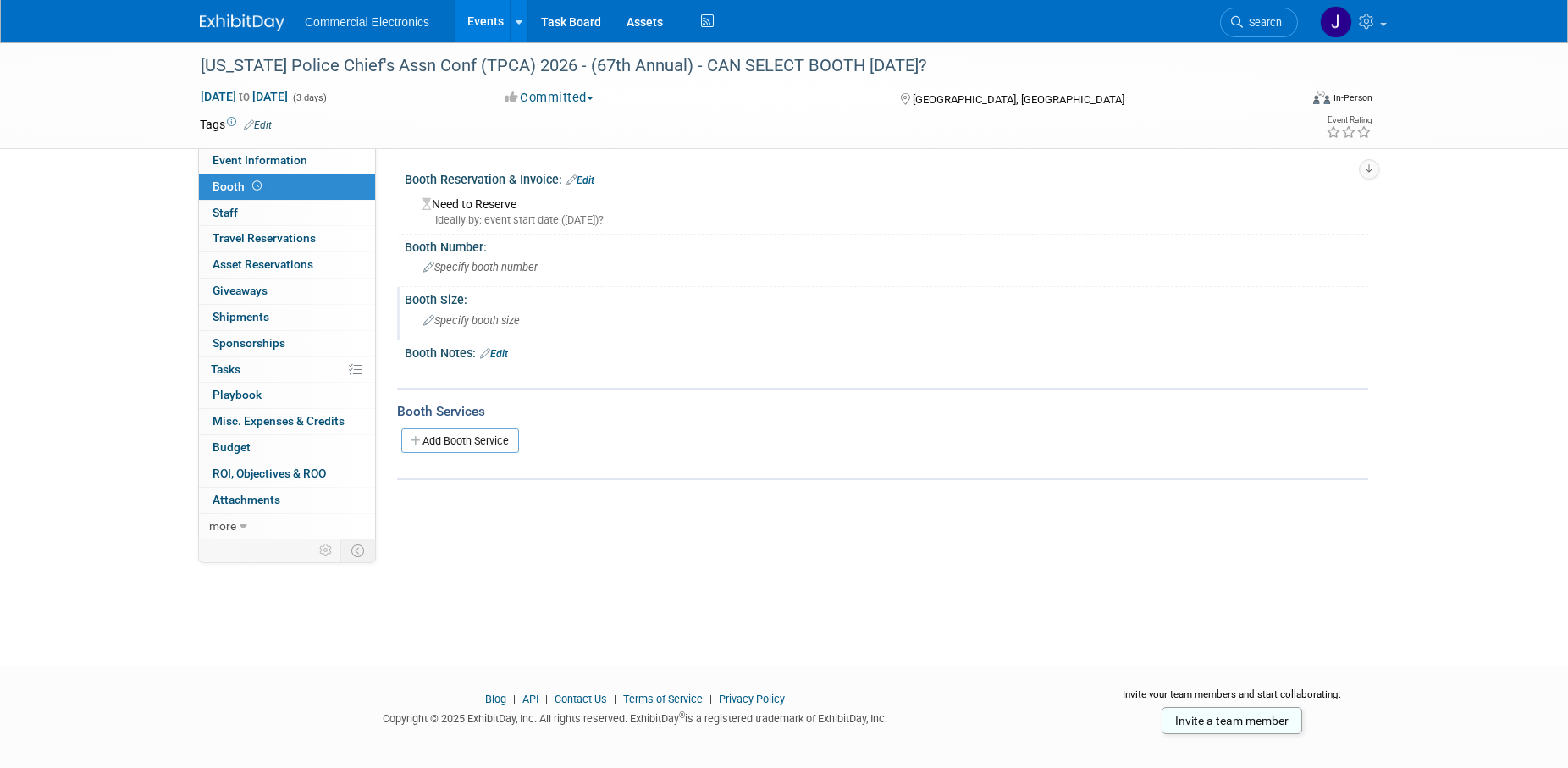
click at [473, 322] on span "Specify booth size" at bounding box center [472, 321] width 97 height 12
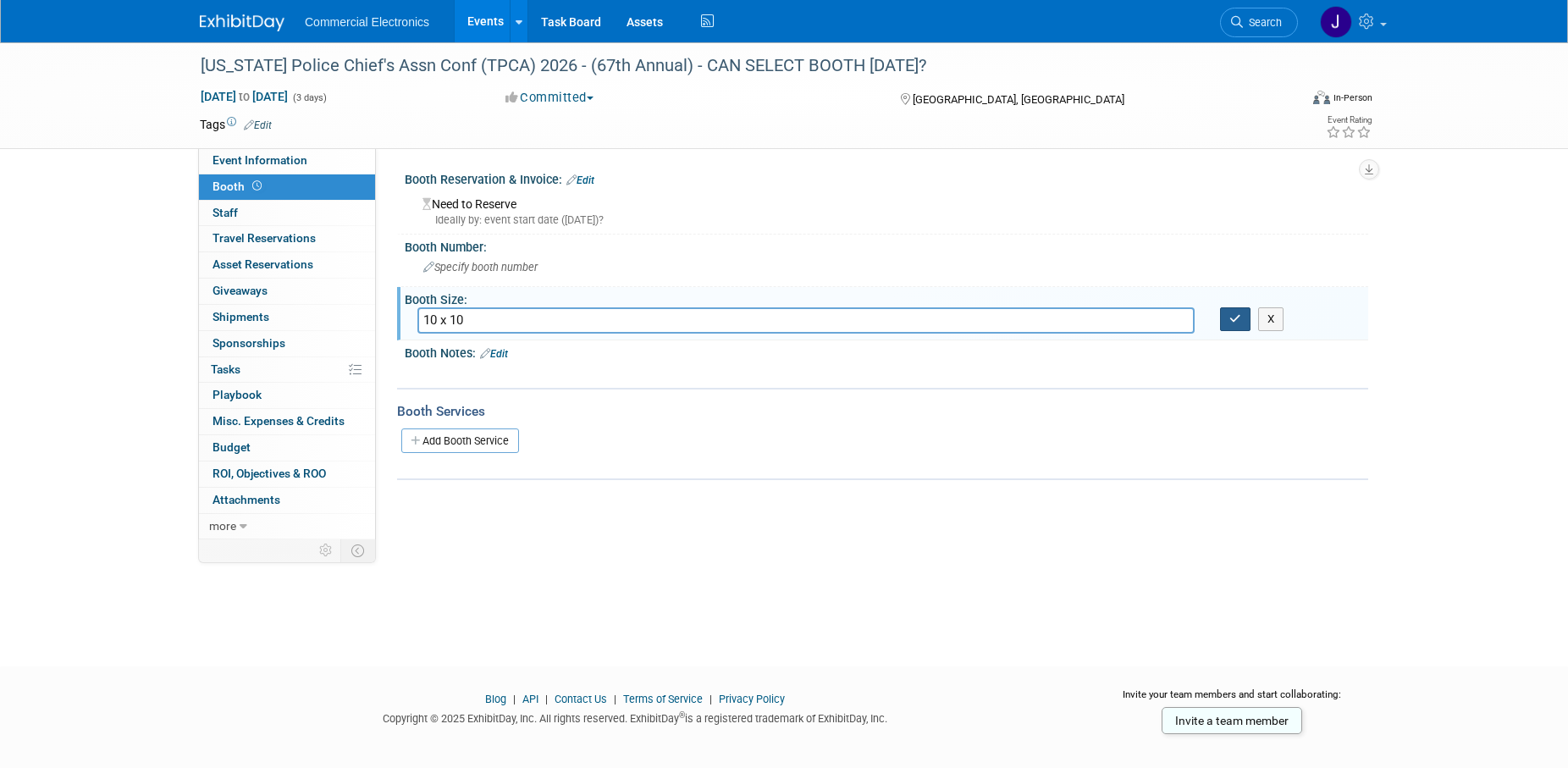
type input "10 x 10"
click at [1233, 322] on icon "button" at bounding box center [1235, 319] width 11 height 11
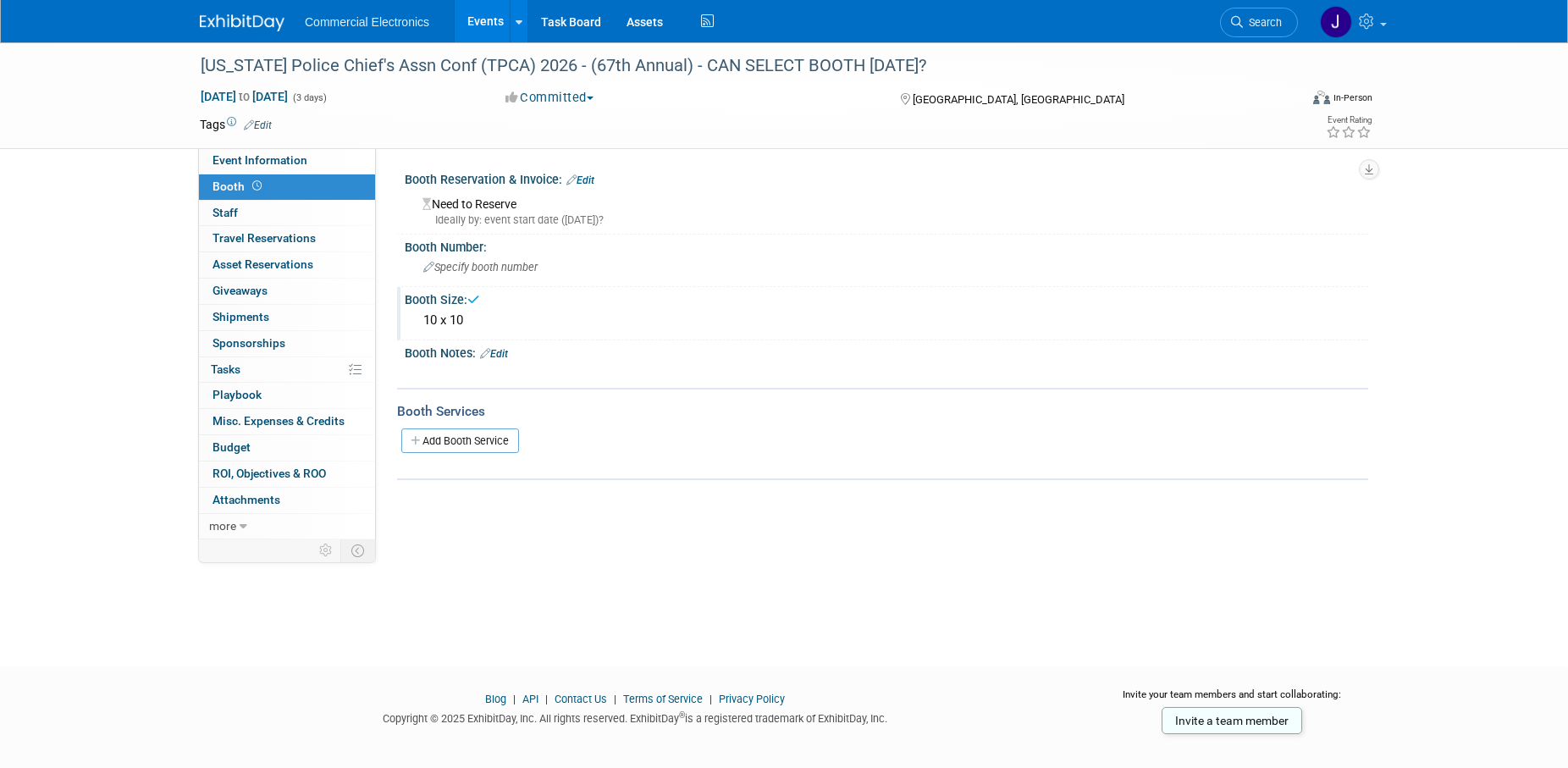
click at [508, 357] on link "Edit" at bounding box center [495, 353] width 28 height 11
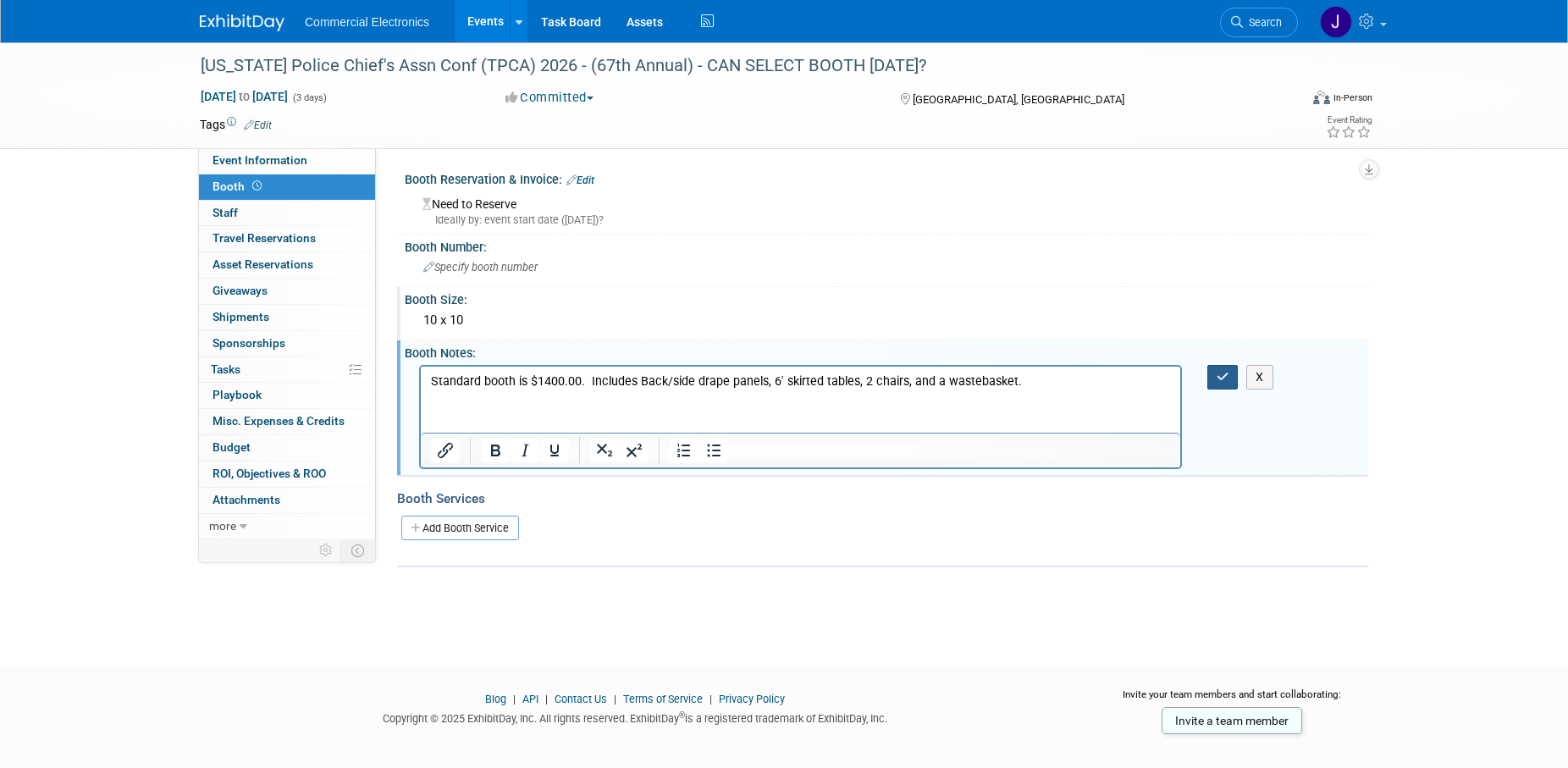
click at [1226, 378] on icon "button" at bounding box center [1223, 376] width 12 height 11
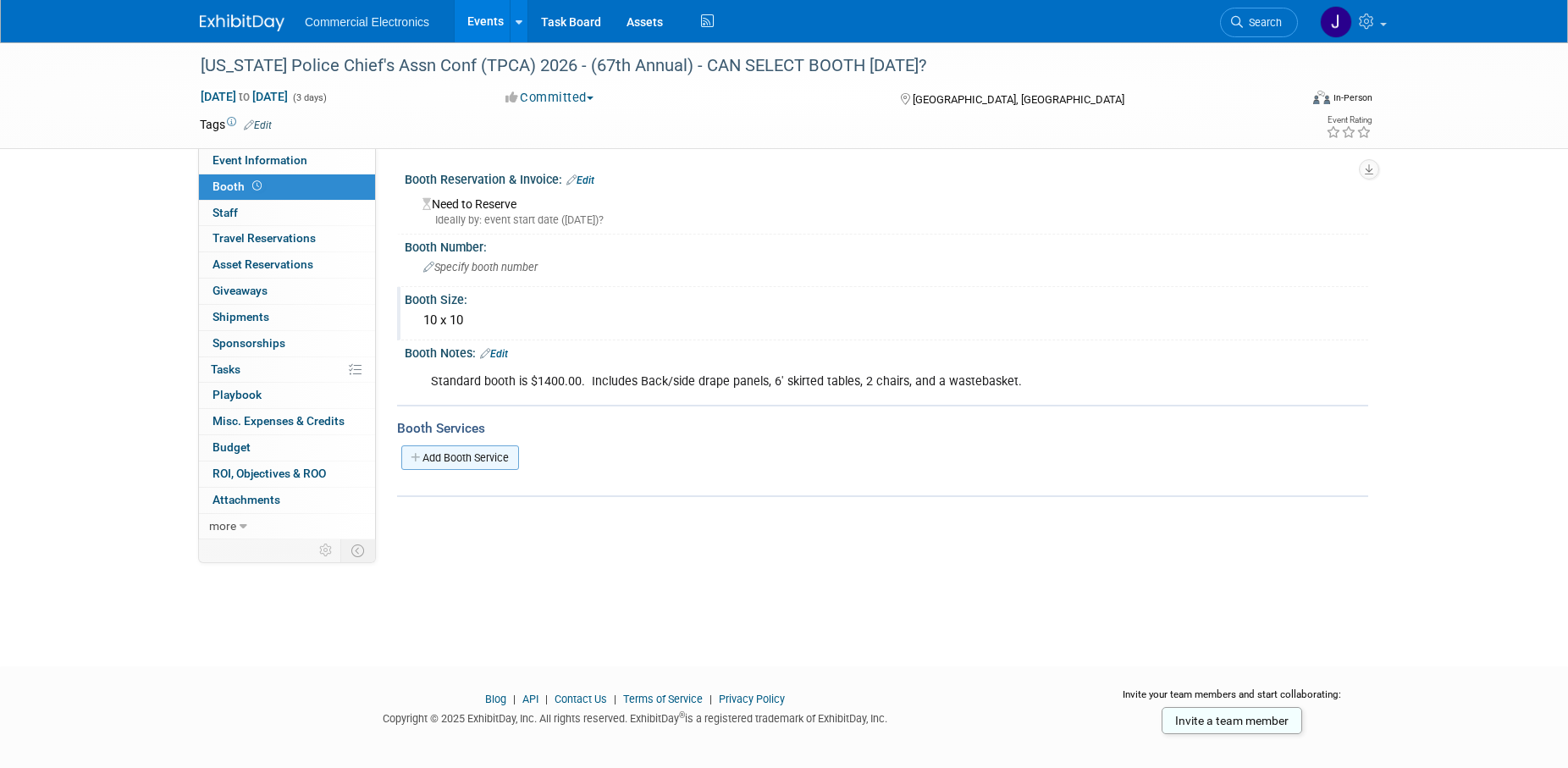
click at [485, 453] on link "Add Booth Service" at bounding box center [460, 458] width 118 height 25
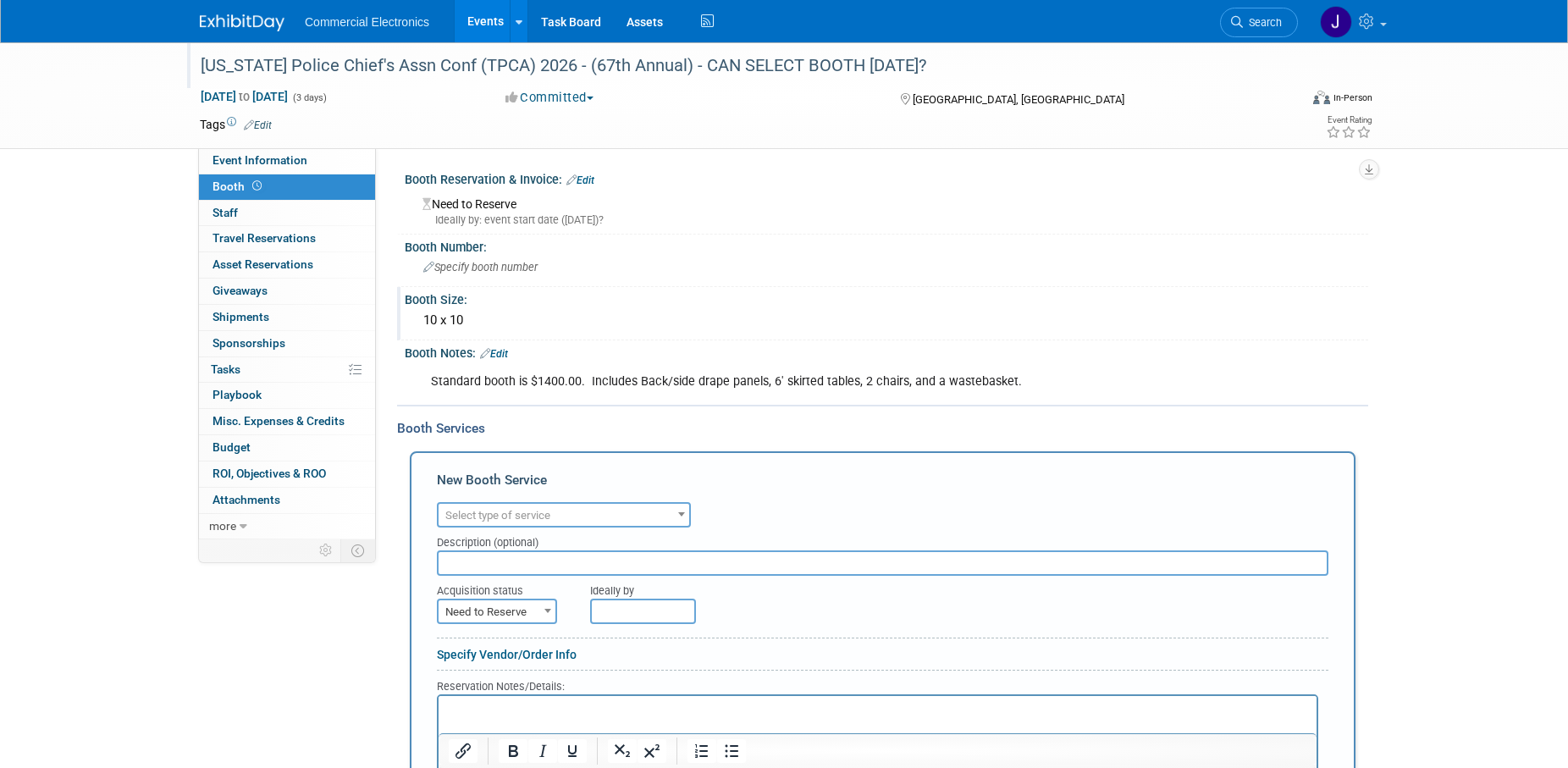
click at [914, 65] on div "[US_STATE] Police Chief's Assn Conf (TPCA) 2026 - (67th Annual) - CAN SELECT BO…" at bounding box center [733, 66] width 1078 height 31
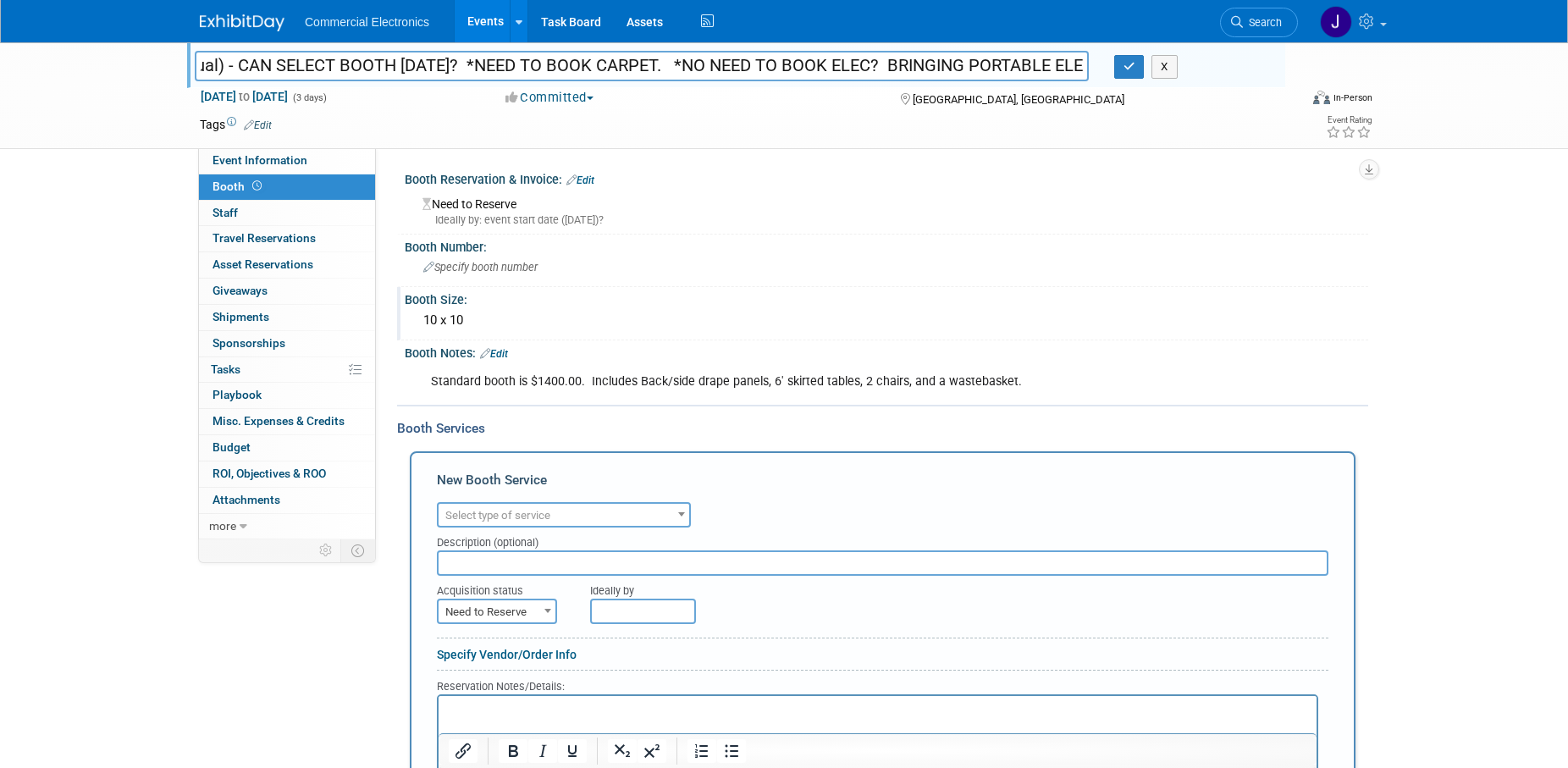
scroll to position [0, 478]
type input "Texas Police Chief's Assn Conf (TPCA) 2026 - (67th Annual) - CAN SELECT BOOTH O…"
click at [1135, 68] on icon "button" at bounding box center [1129, 66] width 11 height 11
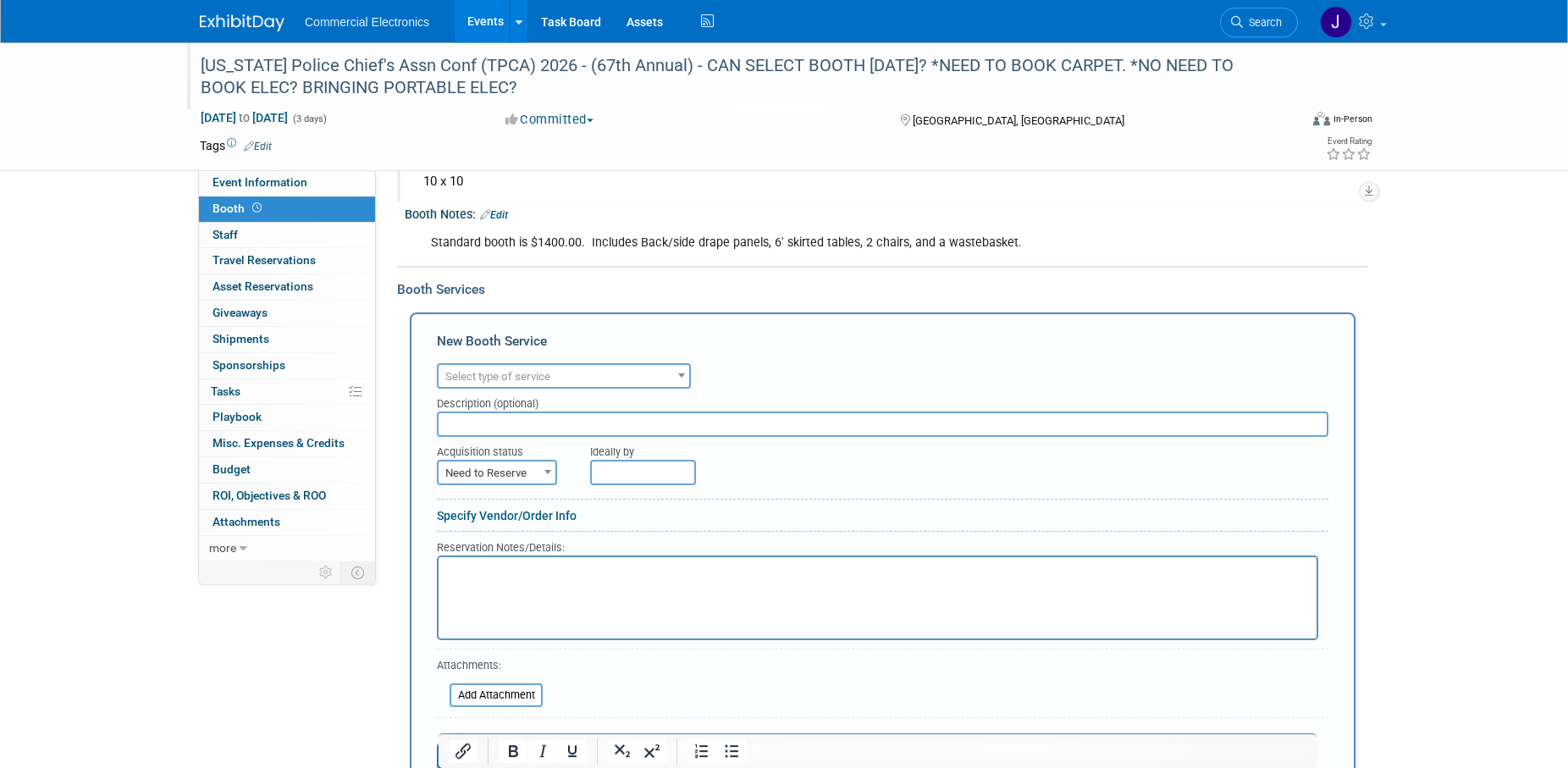
scroll to position [173, 0]
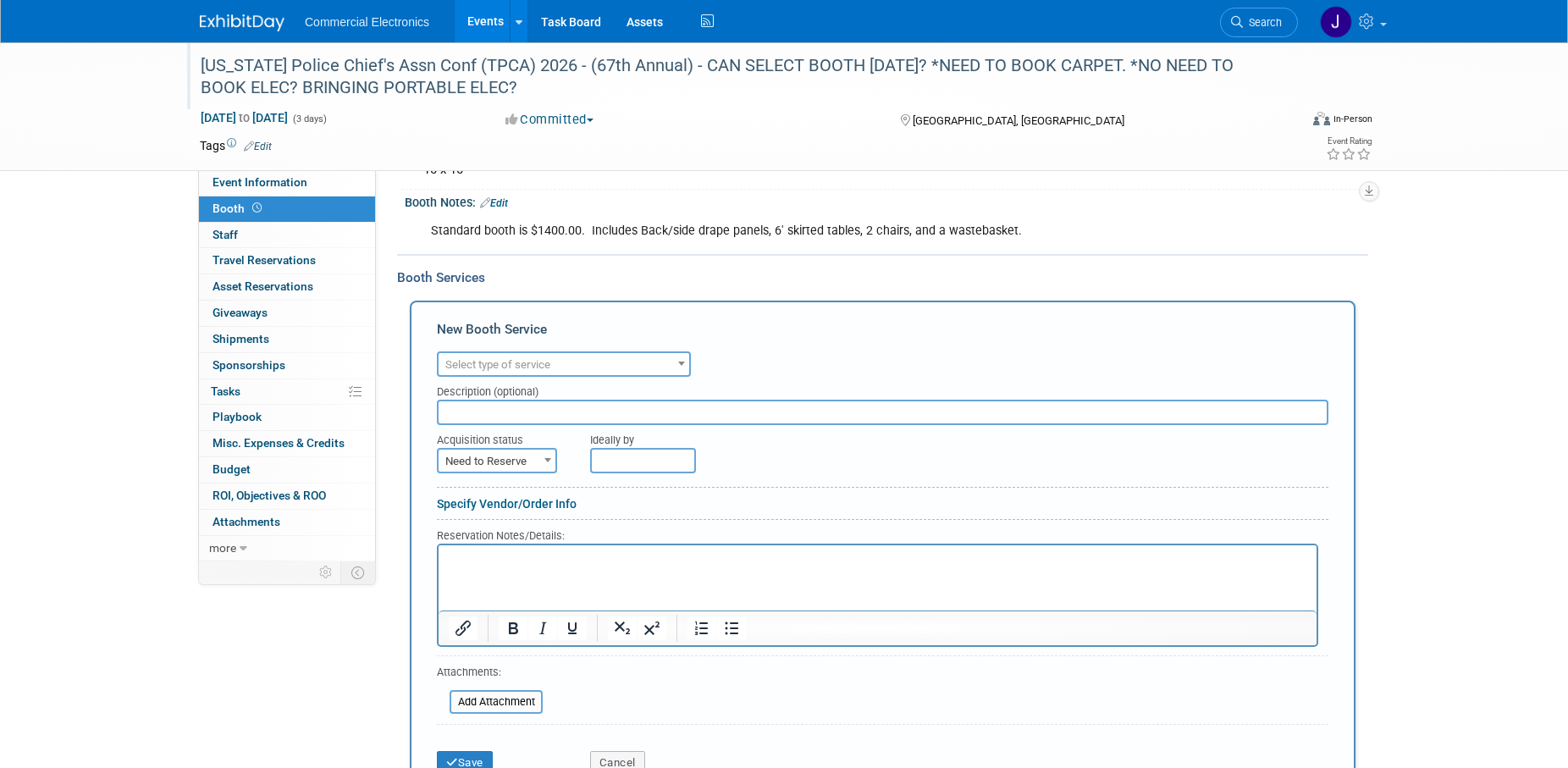
click at [683, 366] on span at bounding box center [681, 363] width 17 height 22
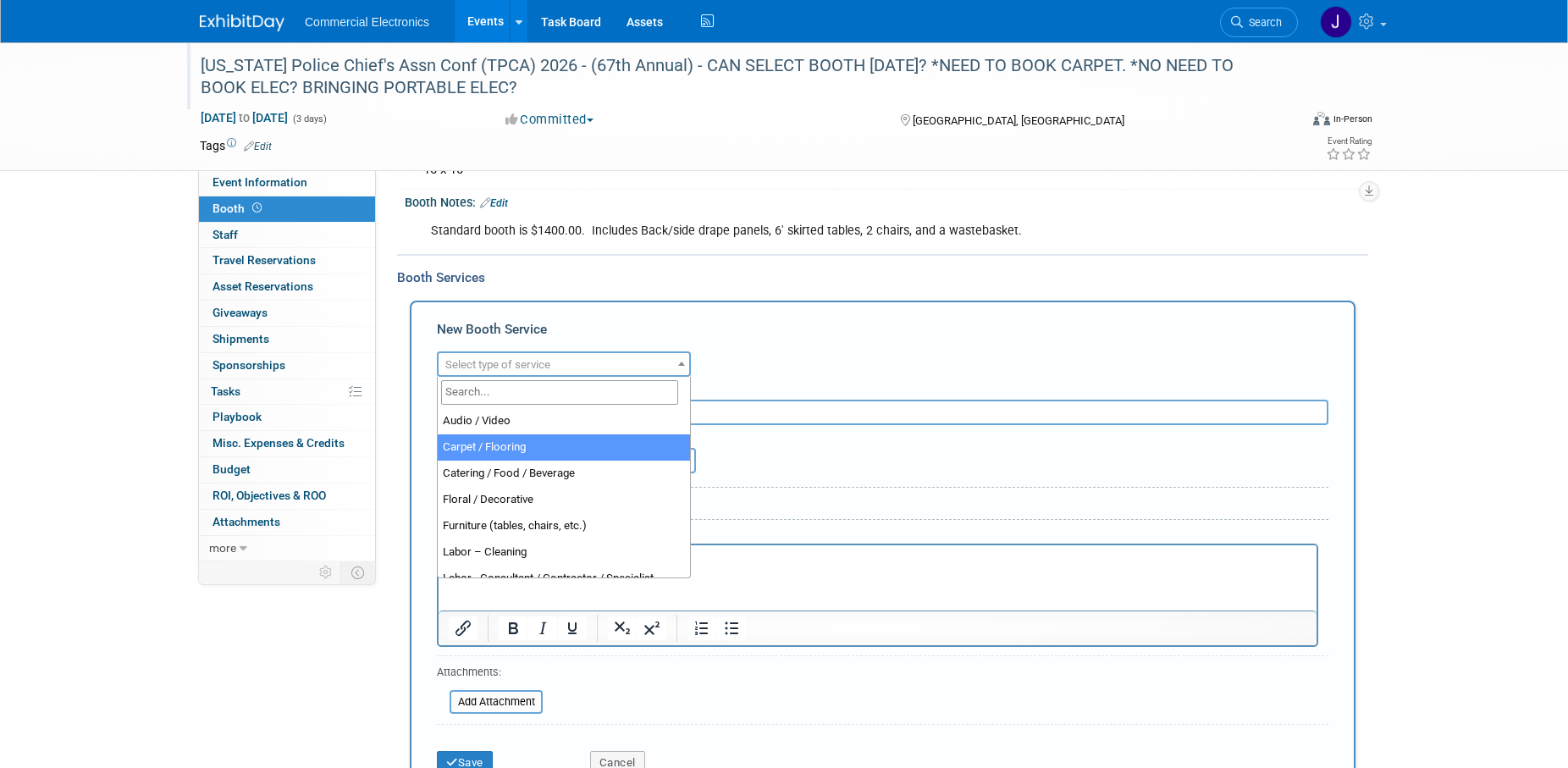
select select "4"
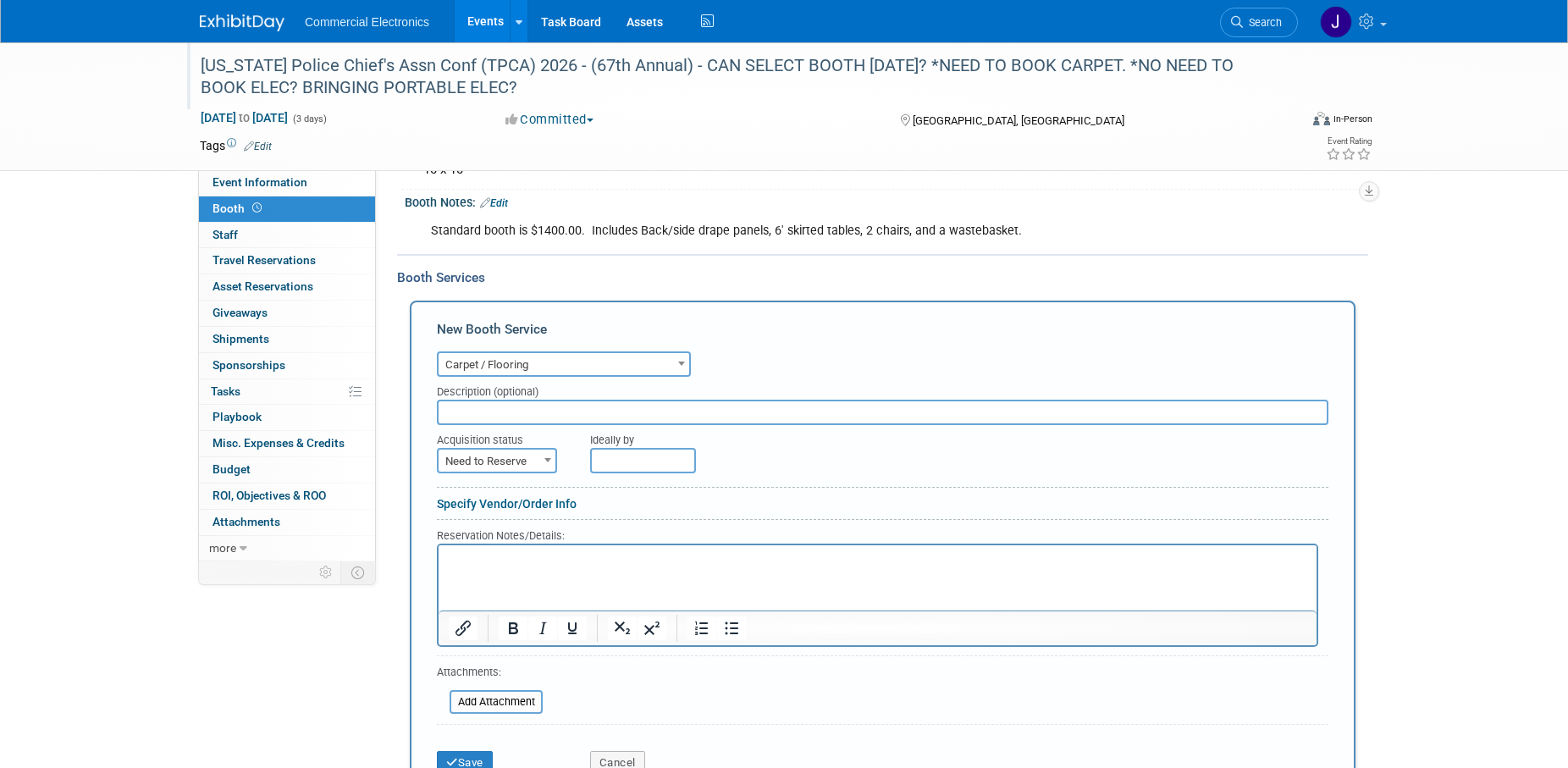
click at [552, 562] on p "Rich Text Area. Press ALT-0 for help." at bounding box center [878, 560] width 858 height 16
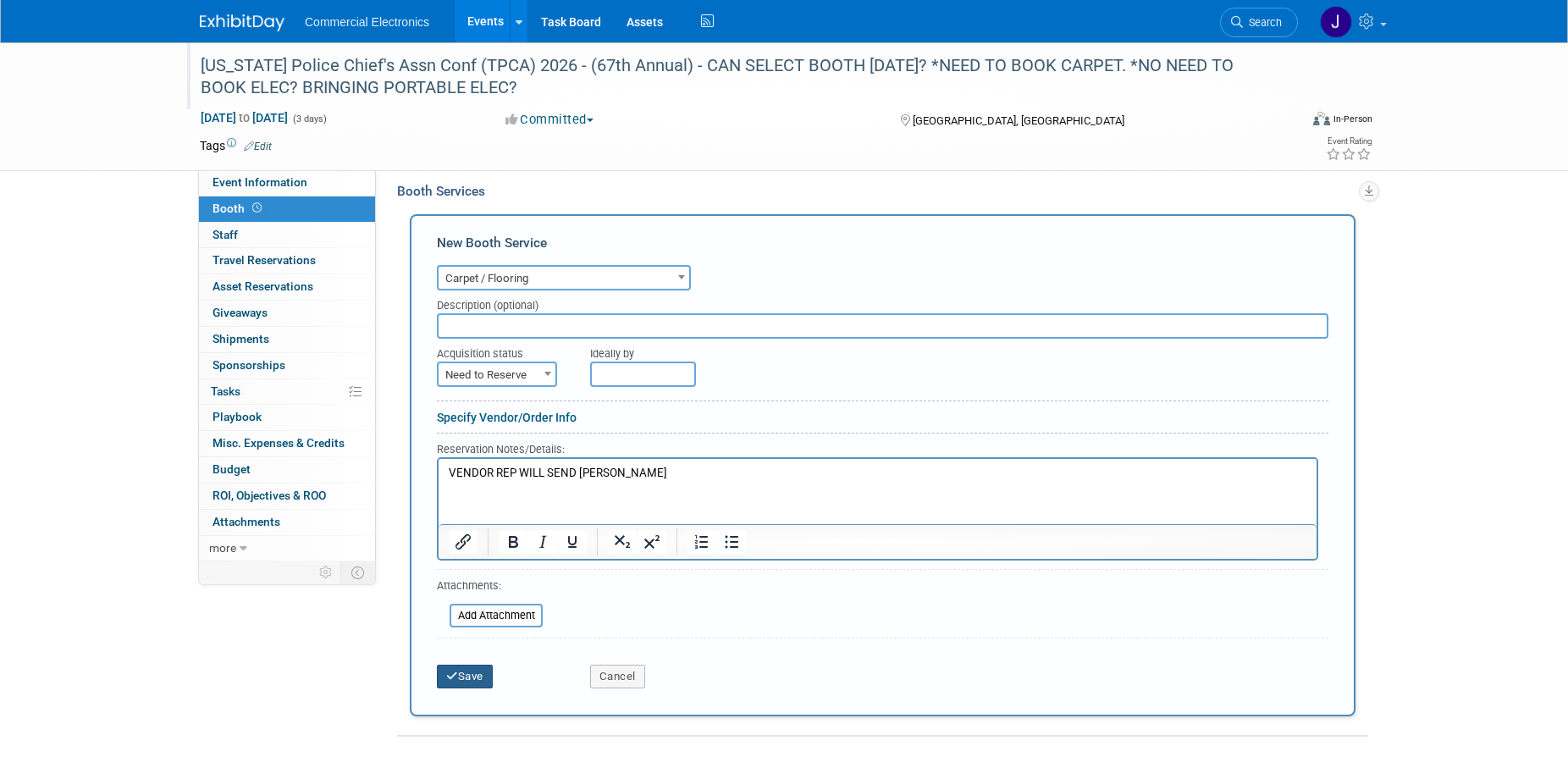
click at [474, 678] on button "Save" at bounding box center [465, 677] width 56 height 24
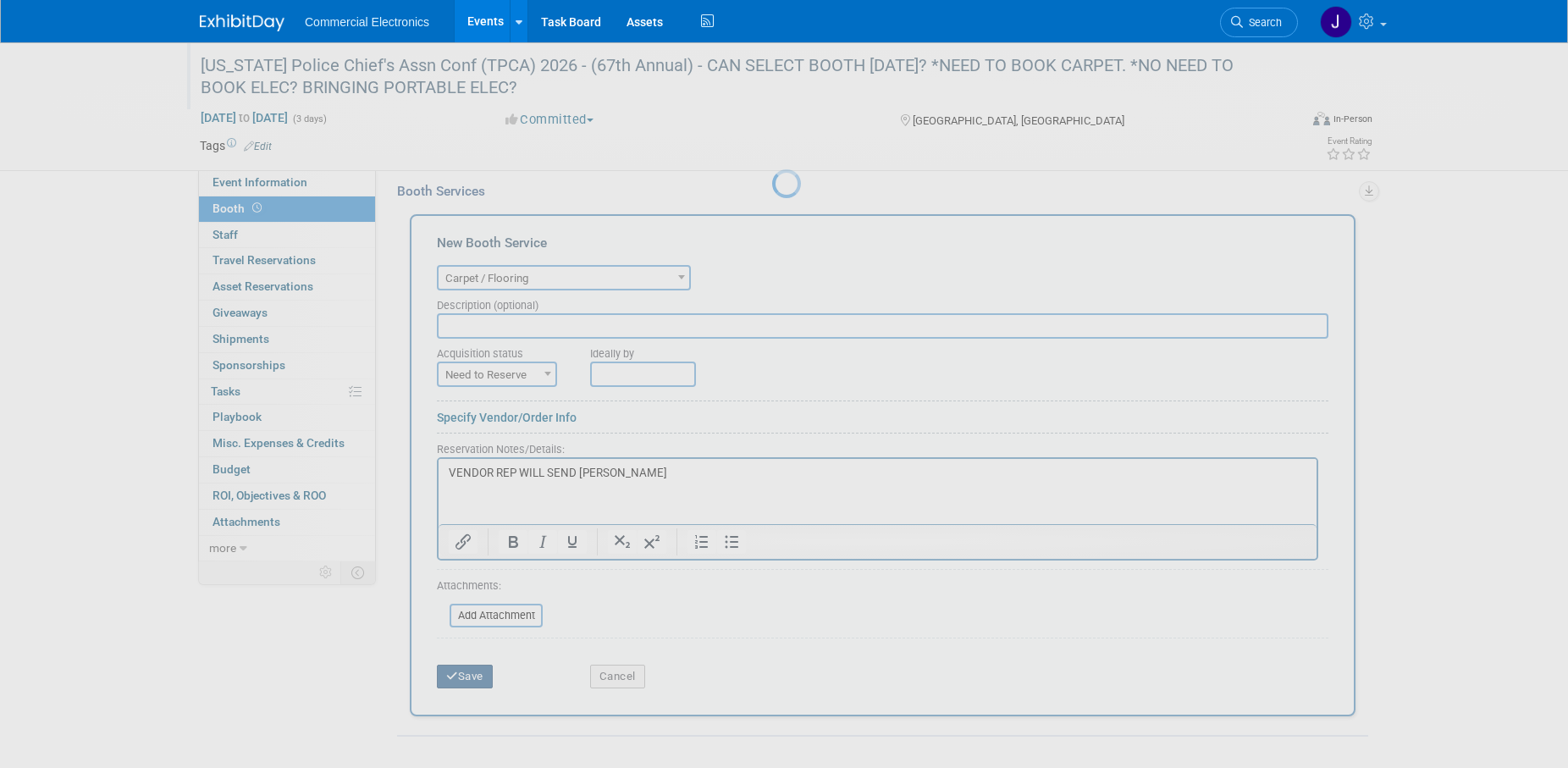
scroll to position [35, 0]
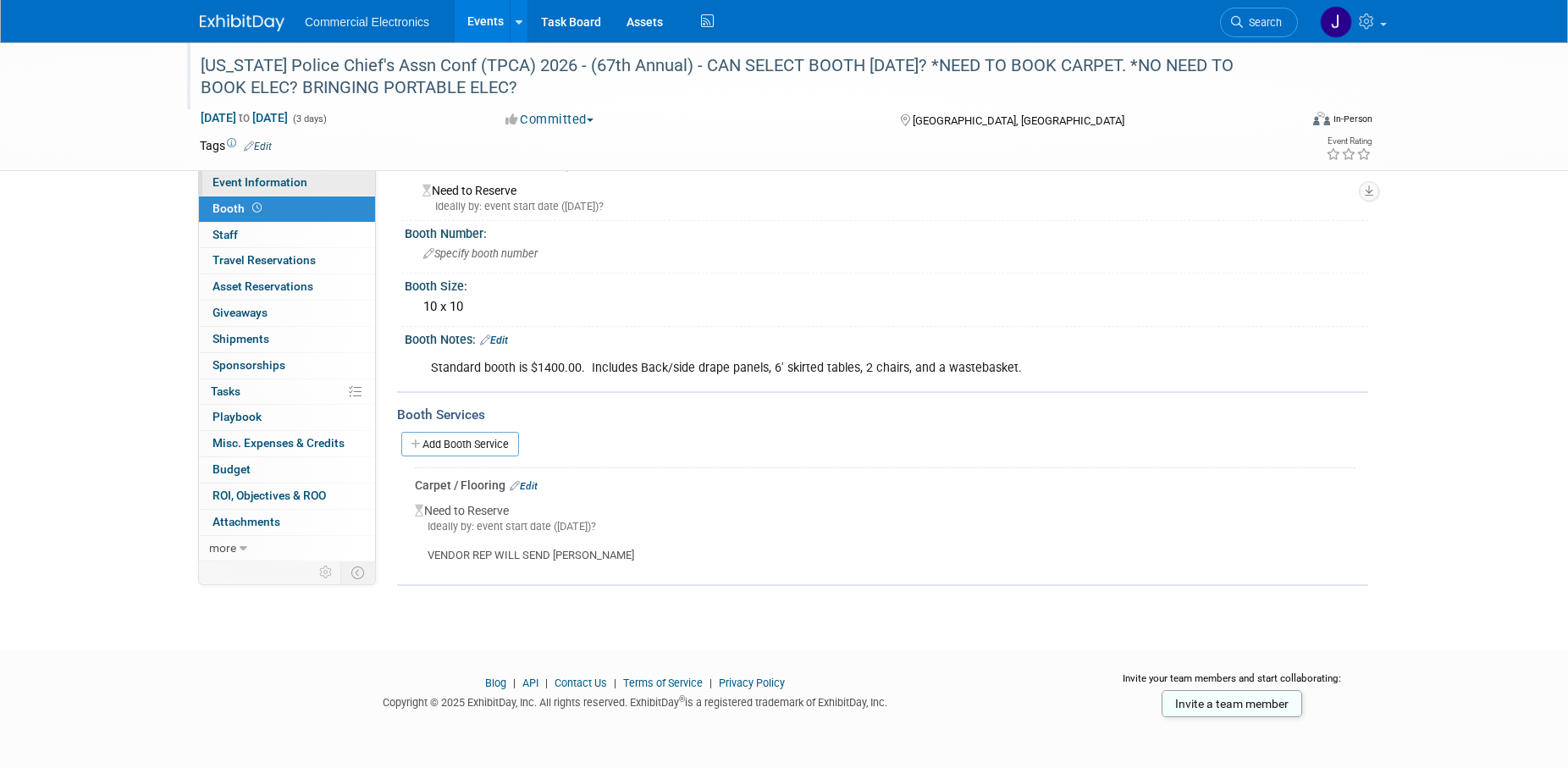
click at [263, 181] on span "Event Information" at bounding box center [260, 182] width 95 height 13
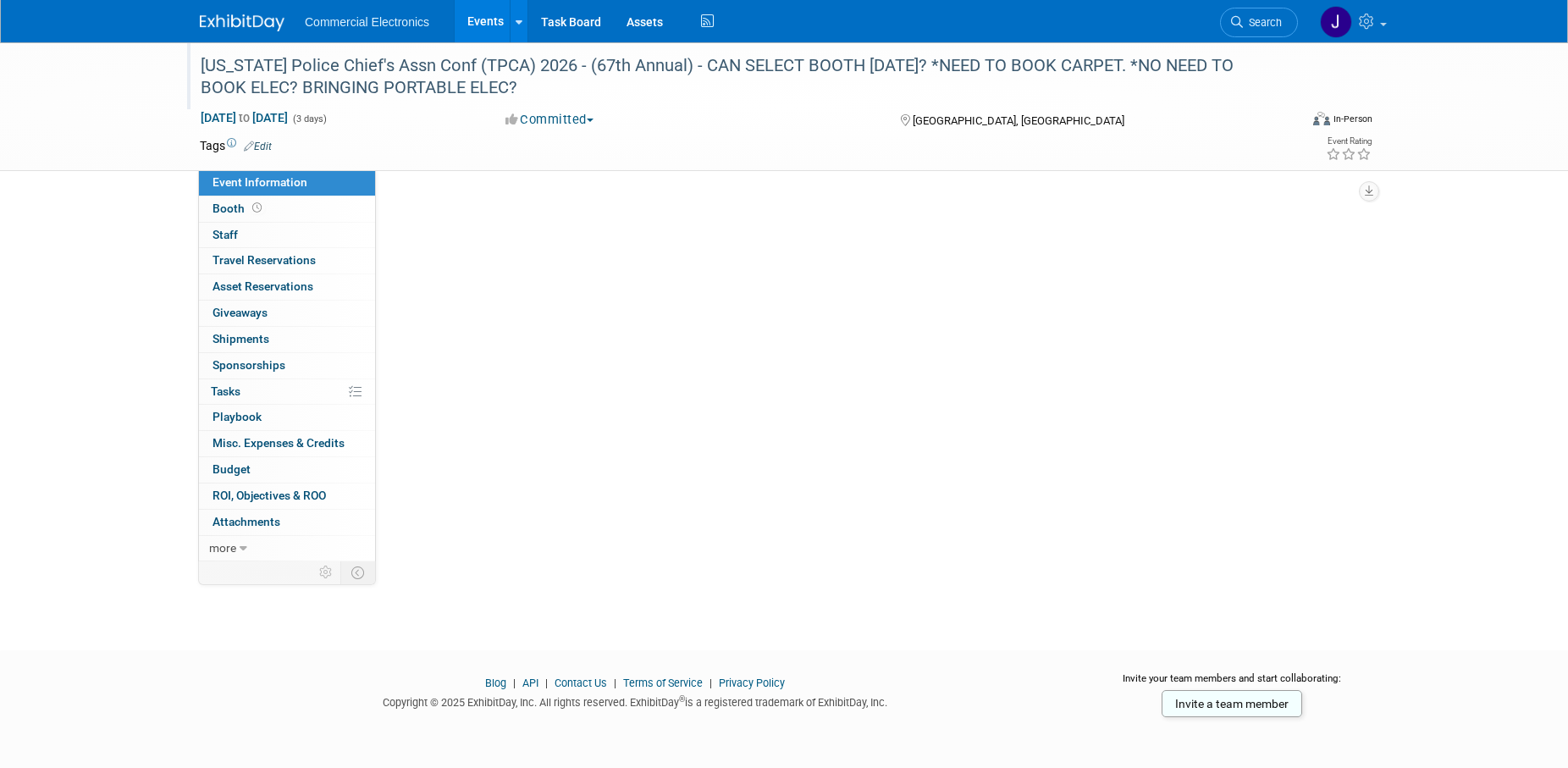
scroll to position [0, 0]
